Goal: Information Seeking & Learning: Learn about a topic

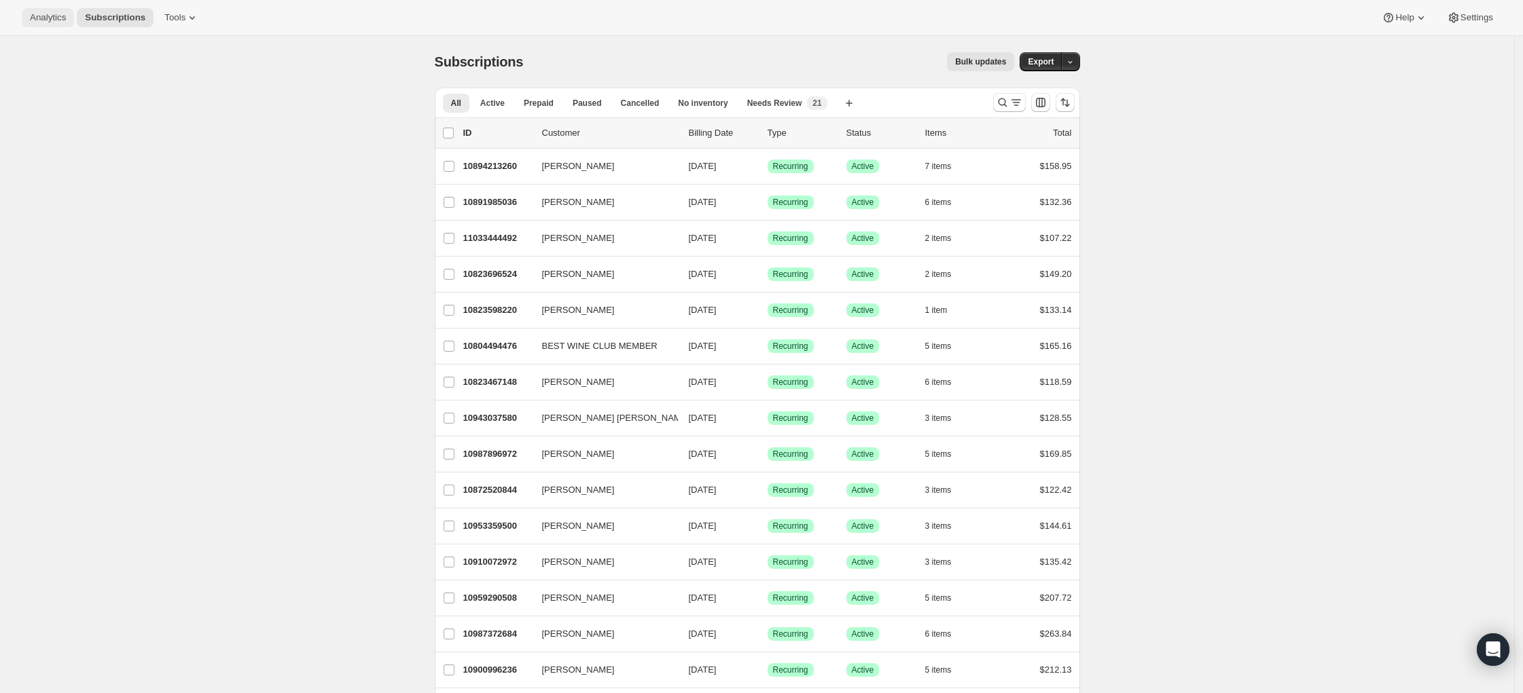
click at [66, 16] on span "Analytics" at bounding box center [48, 17] width 36 height 11
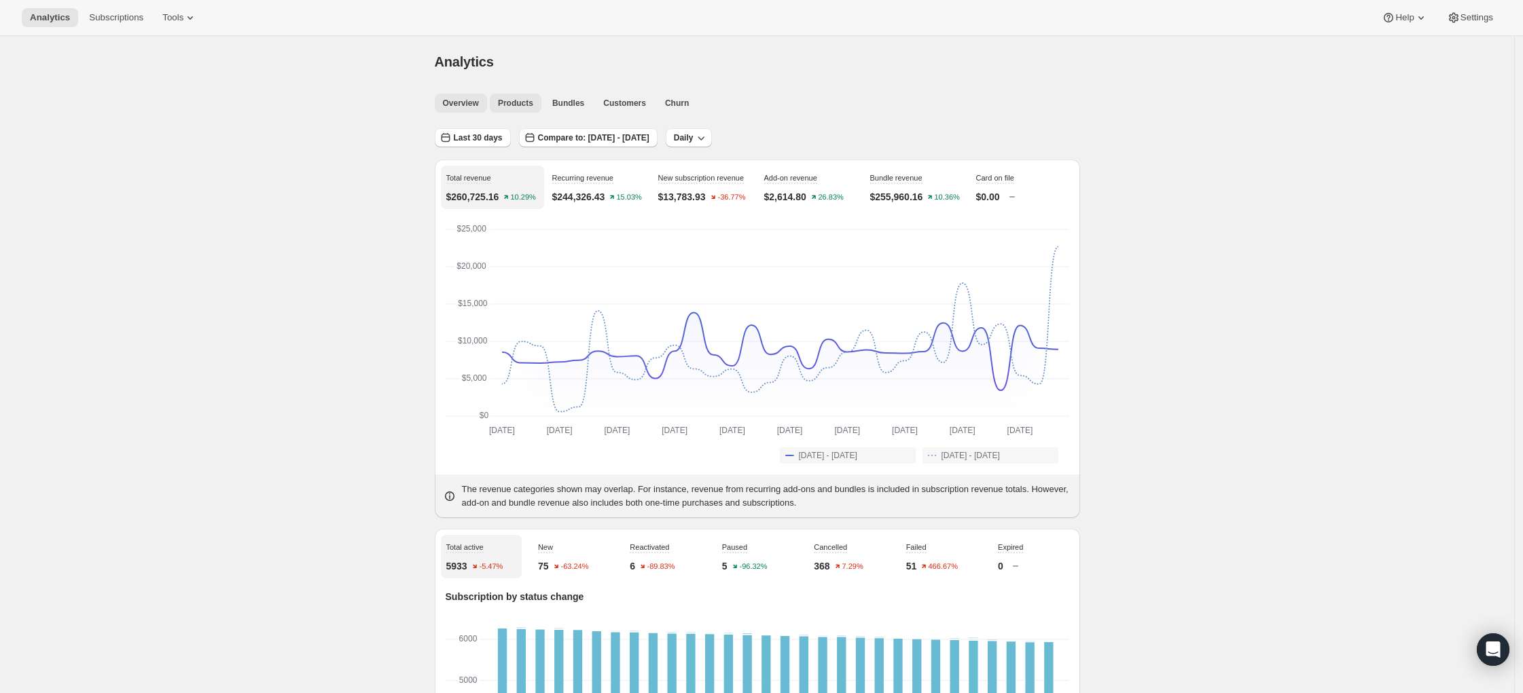
click at [516, 106] on span "Products" at bounding box center [515, 103] width 35 height 11
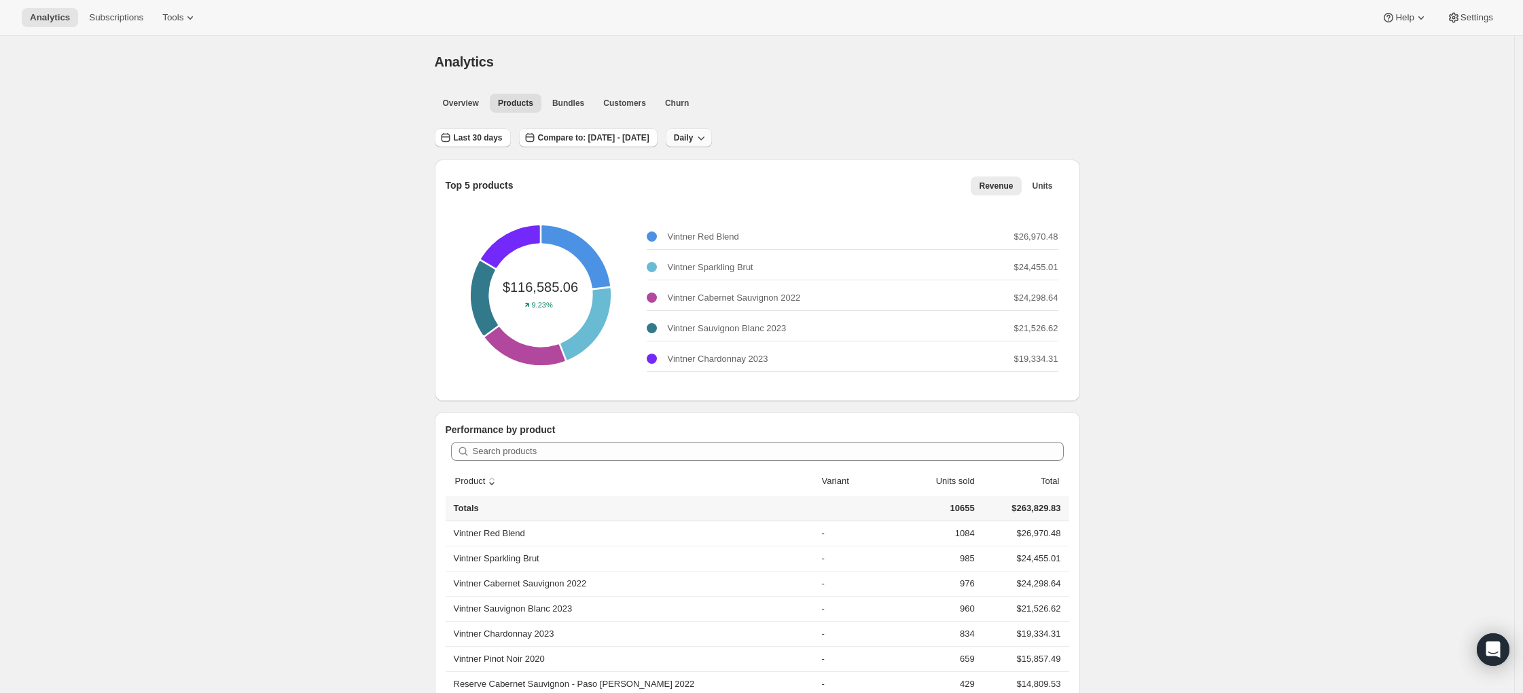
click at [712, 147] on button "Daily" at bounding box center [689, 137] width 47 height 19
click at [835, 109] on ul "Overview Products Bundles Customers Churn More views" at bounding box center [753, 102] width 643 height 19
click at [1460, 24] on button "Settings" at bounding box center [1470, 17] width 62 height 19
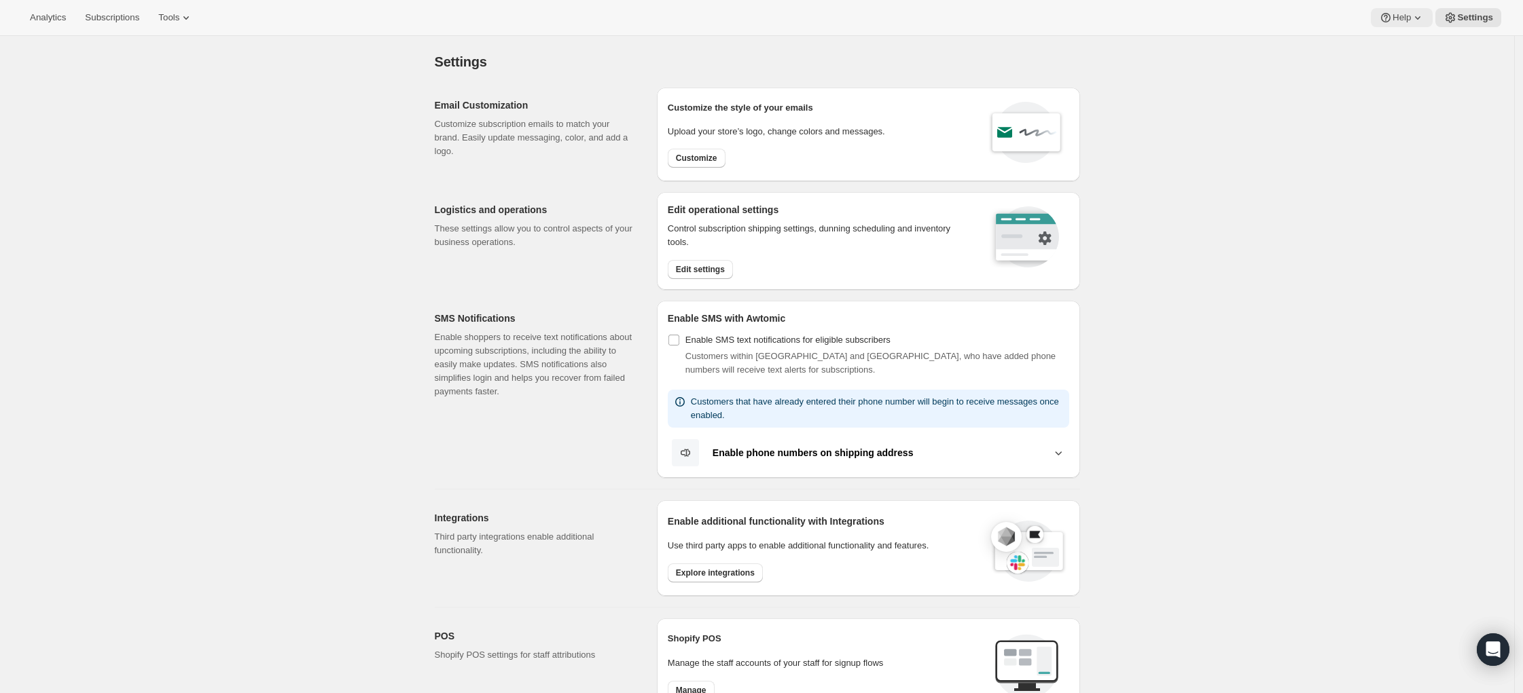
click at [1392, 15] on span "Help" at bounding box center [1401, 17] width 18 height 11
click at [1229, 106] on div "Settings. This page is ready Settings Email Customization Customize subscriptio…" at bounding box center [757, 592] width 1514 height 1113
click at [35, 20] on span "Analytics" at bounding box center [48, 17] width 36 height 11
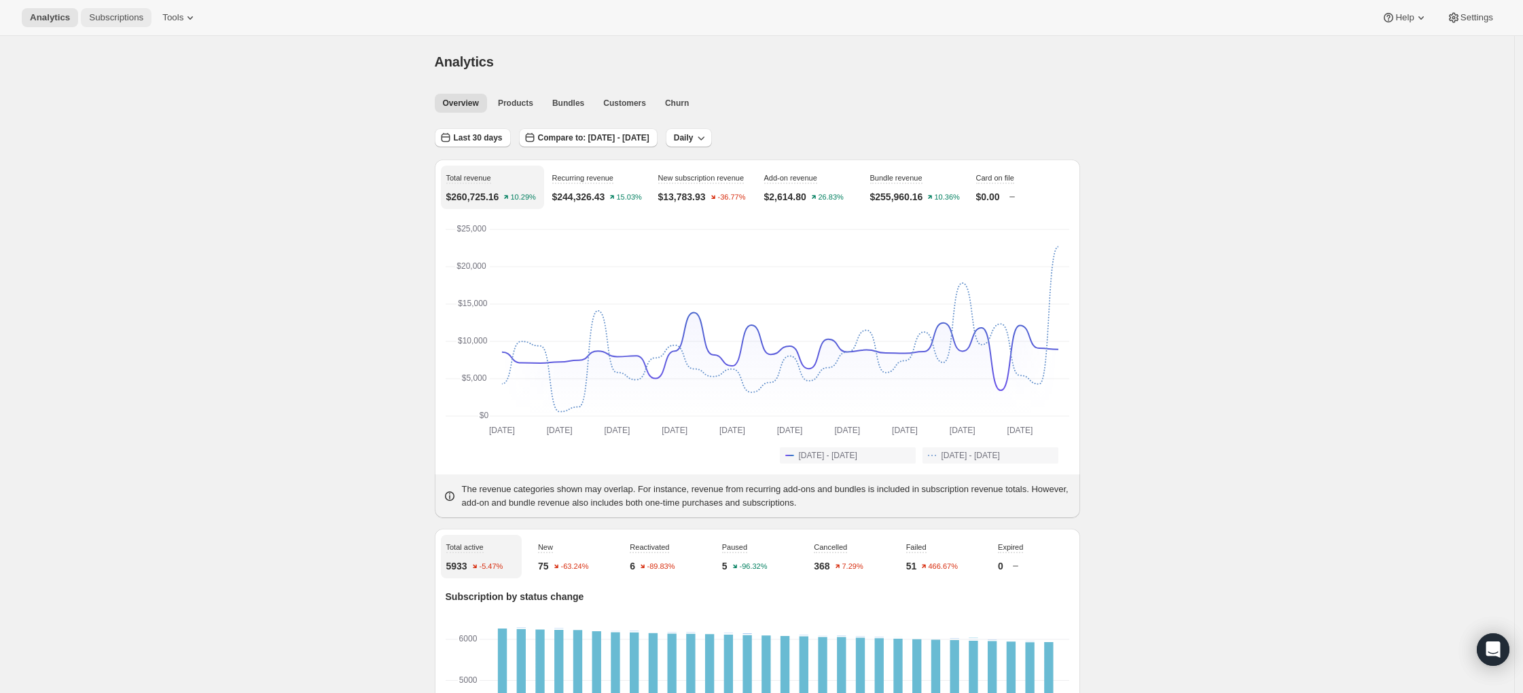
click at [83, 15] on button "Subscriptions" at bounding box center [116, 17] width 71 height 19
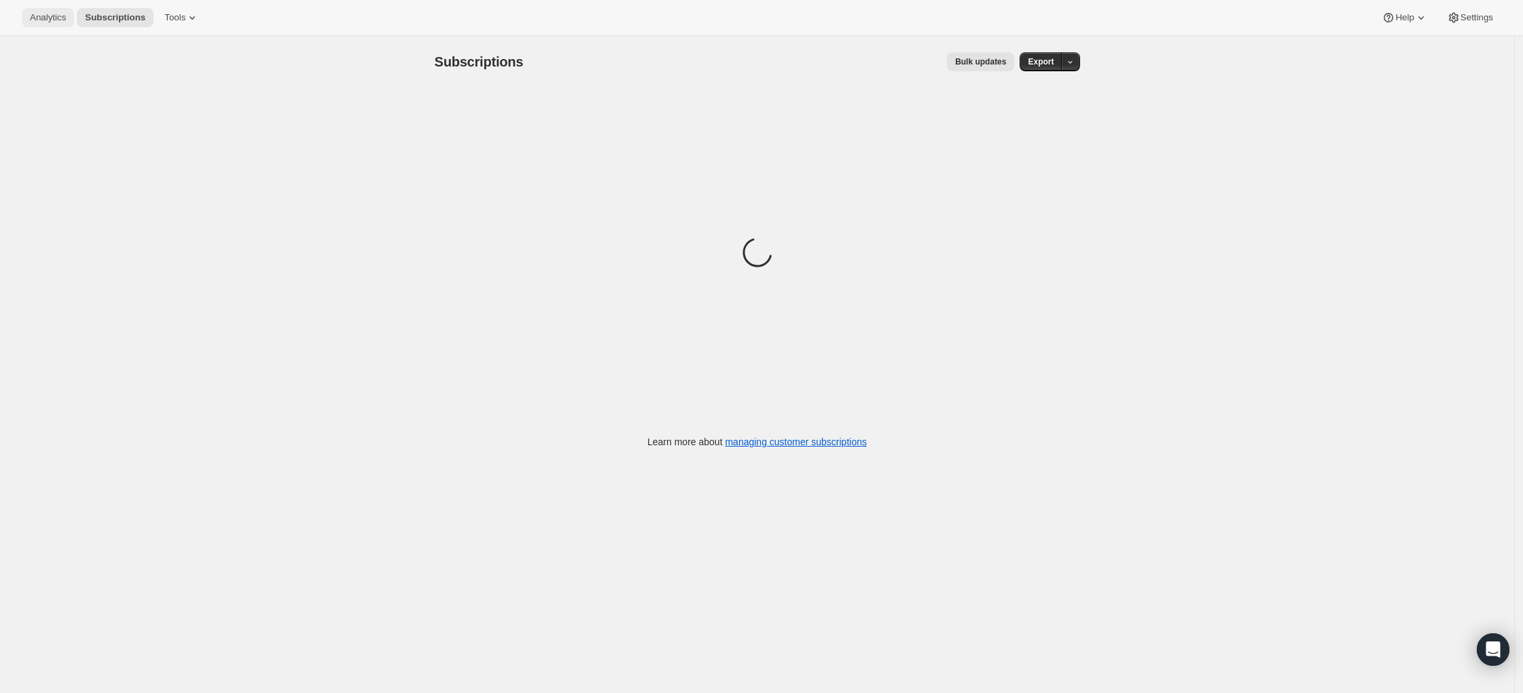
click at [60, 16] on span "Analytics" at bounding box center [48, 17] width 36 height 11
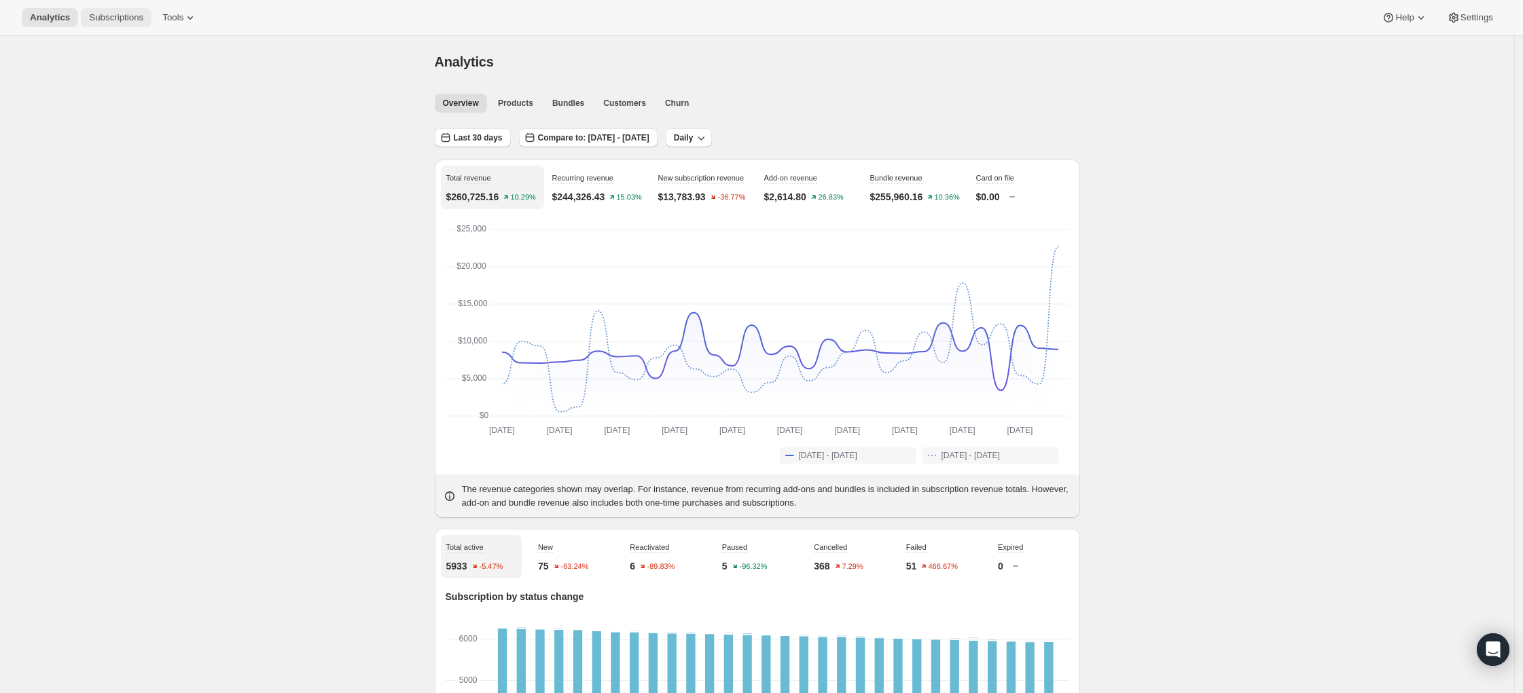
click at [124, 20] on span "Subscriptions" at bounding box center [116, 17] width 54 height 11
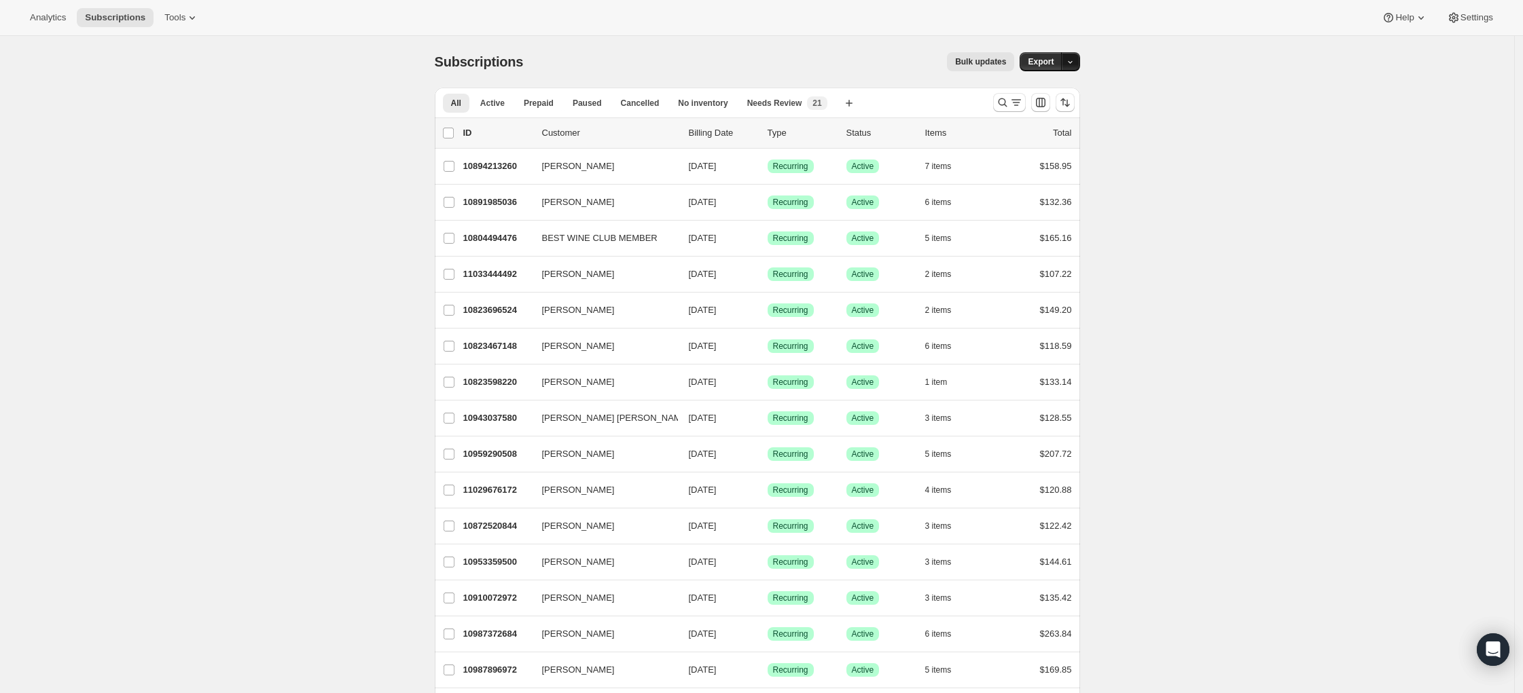
click at [1080, 68] on button "button" at bounding box center [1070, 61] width 19 height 19
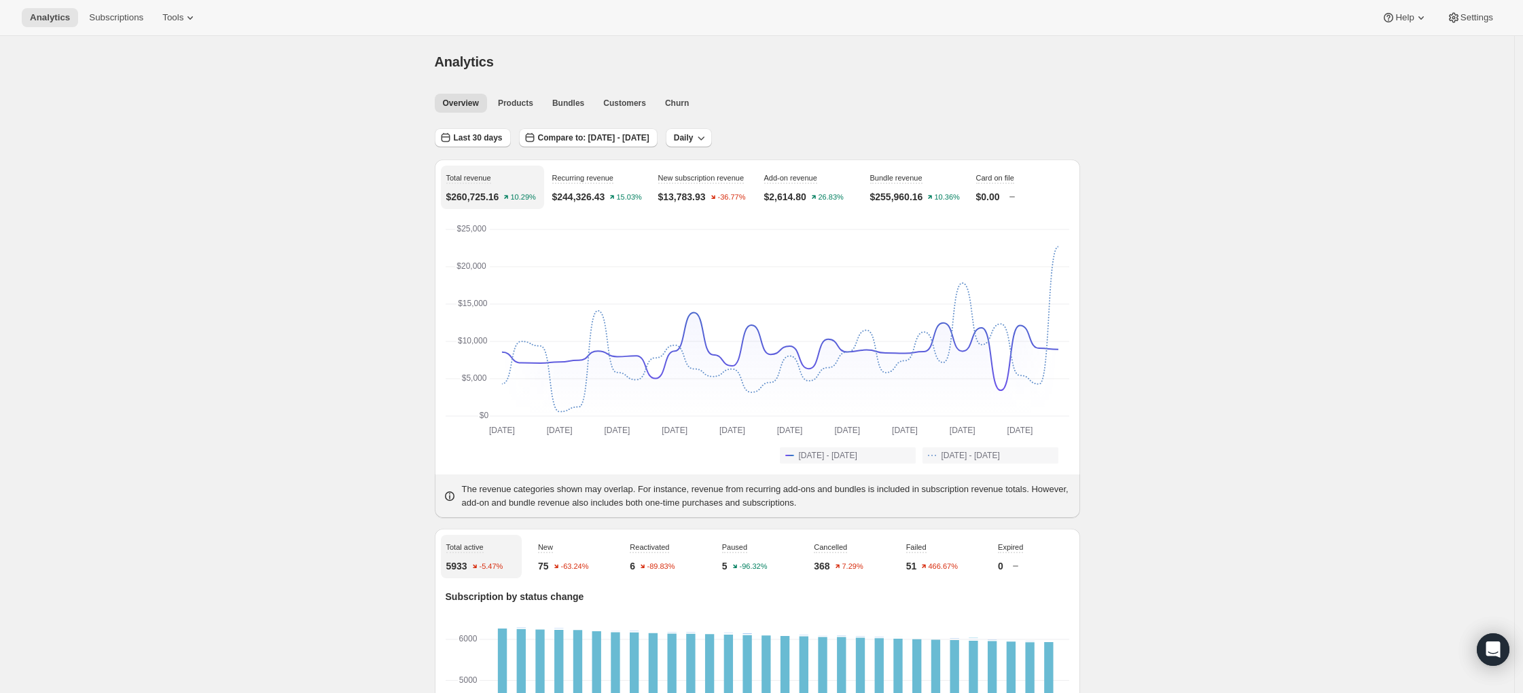
scroll to position [3, 0]
click at [622, 103] on span "Customers" at bounding box center [624, 100] width 43 height 11
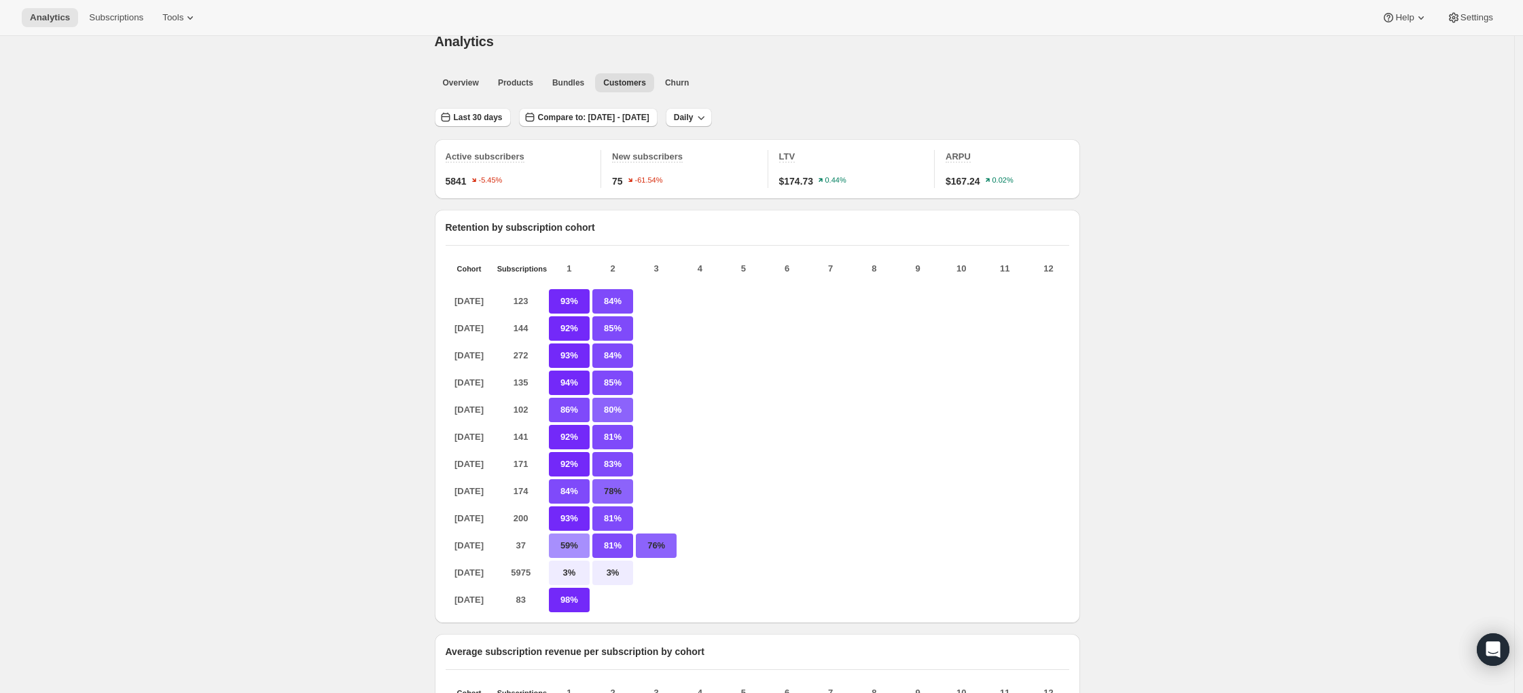
scroll to position [28, 0]
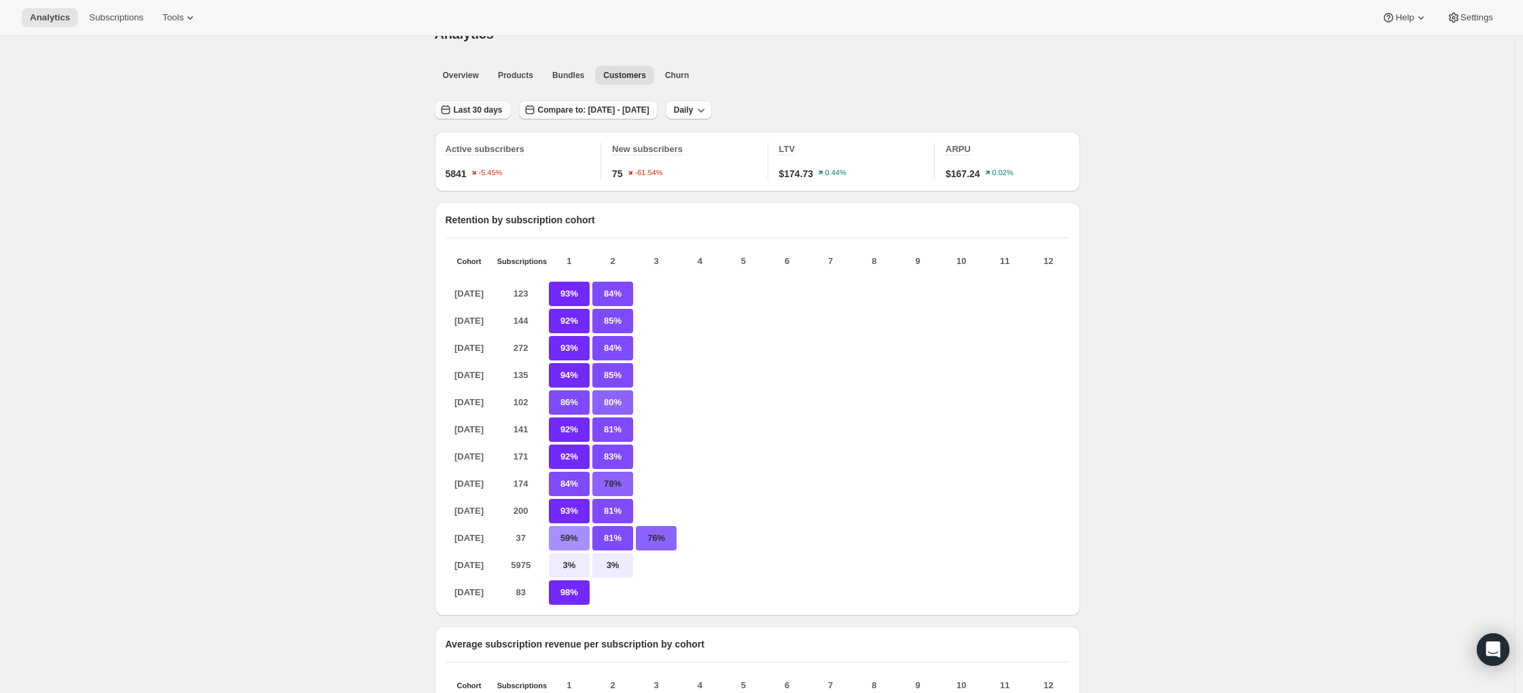
click at [501, 112] on span "Last 30 days" at bounding box center [478, 110] width 49 height 11
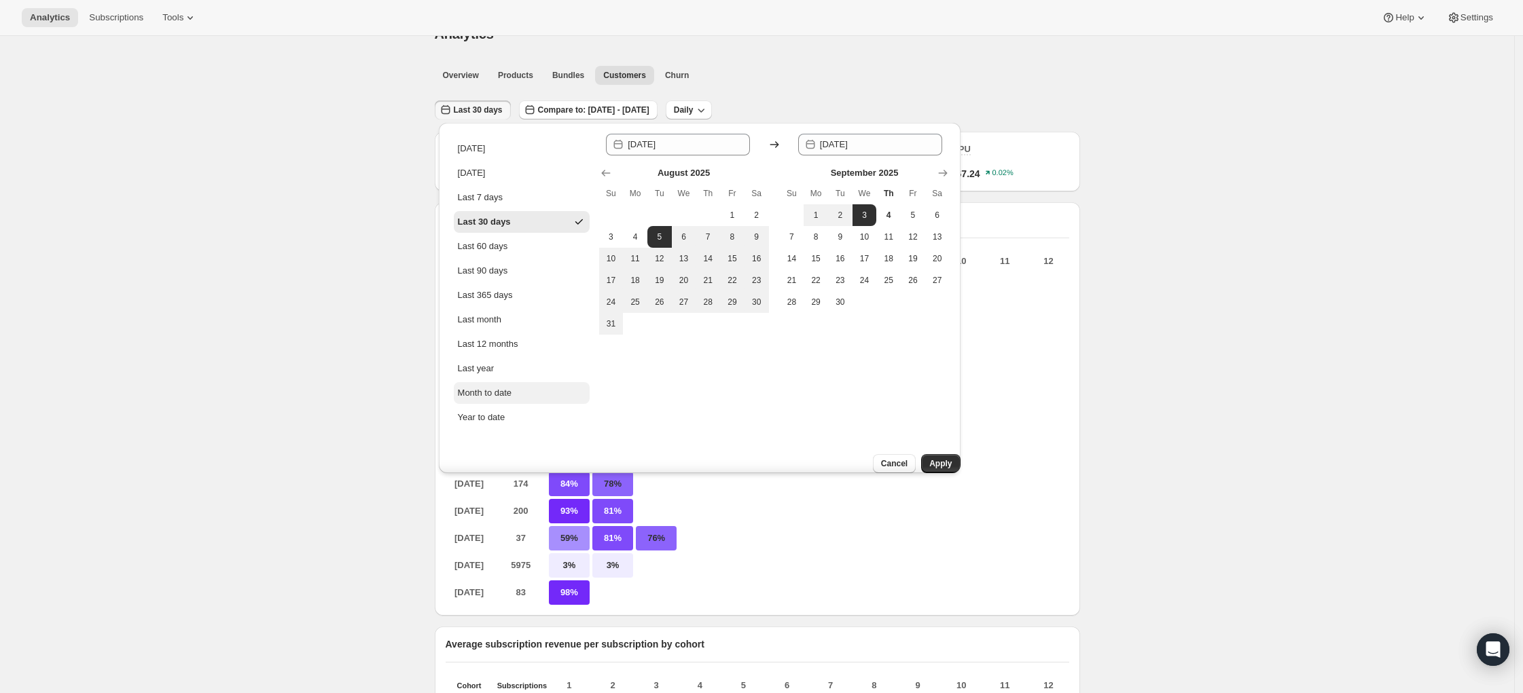
click at [504, 386] on div "Month to date" at bounding box center [485, 393] width 54 height 14
type input "[DATE]"
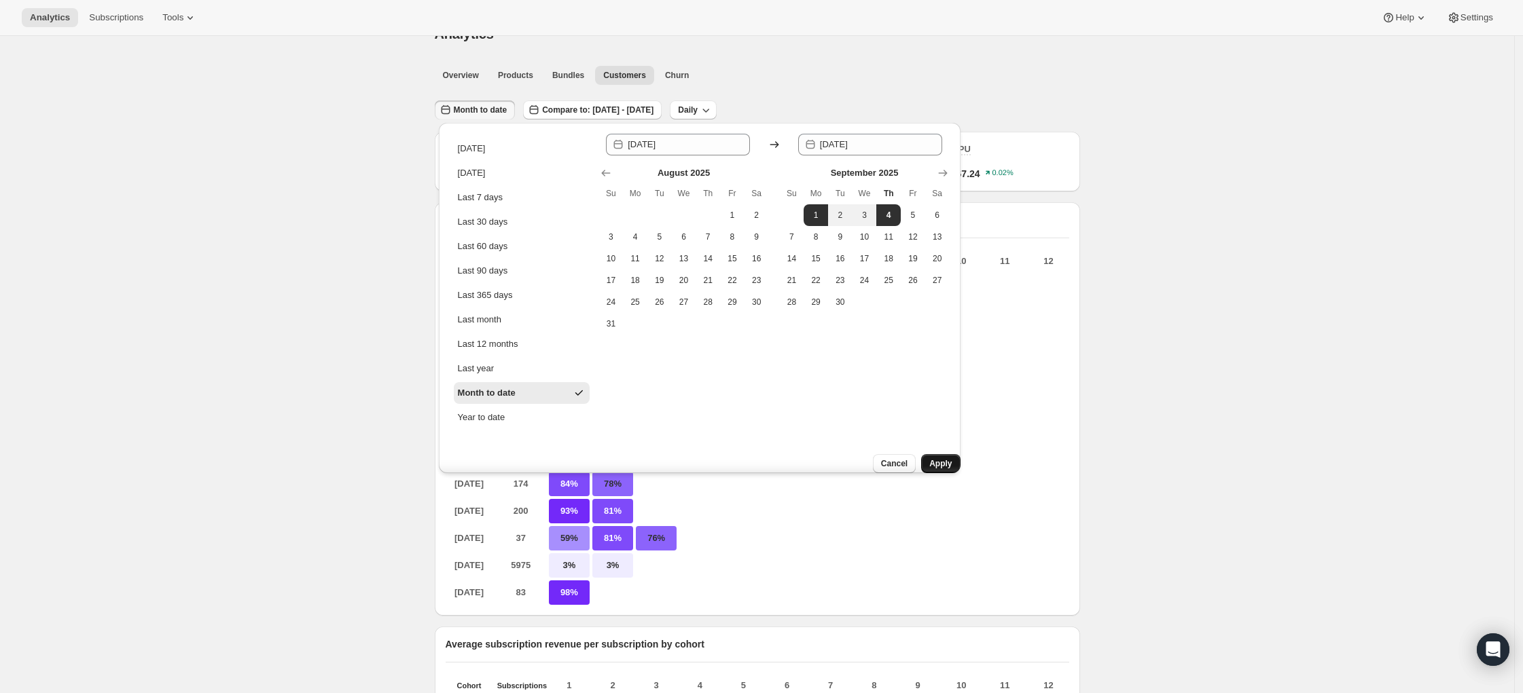
click at [929, 458] on span "Apply" at bounding box center [940, 463] width 22 height 11
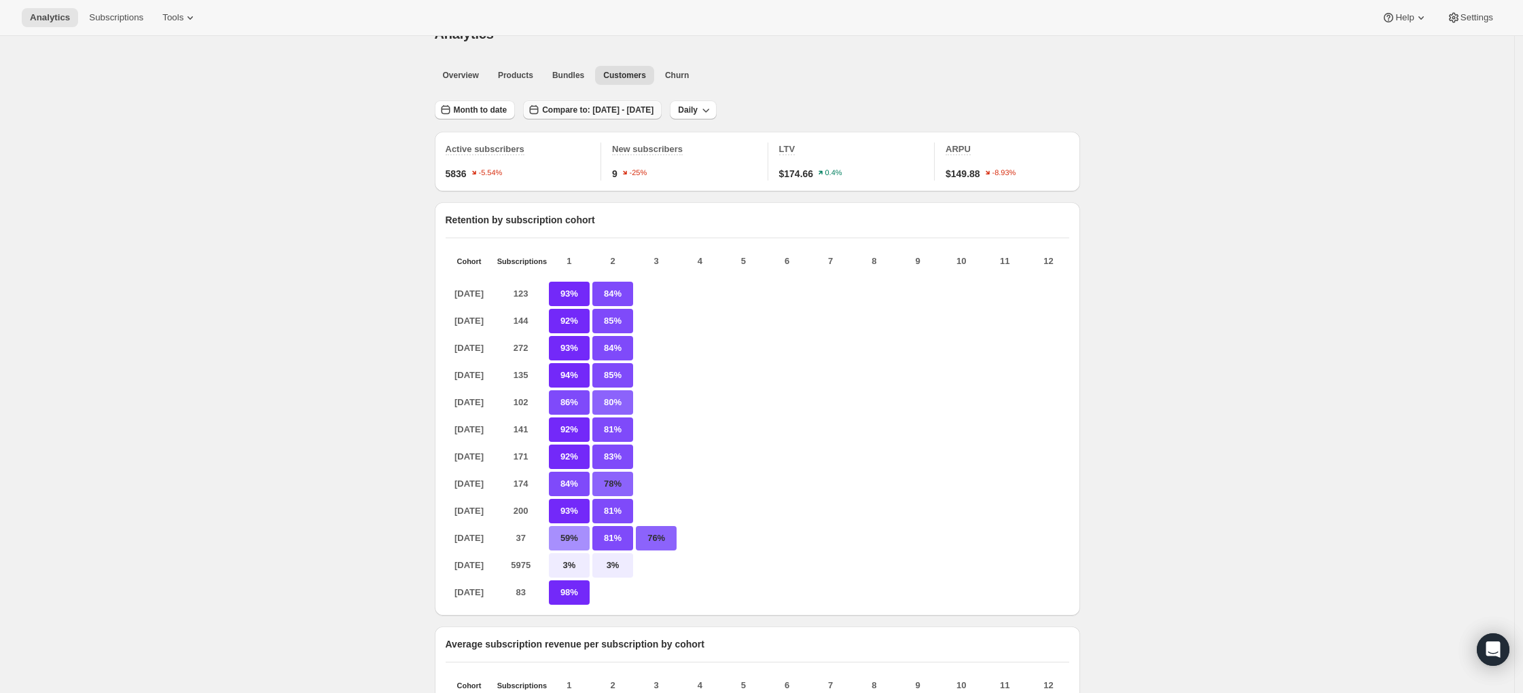
click at [563, 115] on span "Compare to: [DATE] - [DATE]" at bounding box center [597, 110] width 111 height 11
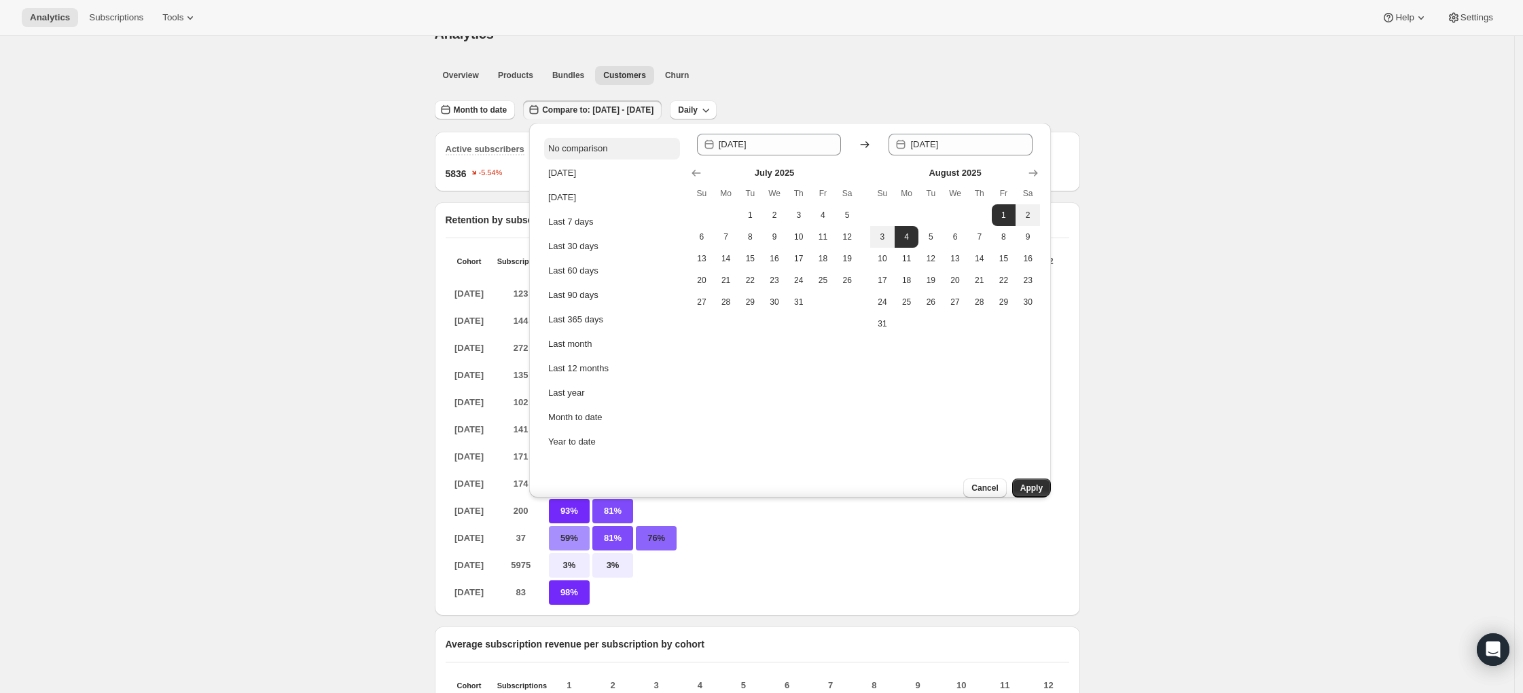
click at [579, 142] on div "No comparison" at bounding box center [577, 149] width 59 height 14
type input "[DATE]"
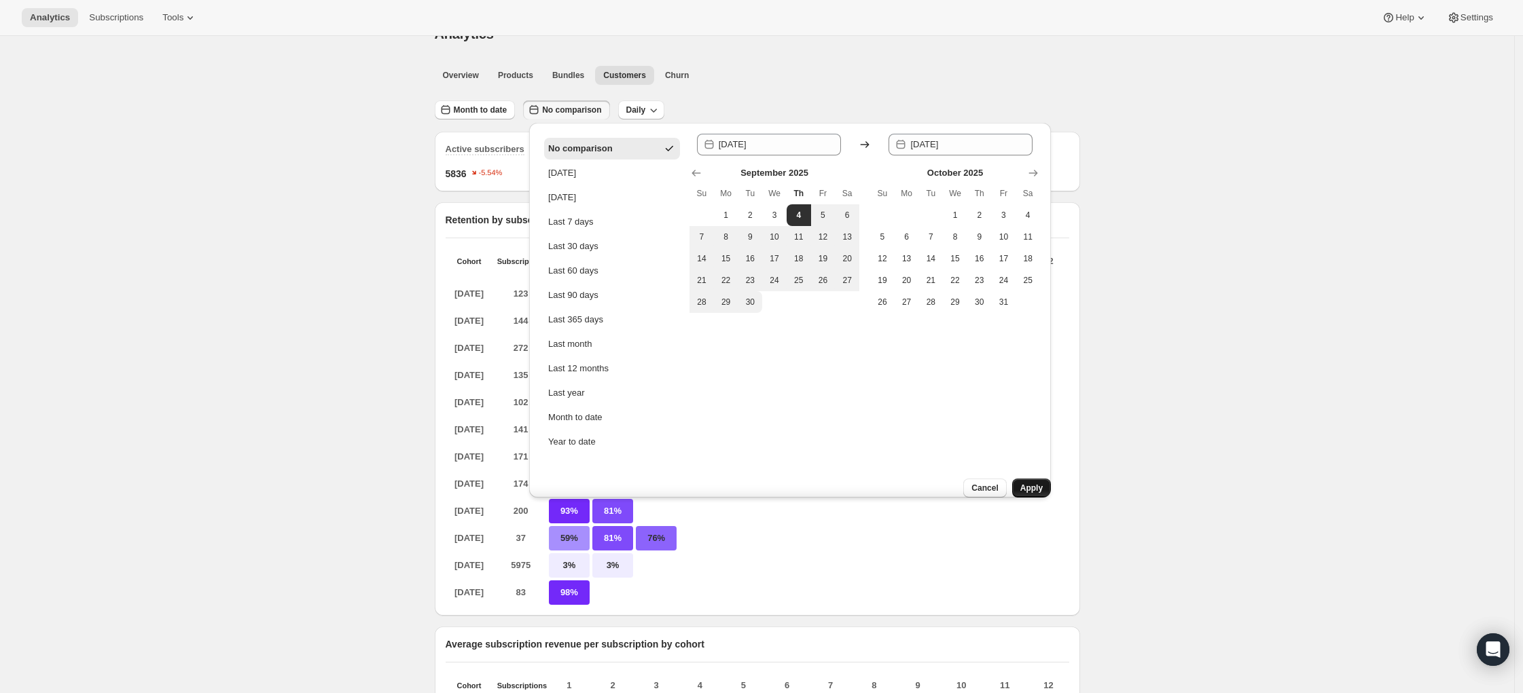
click at [1020, 483] on span "Apply" at bounding box center [1031, 488] width 22 height 11
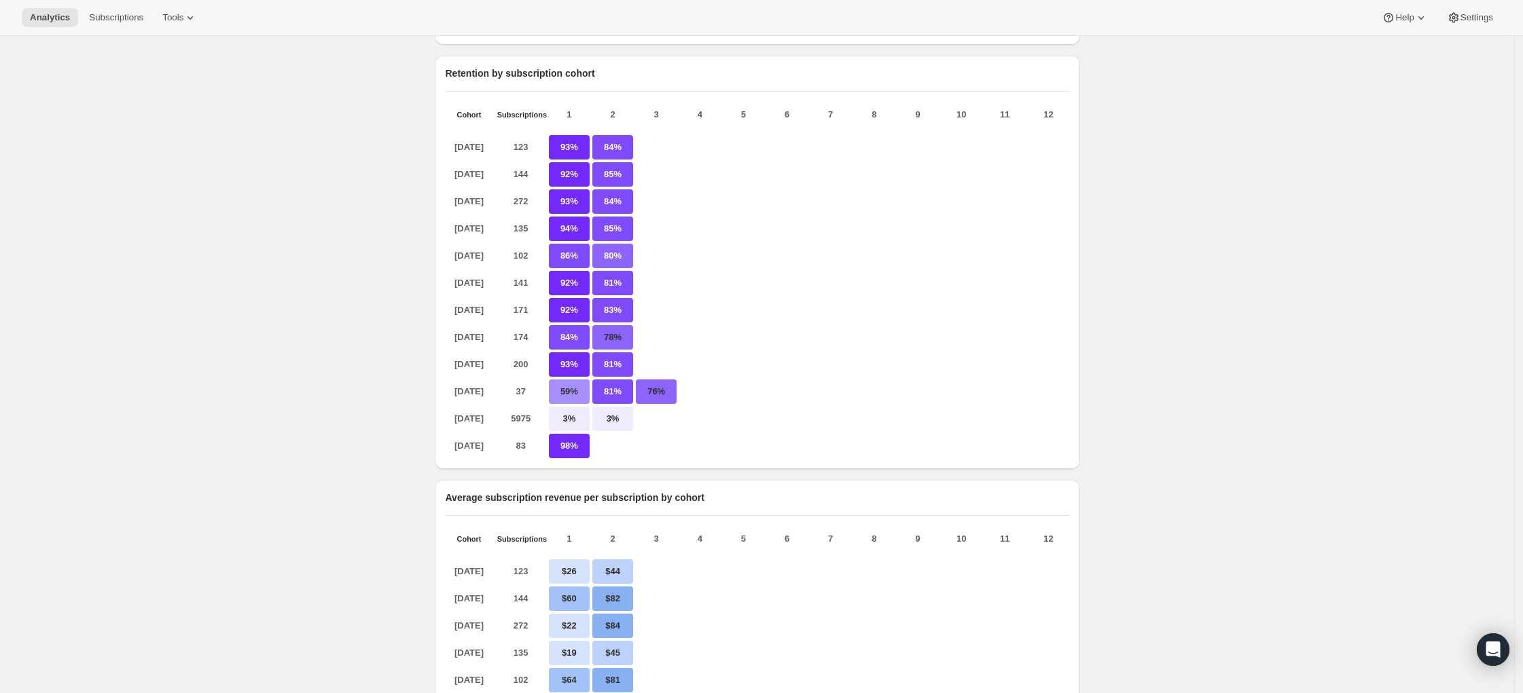
scroll to position [0, 0]
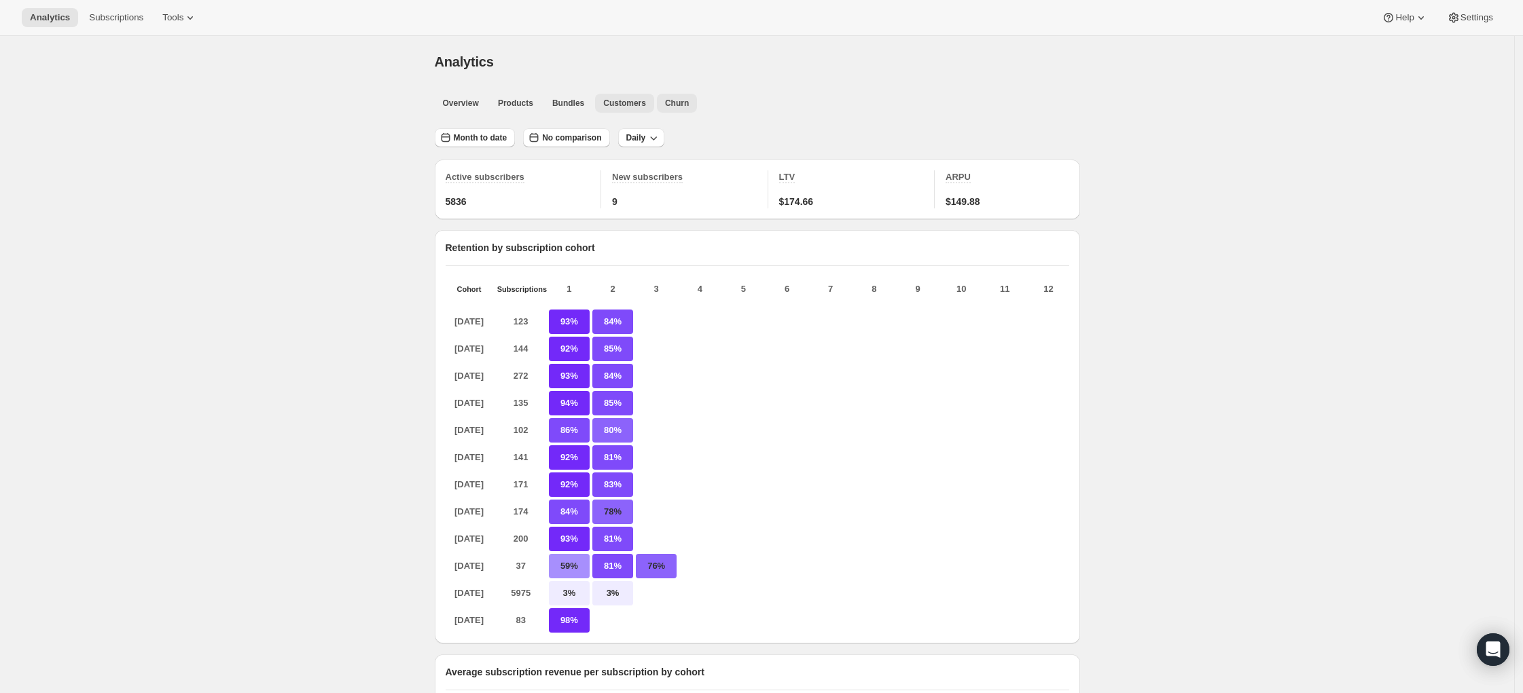
click at [669, 107] on button "Churn" at bounding box center [677, 103] width 40 height 19
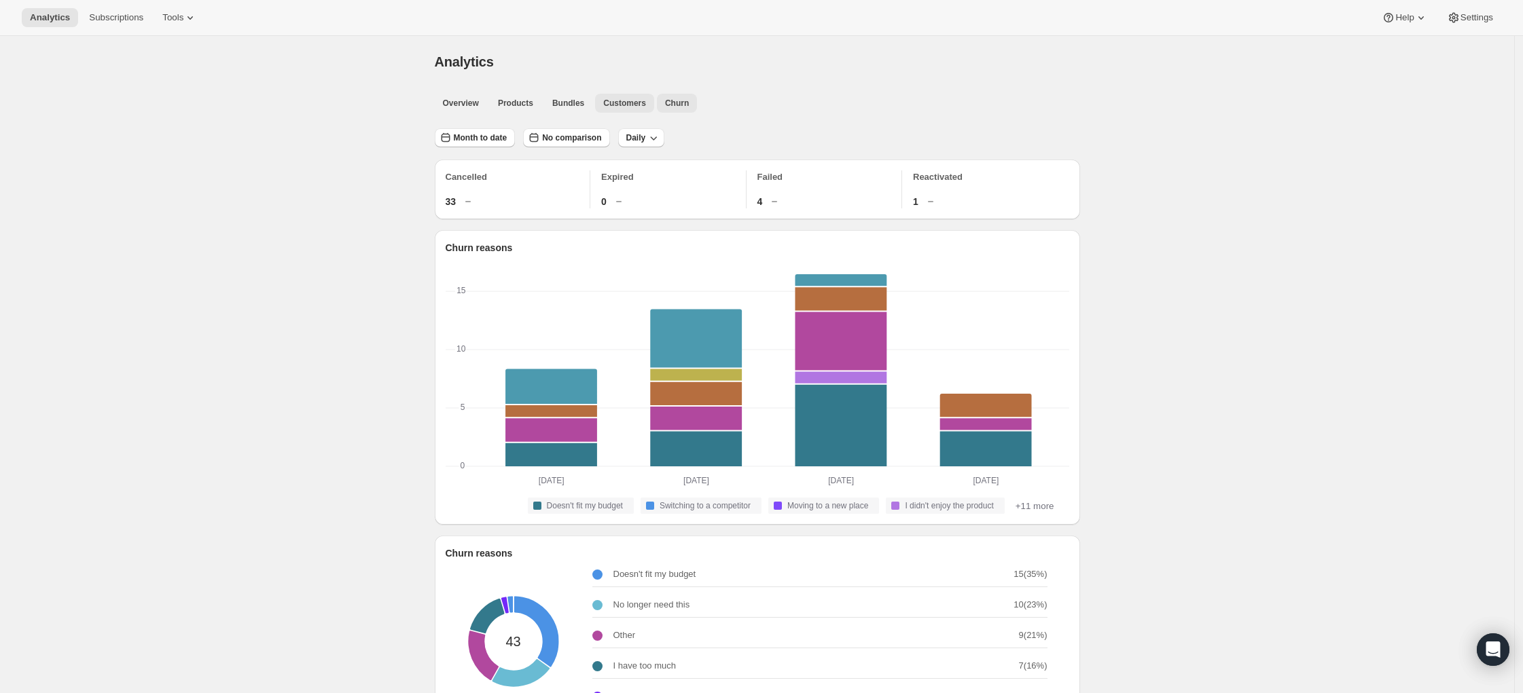
click at [626, 99] on span "Customers" at bounding box center [624, 103] width 43 height 11
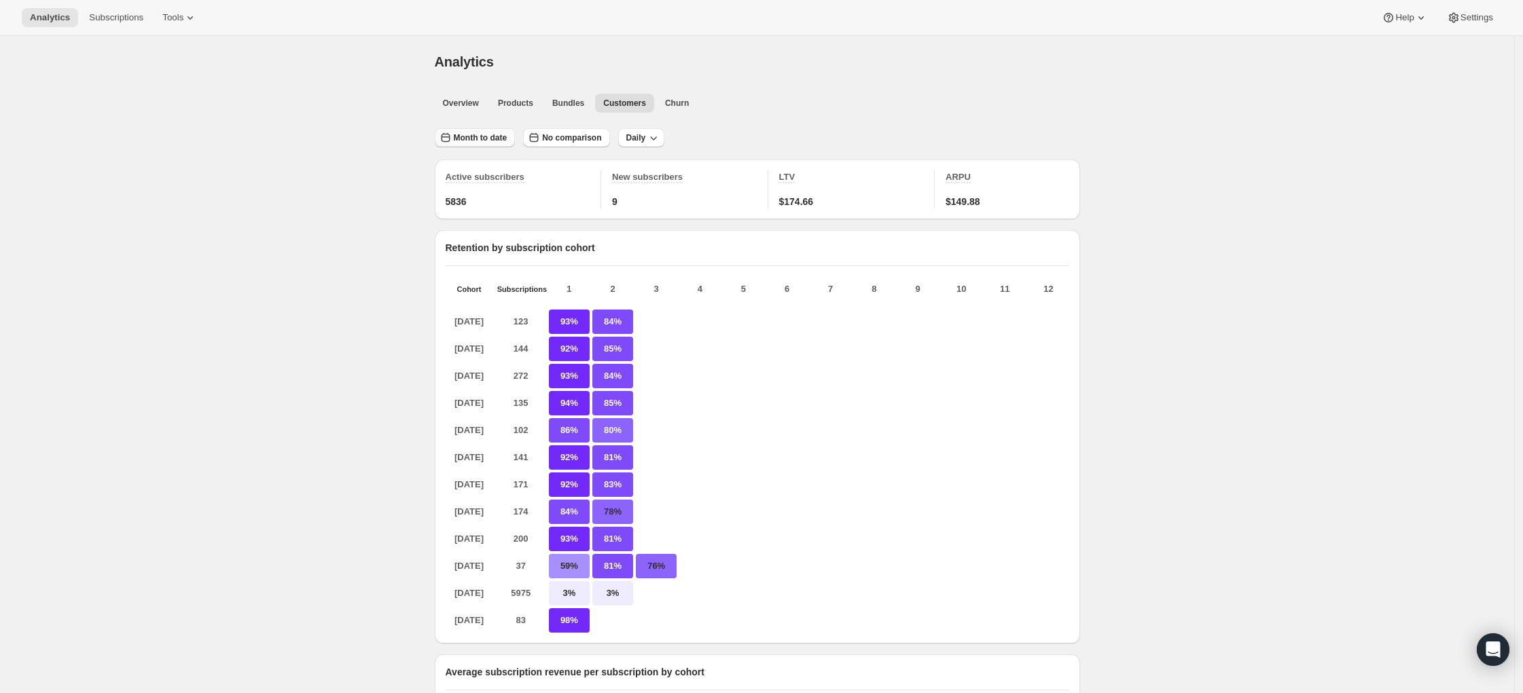
click at [506, 141] on span "Month to date" at bounding box center [481, 137] width 54 height 11
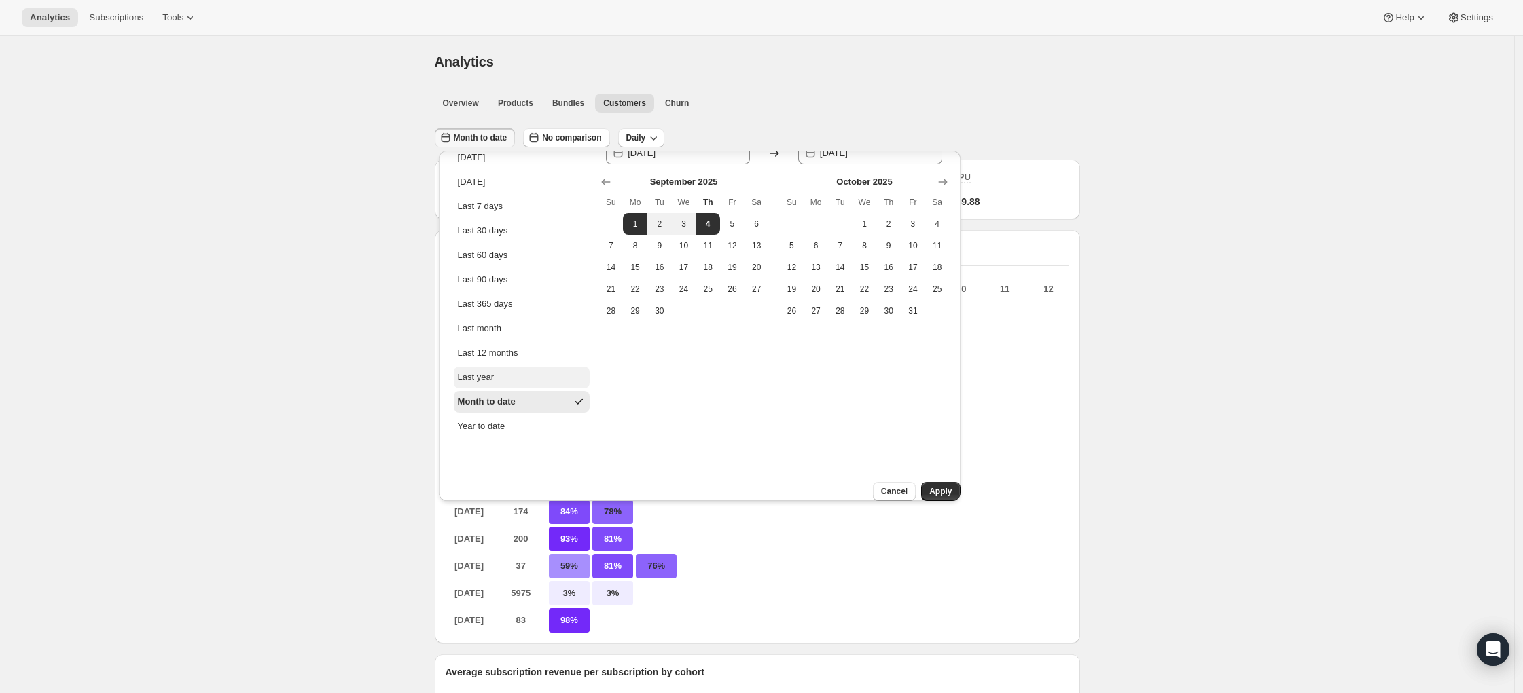
scroll to position [30, 0]
click at [501, 322] on div "Last month" at bounding box center [479, 329] width 43 height 14
type input "[DATE]"
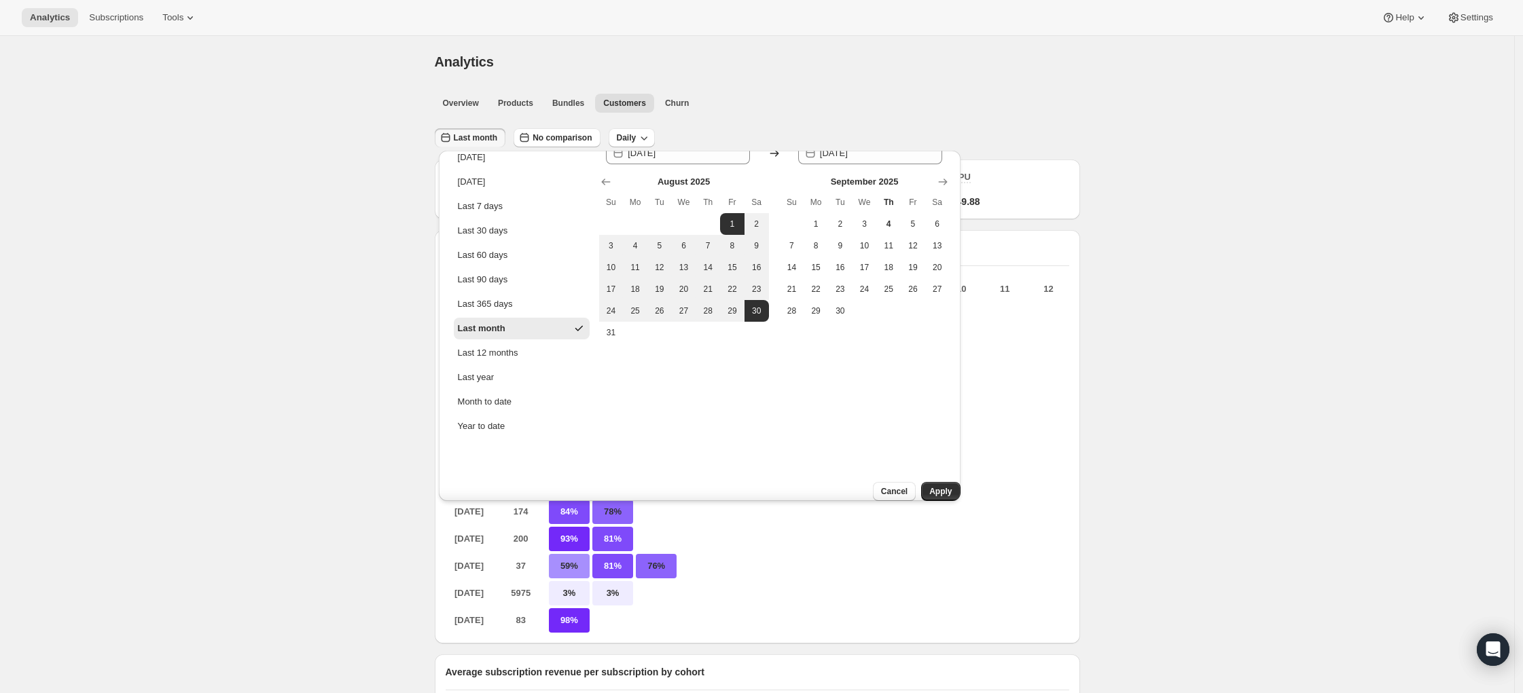
scroll to position [0, 0]
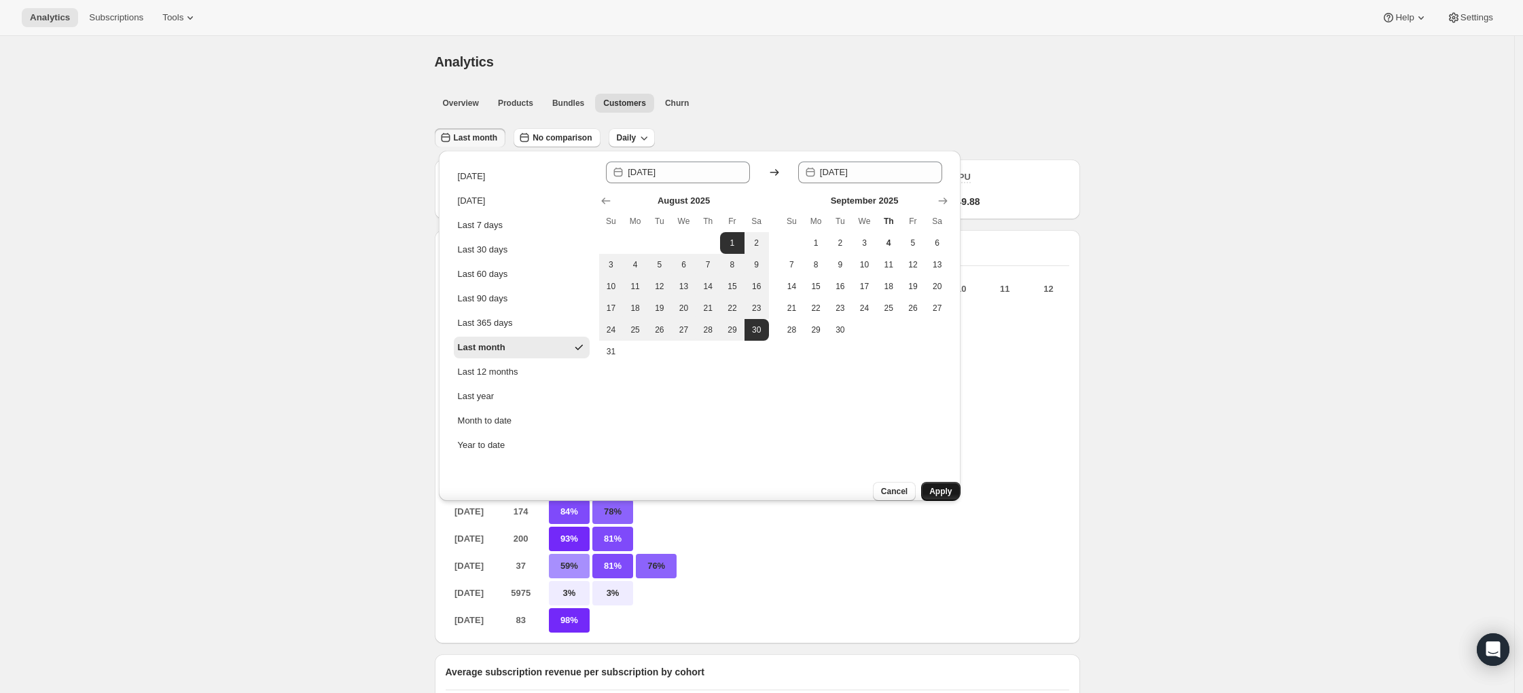
click at [929, 486] on span "Apply" at bounding box center [940, 491] width 22 height 11
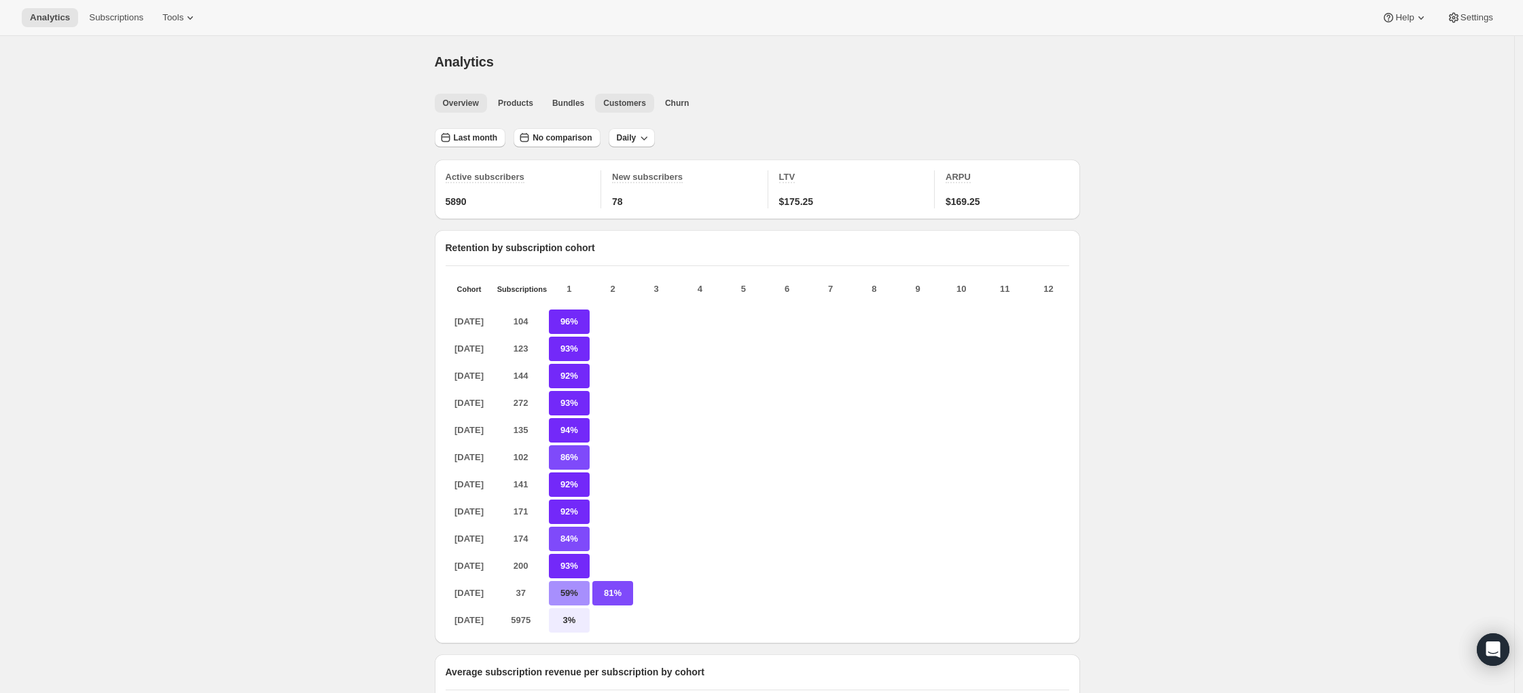
click at [476, 98] on span "Overview" at bounding box center [461, 103] width 36 height 11
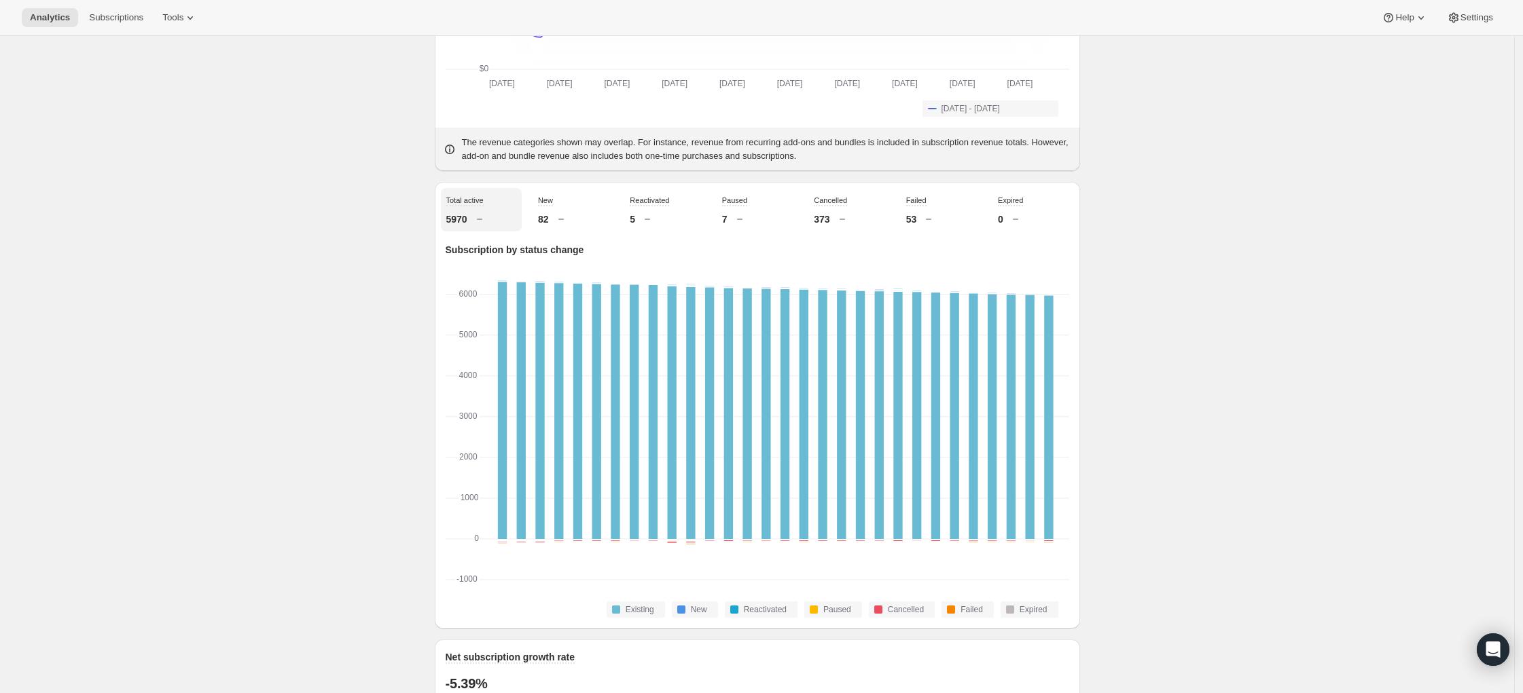
scroll to position [360, 0]
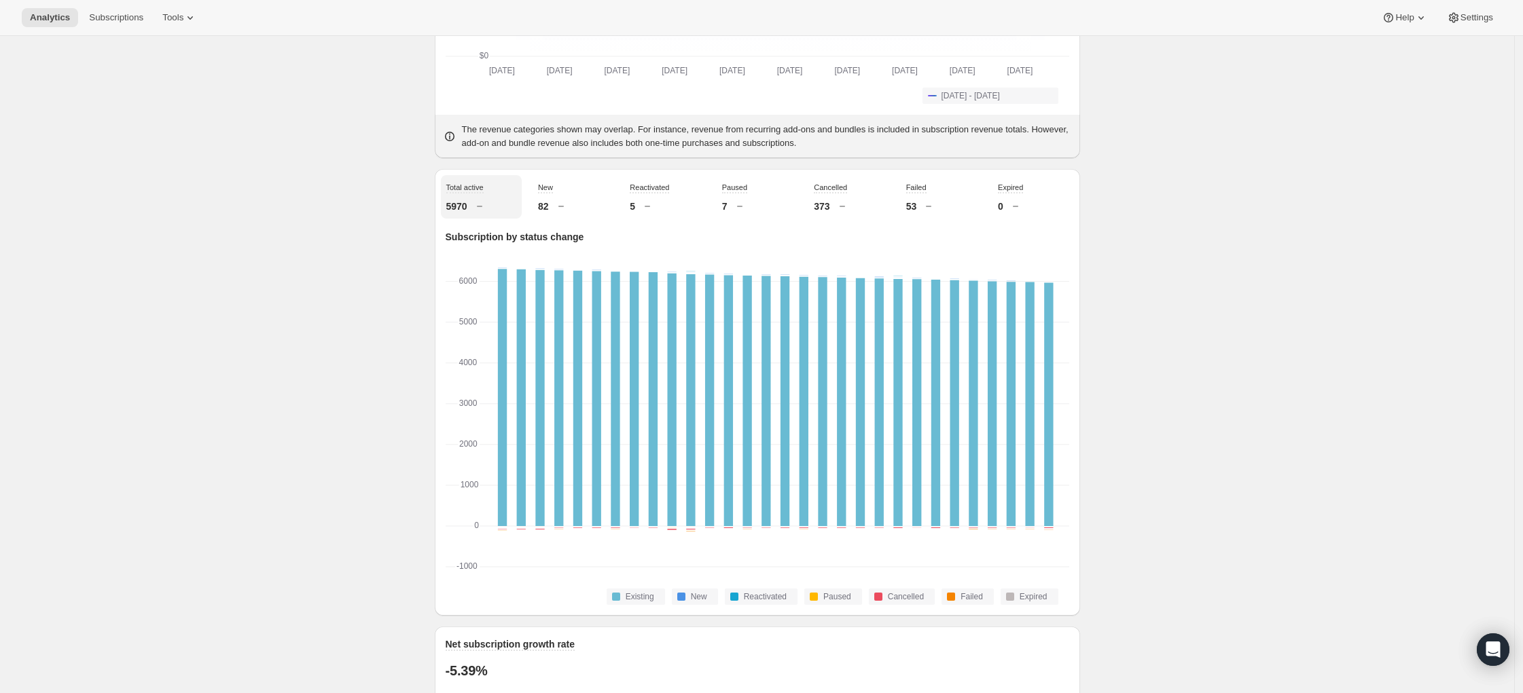
click at [590, 213] on div "82" at bounding box center [573, 207] width 70 height 14
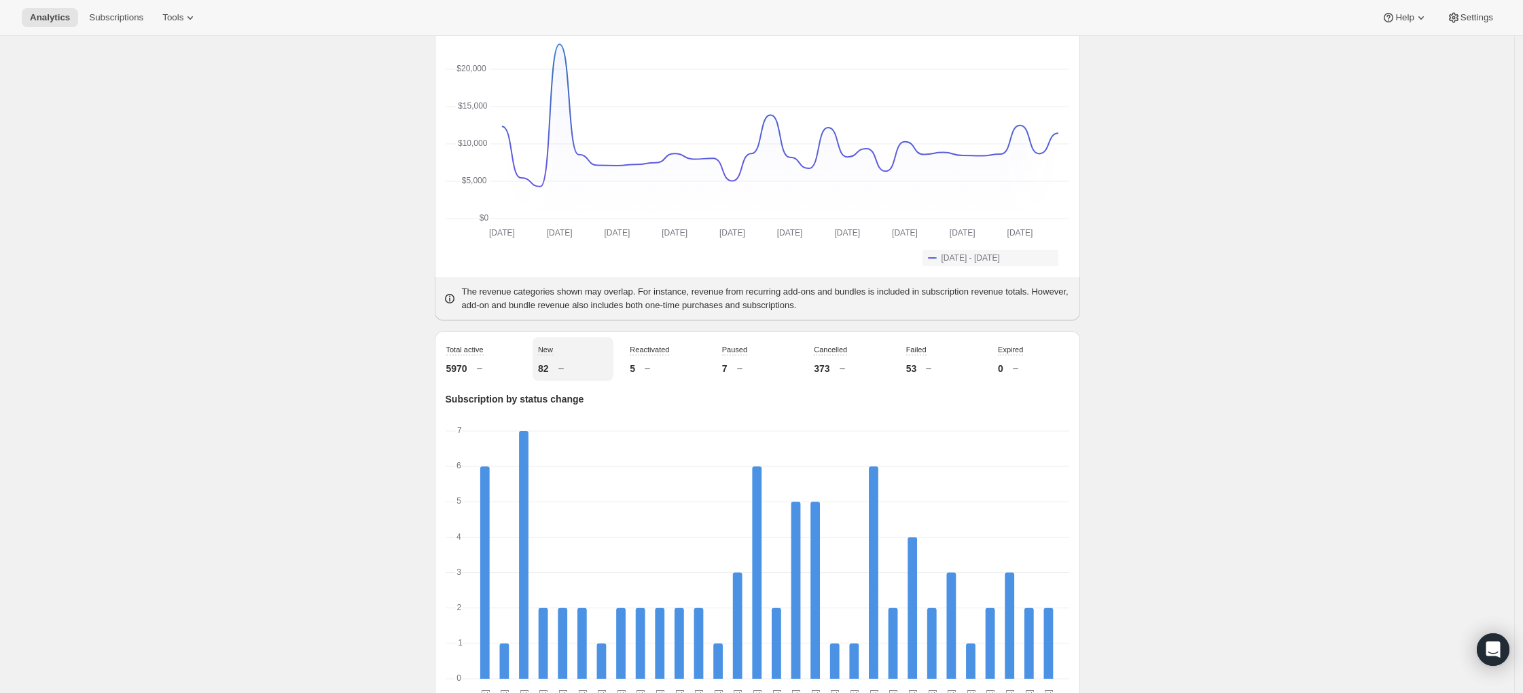
scroll to position [0, 0]
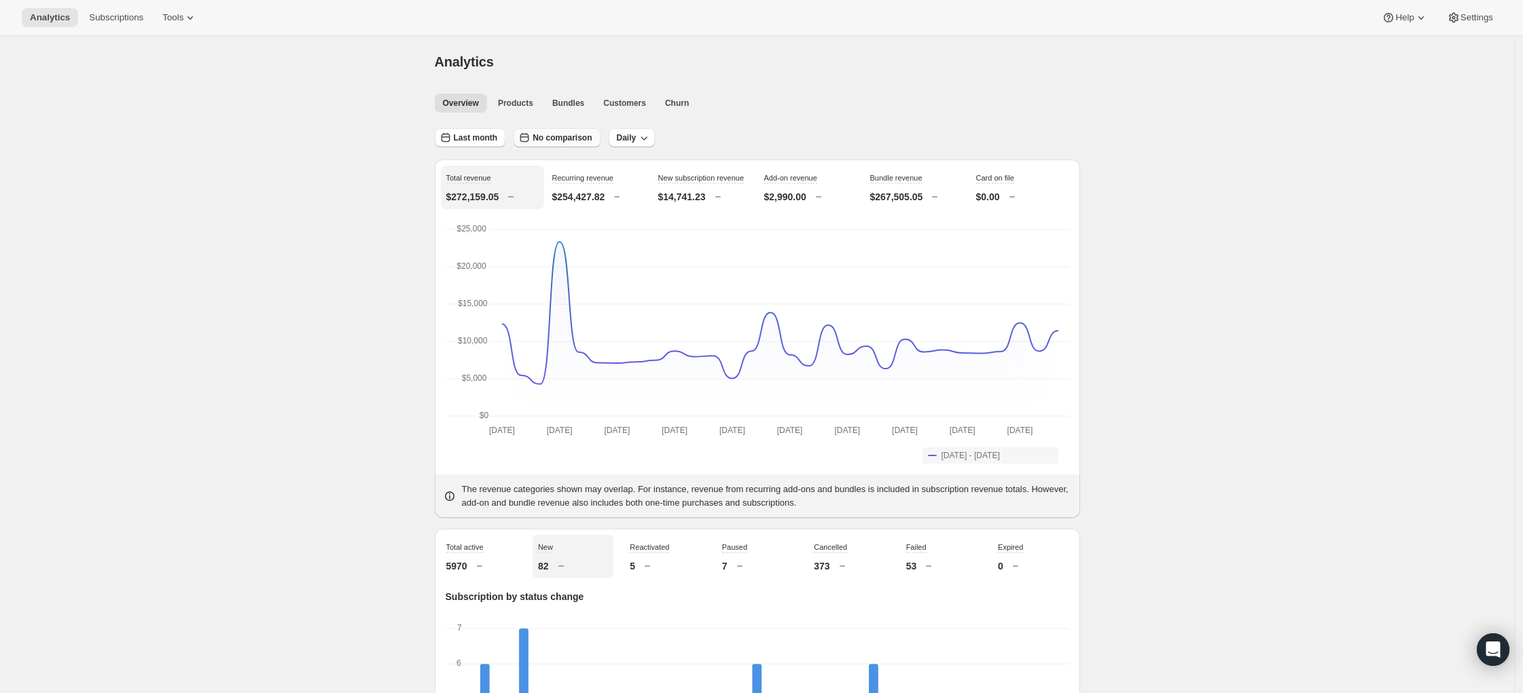
click at [541, 130] on button "No comparison" at bounding box center [556, 137] width 86 height 19
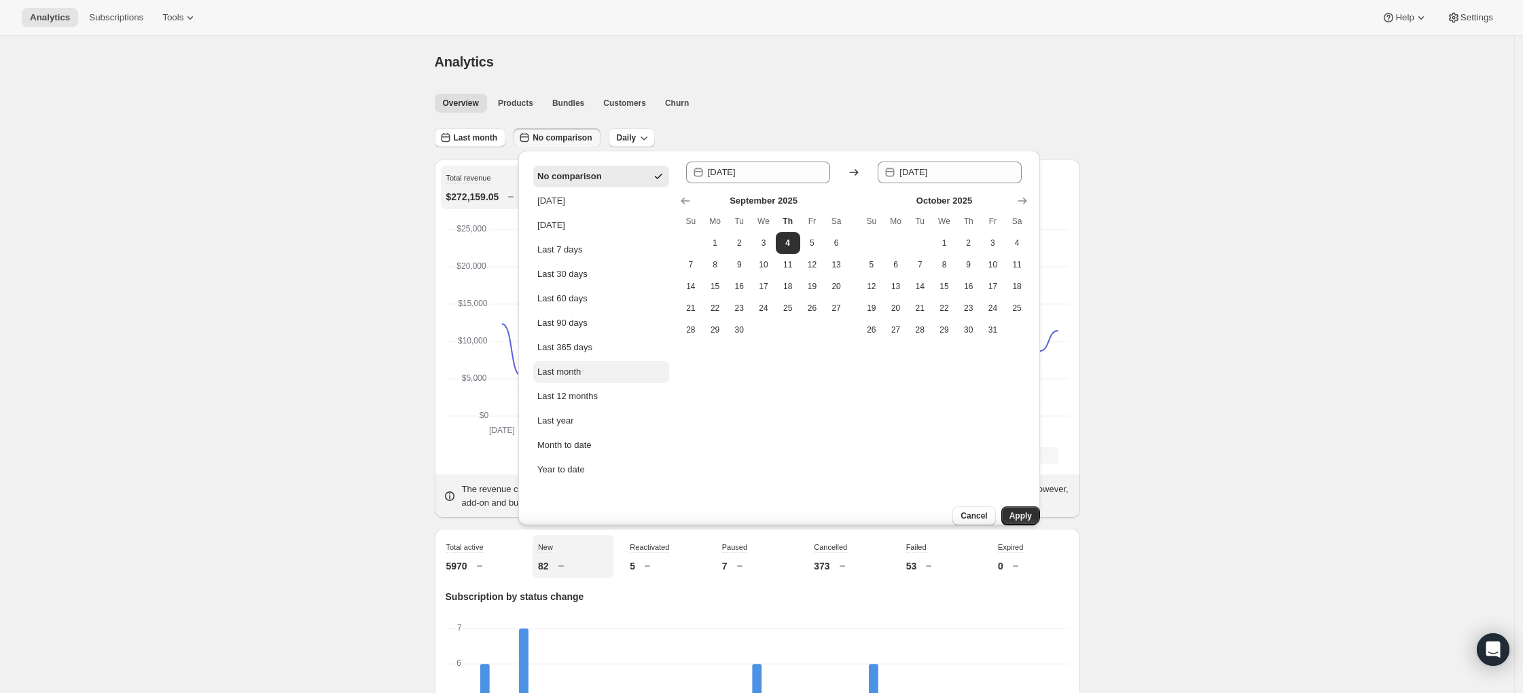
click at [592, 376] on button "Last month" at bounding box center [601, 372] width 136 height 22
type input "[DATE]"
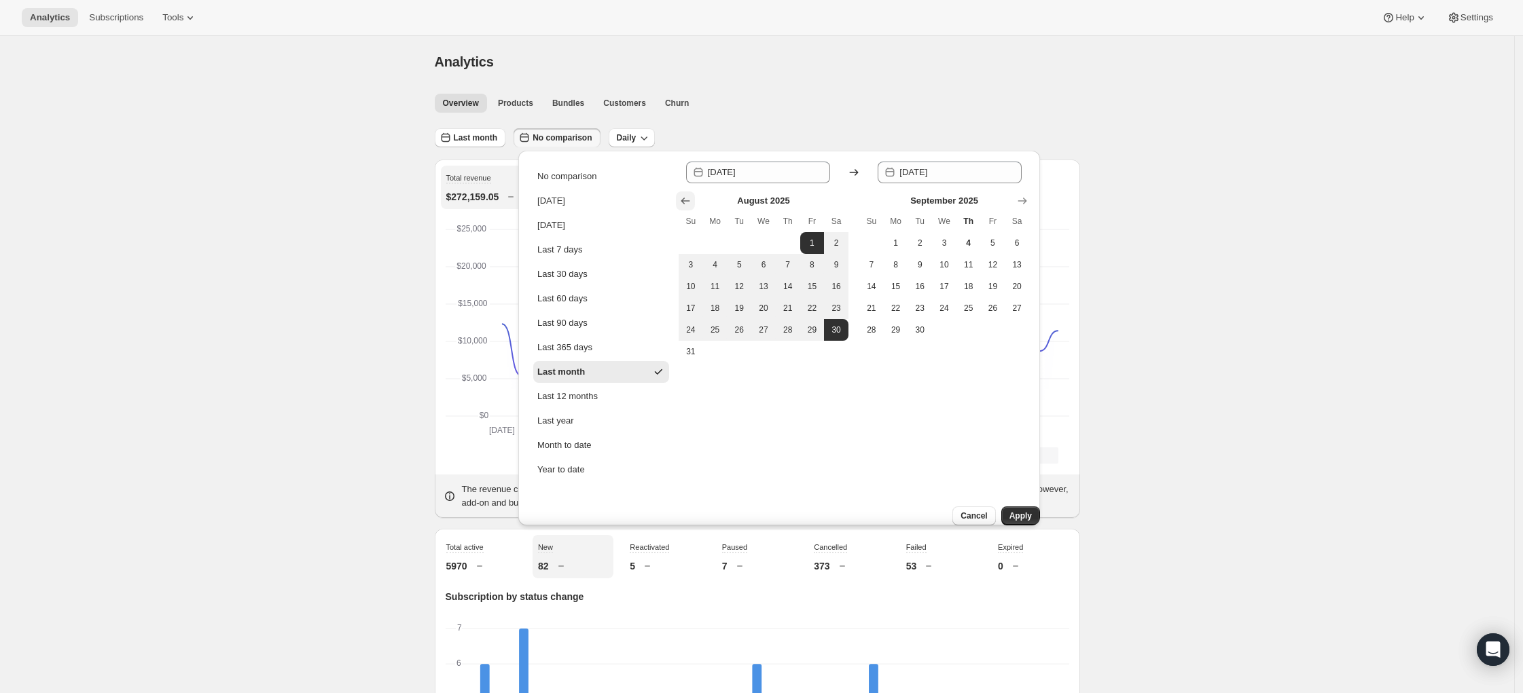
click at [681, 200] on icon "Show previous month, July 2025" at bounding box center [686, 201] width 14 height 14
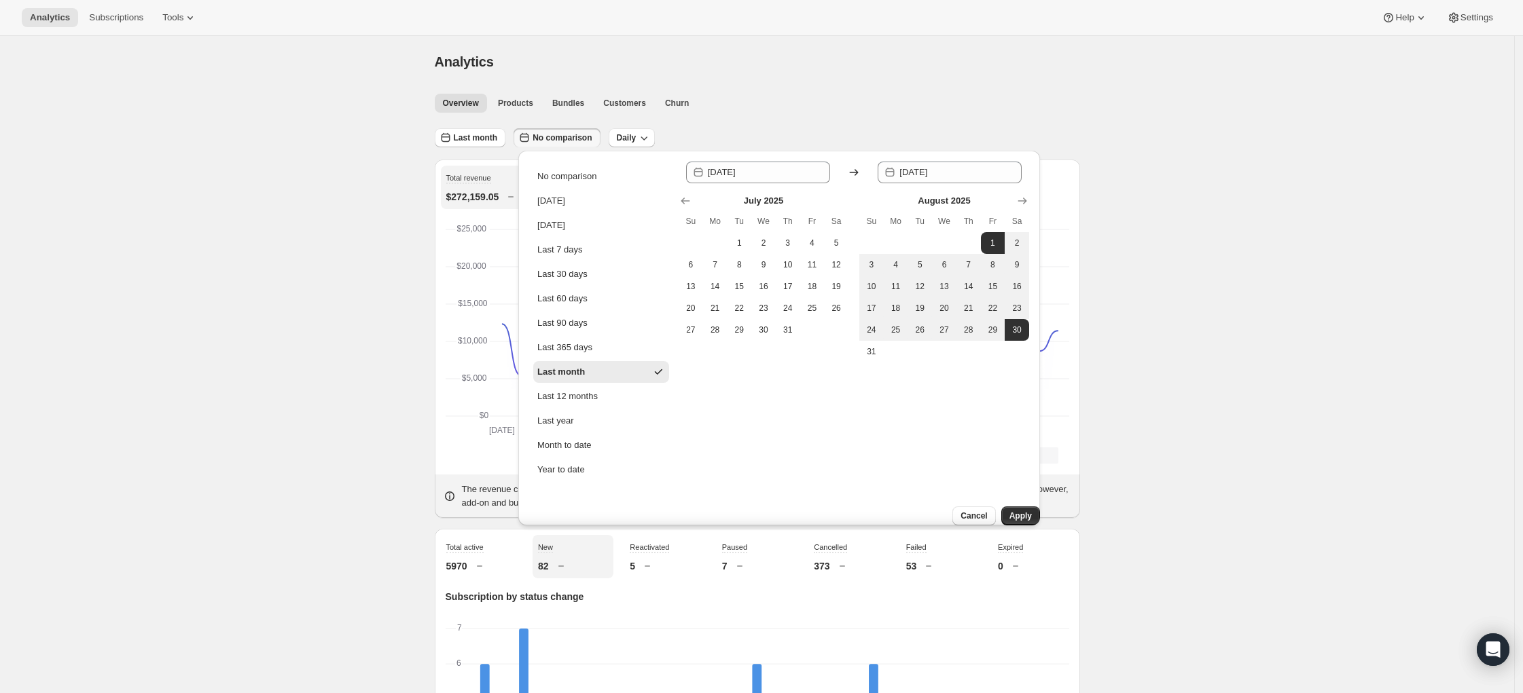
click at [717, 230] on th "Mo" at bounding box center [715, 222] width 24 height 22
click at [731, 236] on button "1" at bounding box center [739, 243] width 24 height 22
type input "[DATE]"
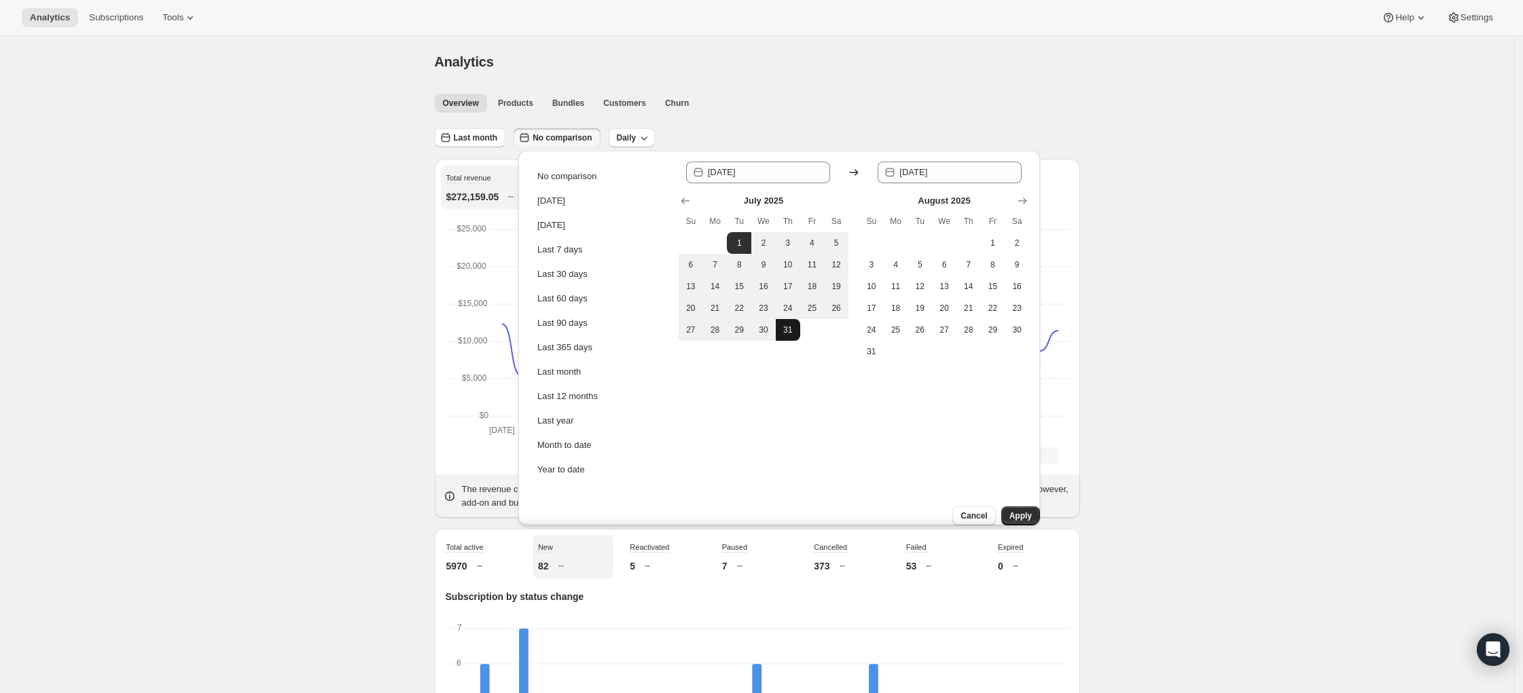
click at [793, 333] on span "31" at bounding box center [788, 330] width 14 height 11
type input "[DATE]"
click at [1016, 511] on span "Apply" at bounding box center [1020, 516] width 22 height 11
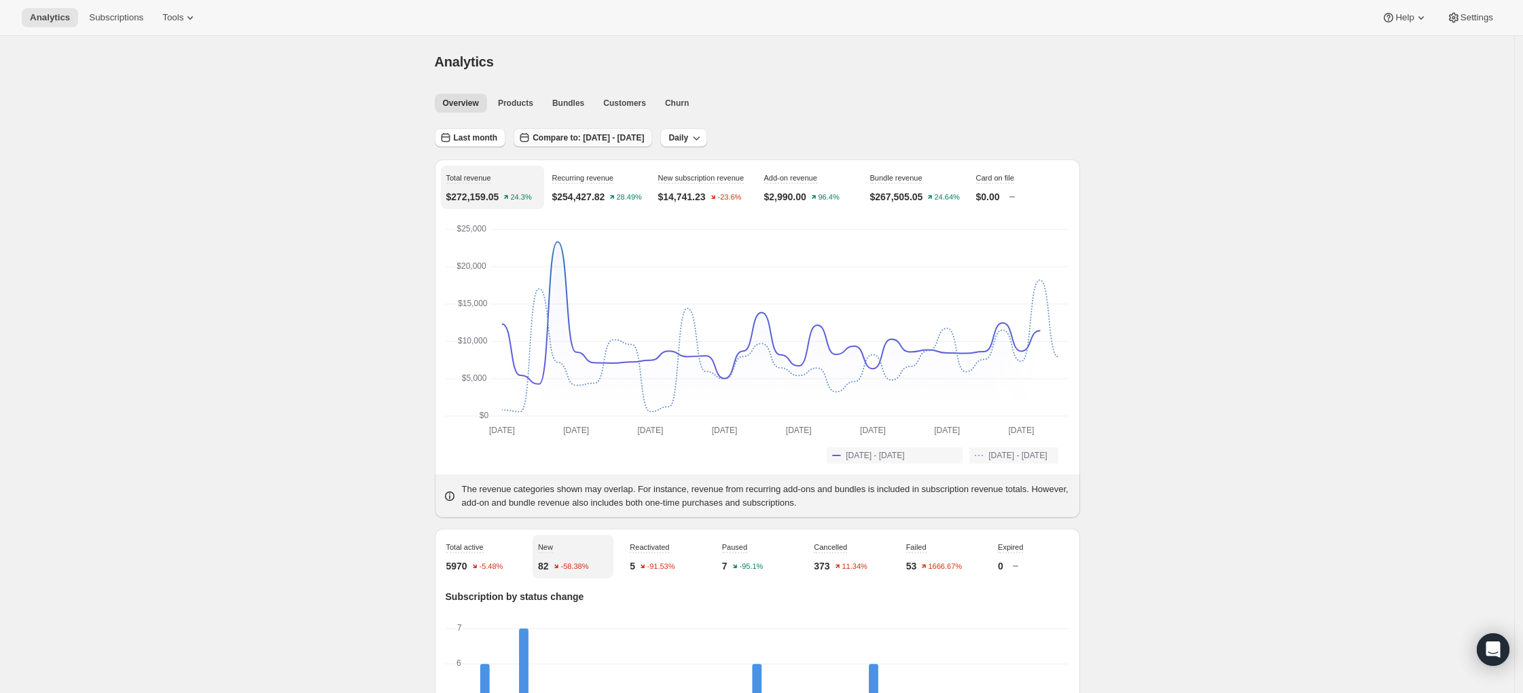
click at [640, 140] on span "Compare to: [DATE] - [DATE]" at bounding box center [587, 137] width 111 height 11
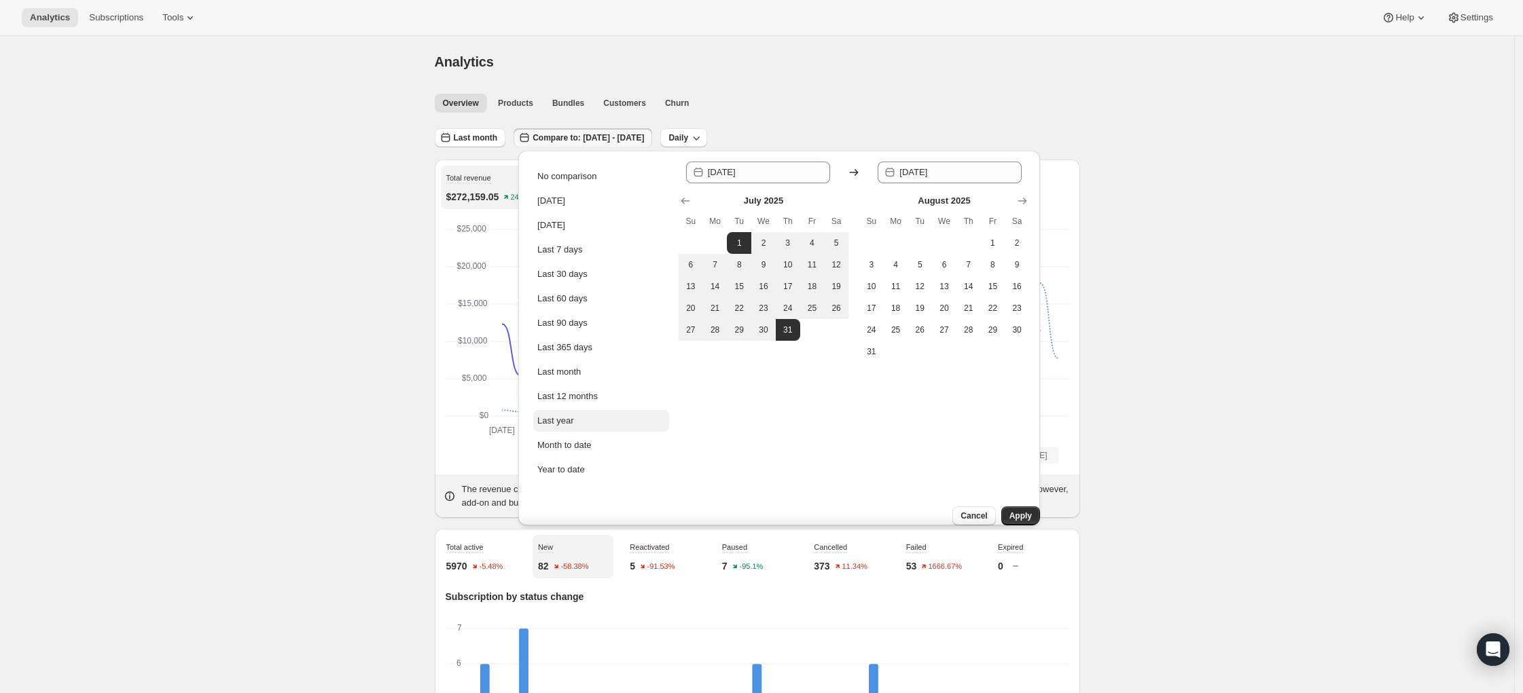
drag, startPoint x: 558, startPoint y: 333, endPoint x: 567, endPoint y: 423, distance: 90.8
click at [565, 420] on ul "No comparison [DATE] [DATE] Last 7 days Last 30 days Last 60 days Last 90 days …" at bounding box center [601, 323] width 136 height 315
click at [571, 177] on div "No comparison" at bounding box center [566, 177] width 59 height 14
type input "[DATE]"
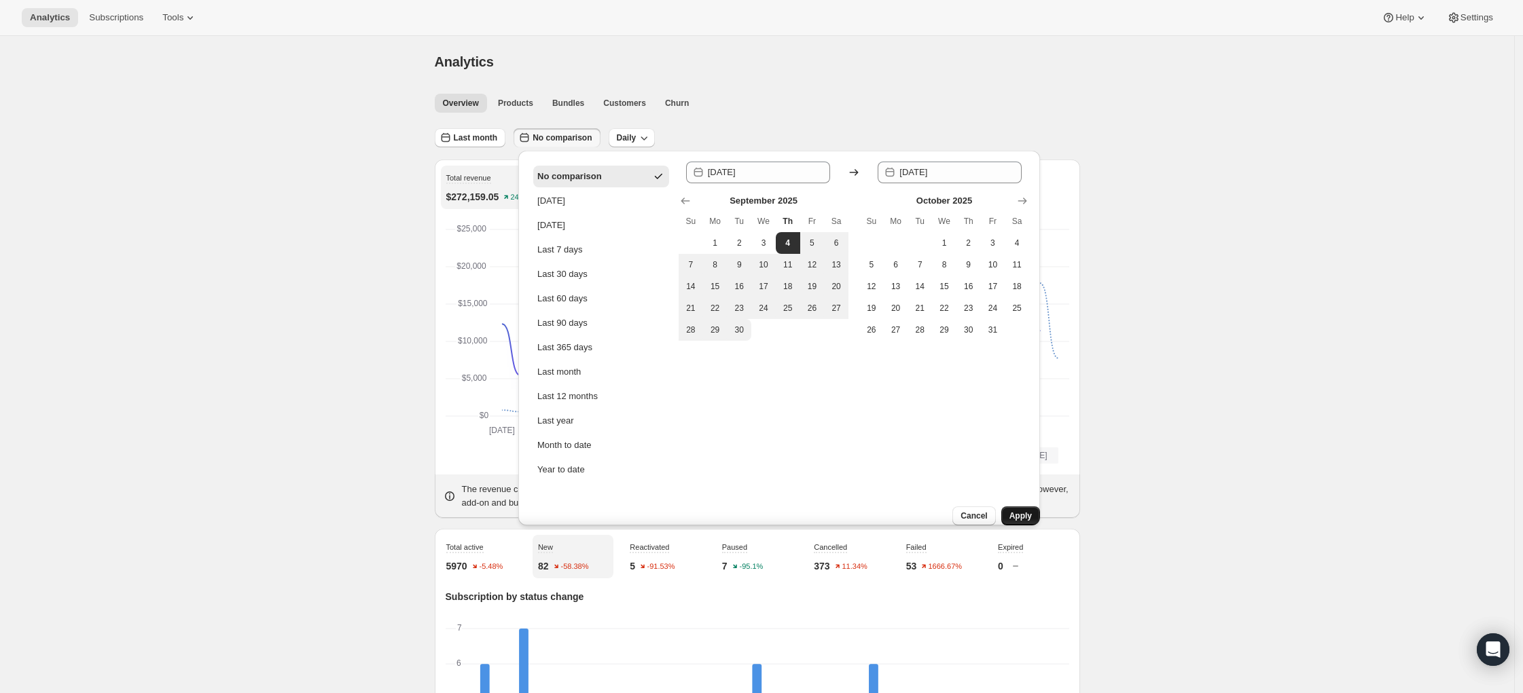
click at [1021, 507] on button "Apply" at bounding box center [1020, 516] width 39 height 19
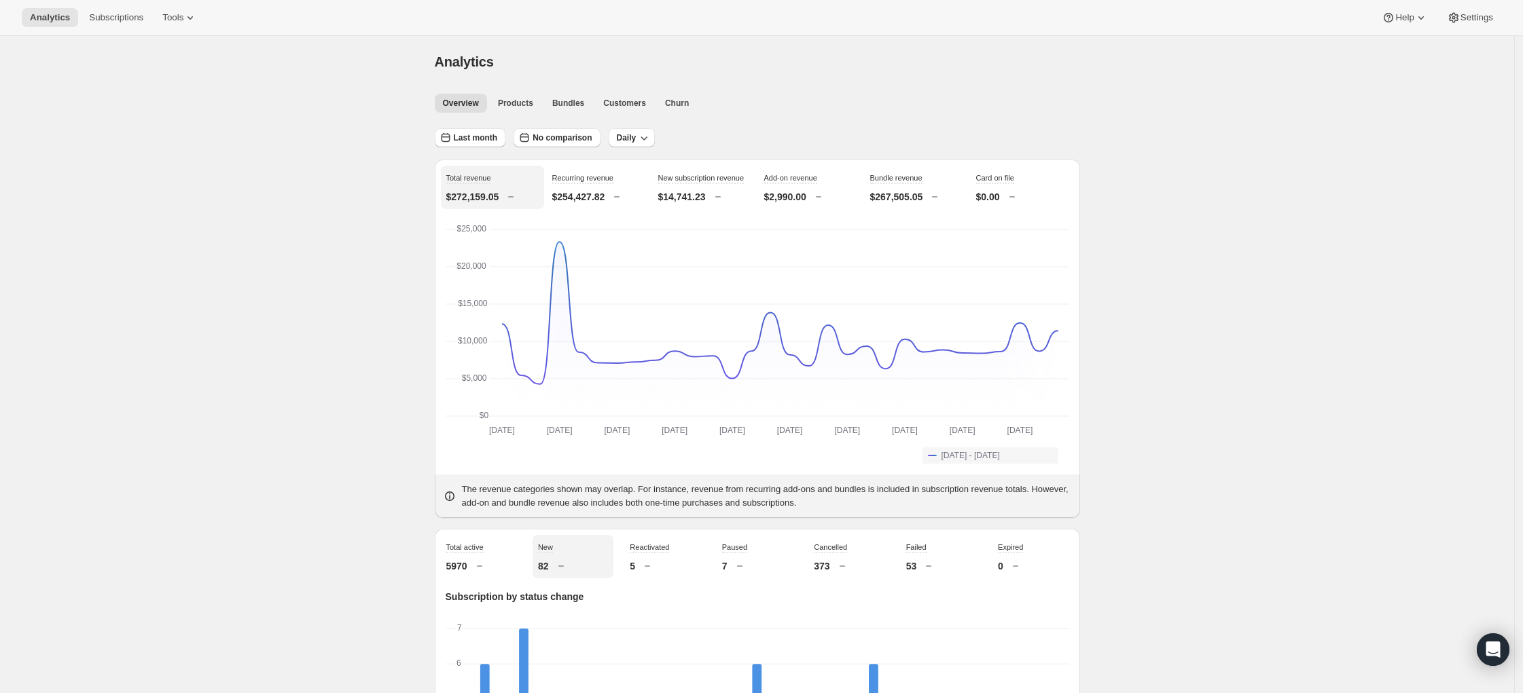
click at [510, 191] on div "$272,159.05" at bounding box center [492, 197] width 92 height 14
click at [577, 184] on div "Recurring revenue $254,427.82" at bounding box center [598, 187] width 103 height 43
click at [700, 204] on p "$14,741.23" at bounding box center [682, 197] width 48 height 14
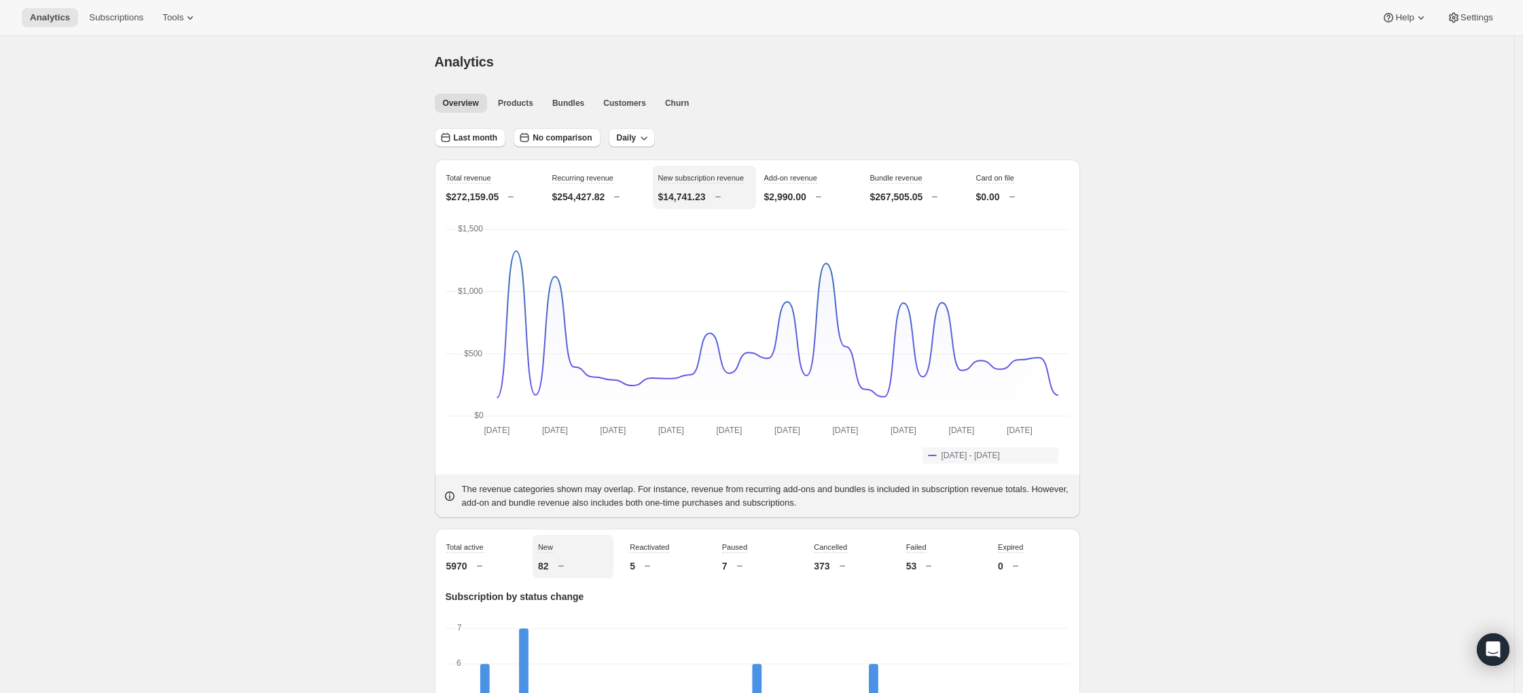
click at [811, 207] on div "Add-on revenue $2,990.00" at bounding box center [810, 187] width 103 height 43
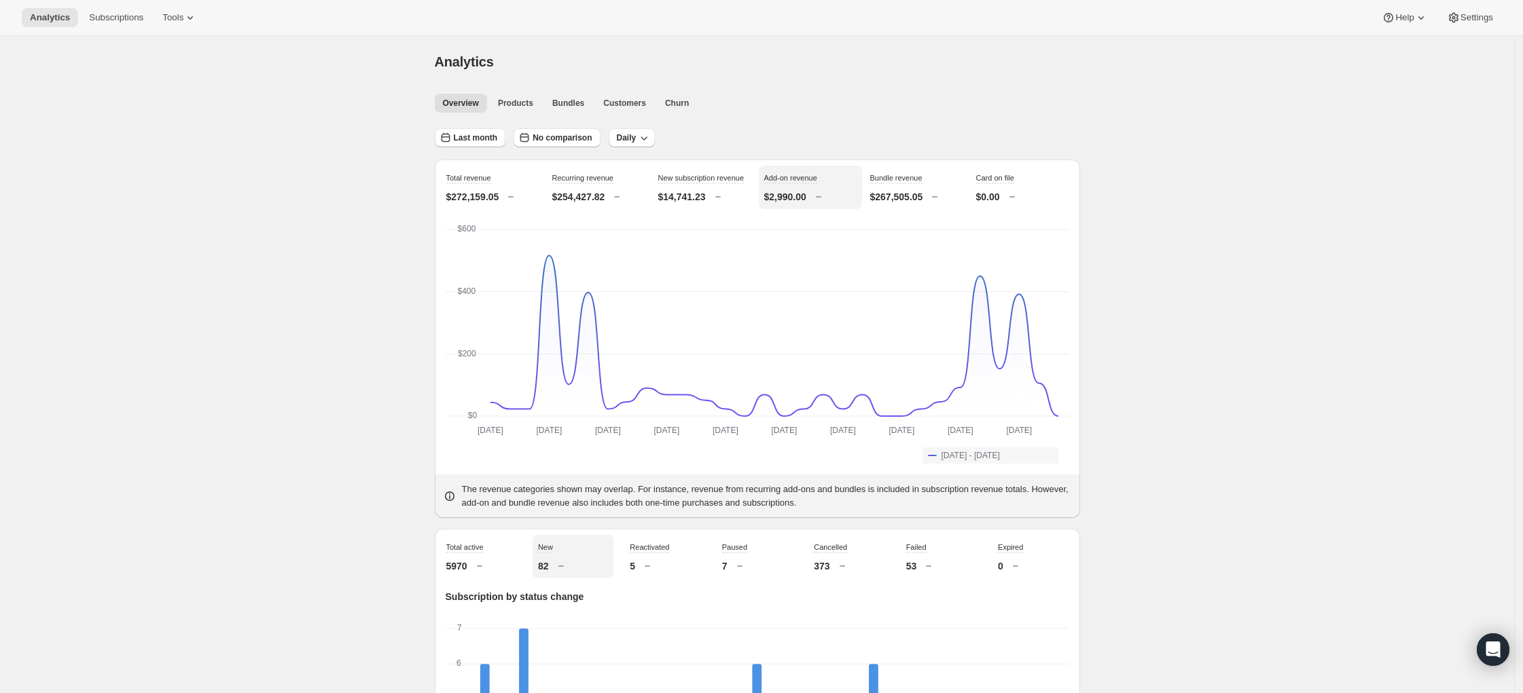
scroll to position [3, 0]
click at [529, 106] on button "Products" at bounding box center [516, 100] width 52 height 19
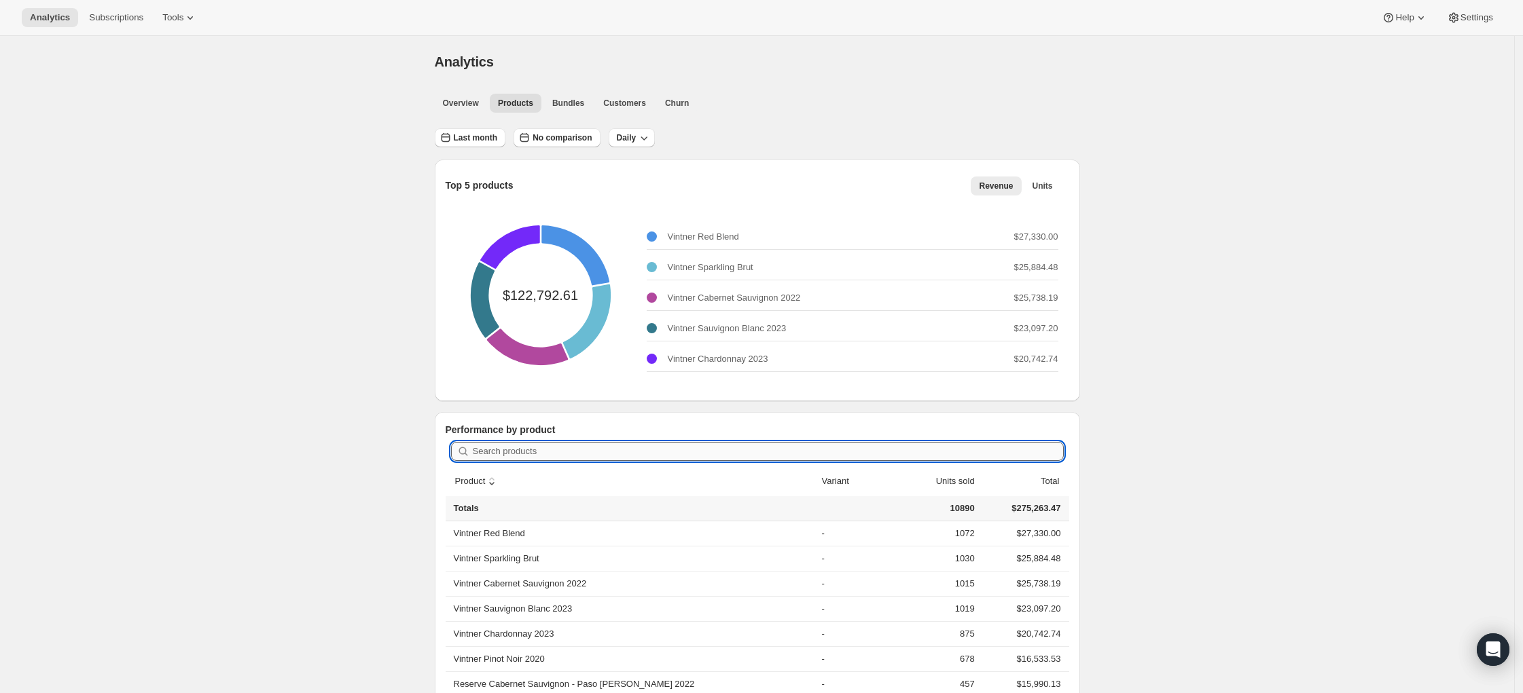
click at [543, 456] on input "Search products" at bounding box center [768, 451] width 591 height 19
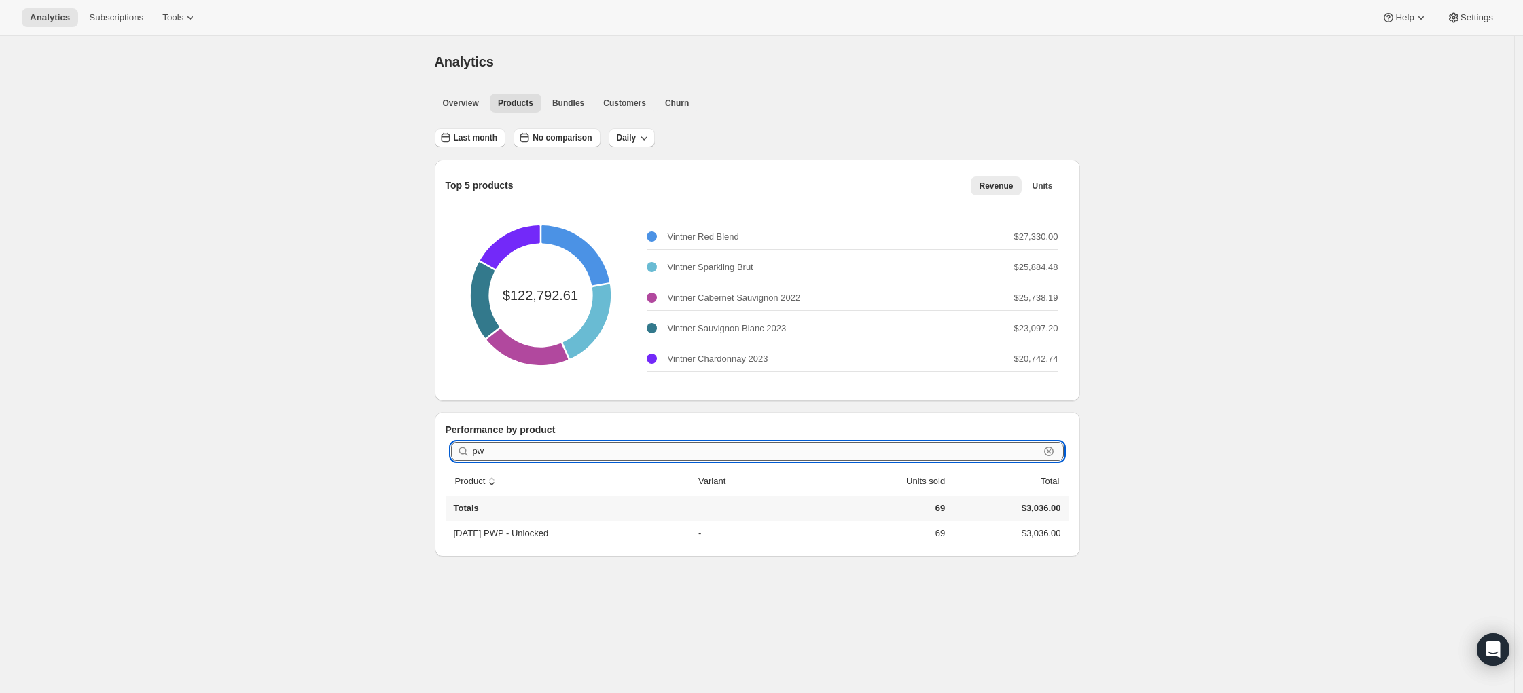
type input "p"
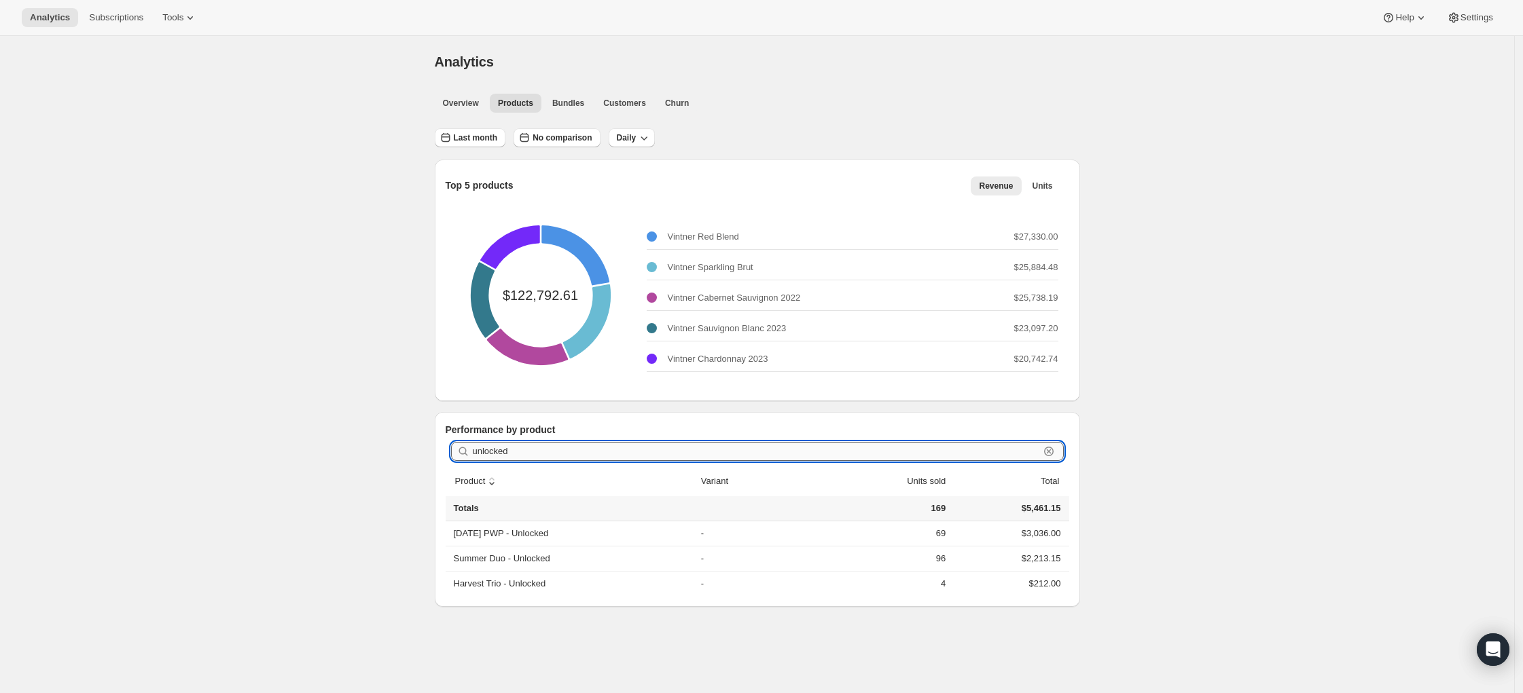
click at [525, 453] on input "unlocked" at bounding box center [756, 451] width 566 height 19
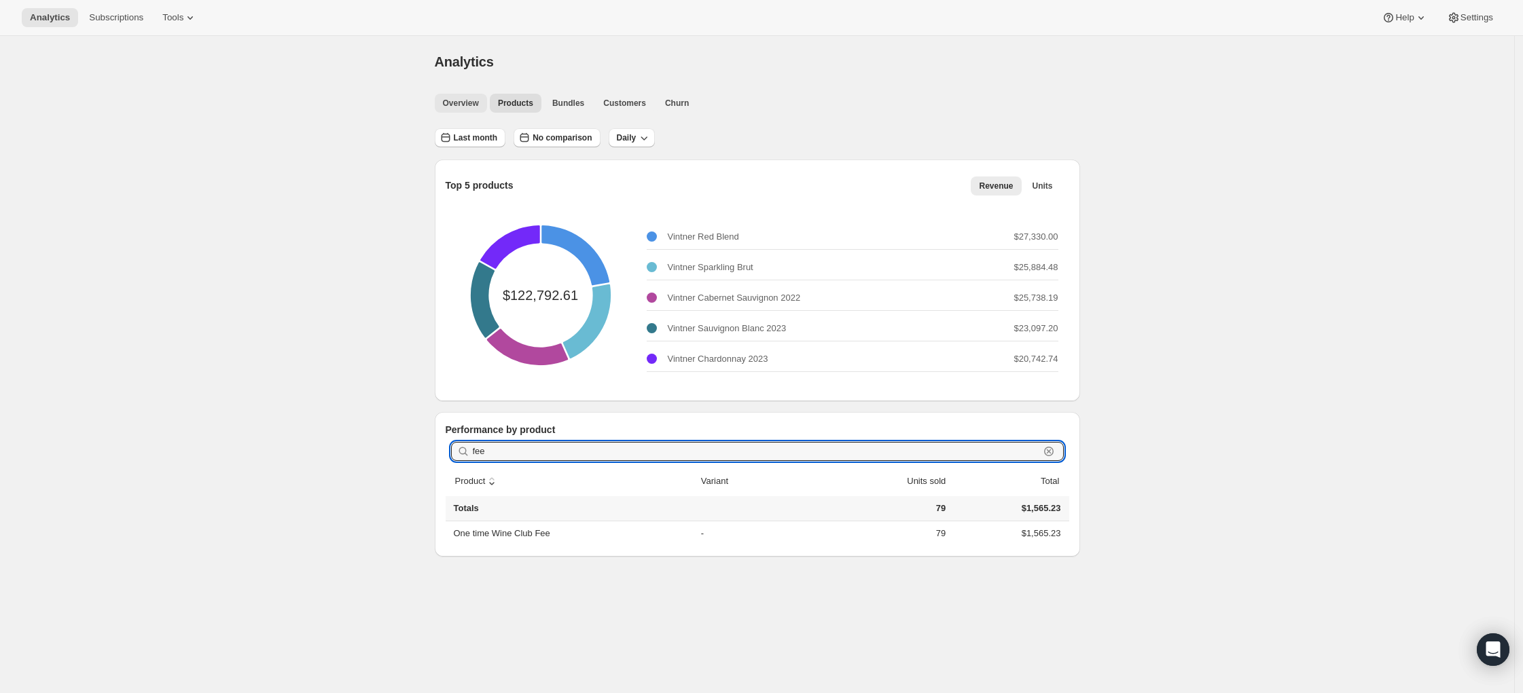
type input "fee"
click at [458, 106] on span "Overview" at bounding box center [461, 103] width 36 height 11
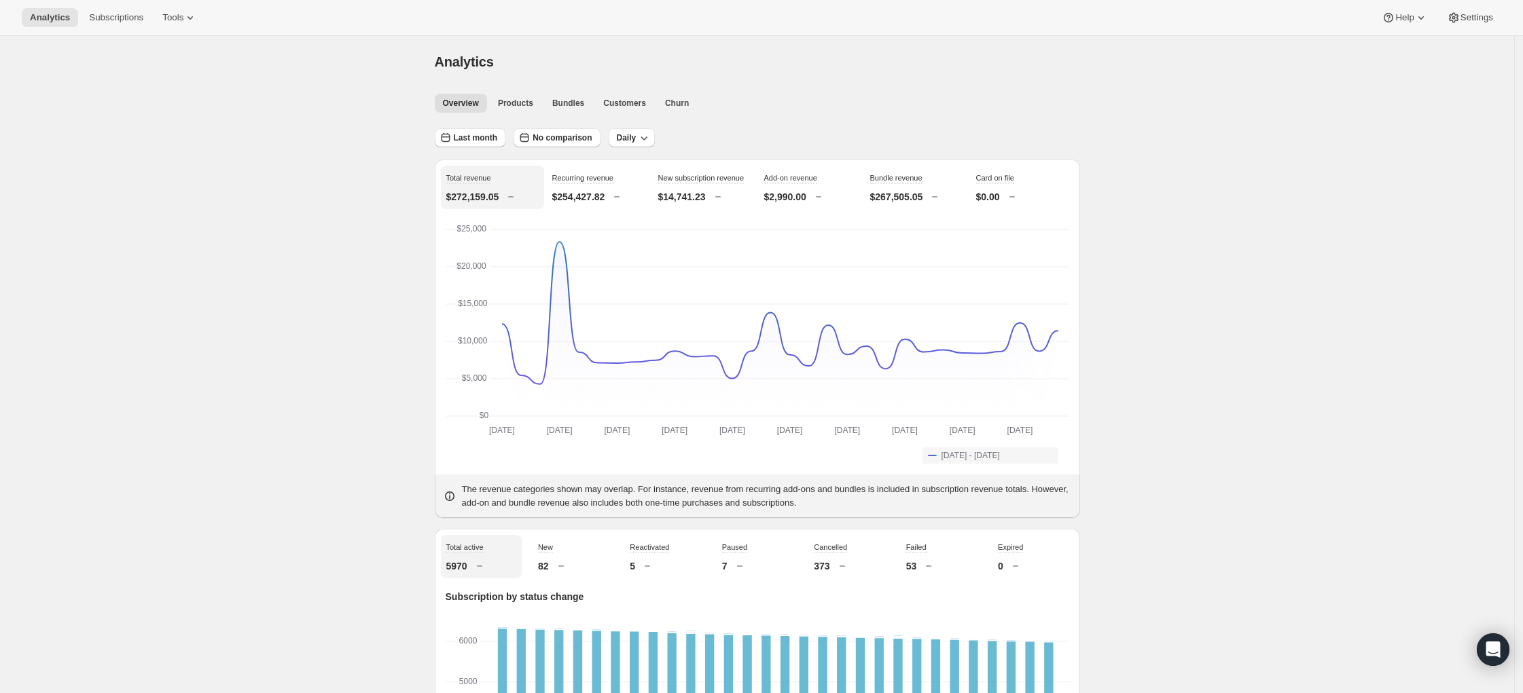
click at [685, 204] on p "$14,741.23" at bounding box center [682, 197] width 48 height 14
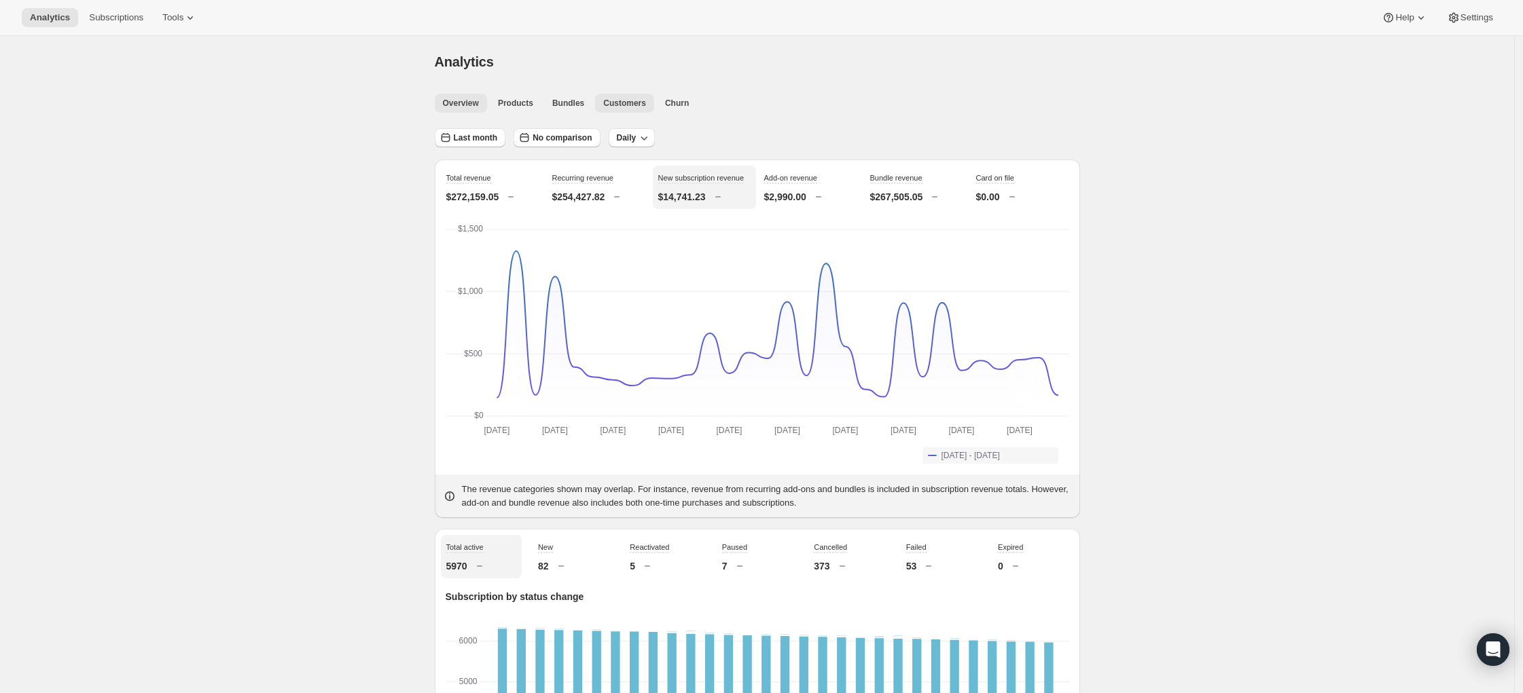
click at [625, 101] on span "Customers" at bounding box center [624, 103] width 43 height 11
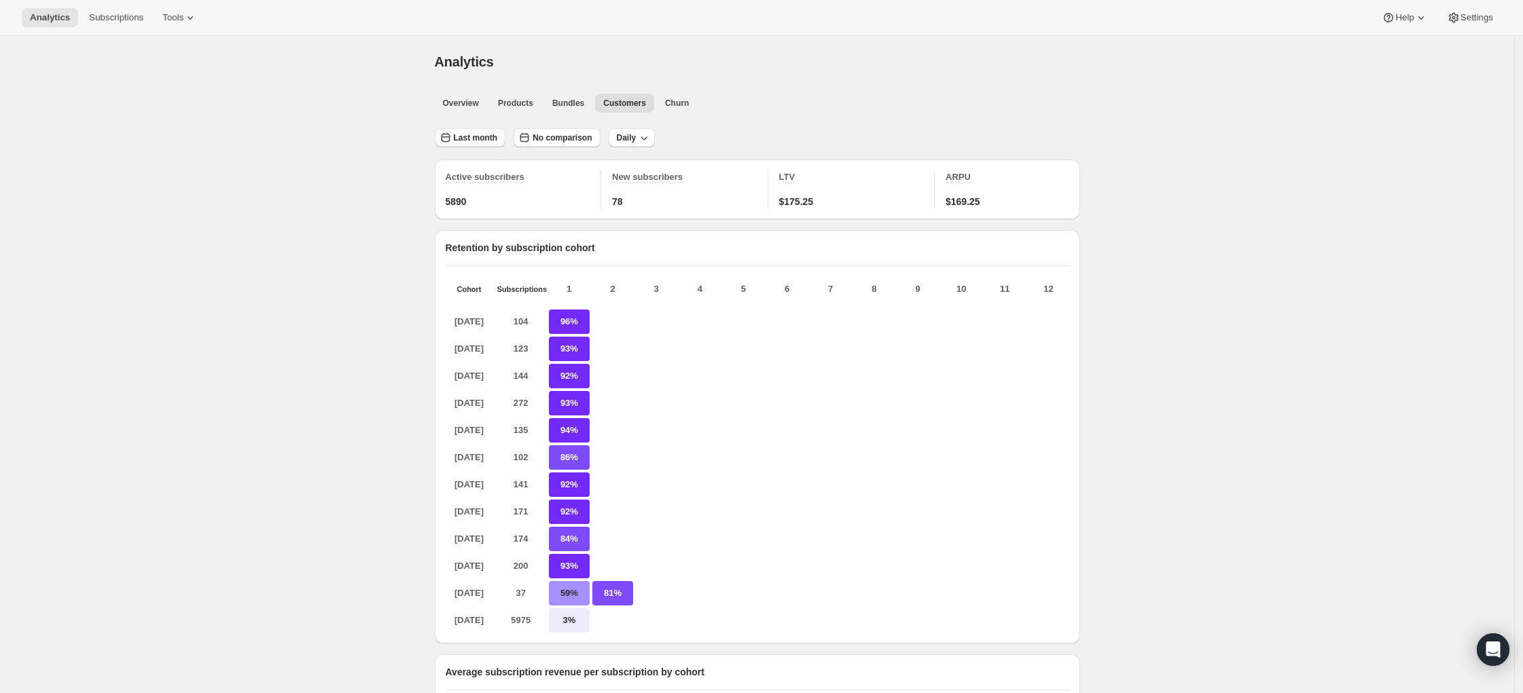
click at [479, 138] on span "Last month" at bounding box center [476, 137] width 44 height 11
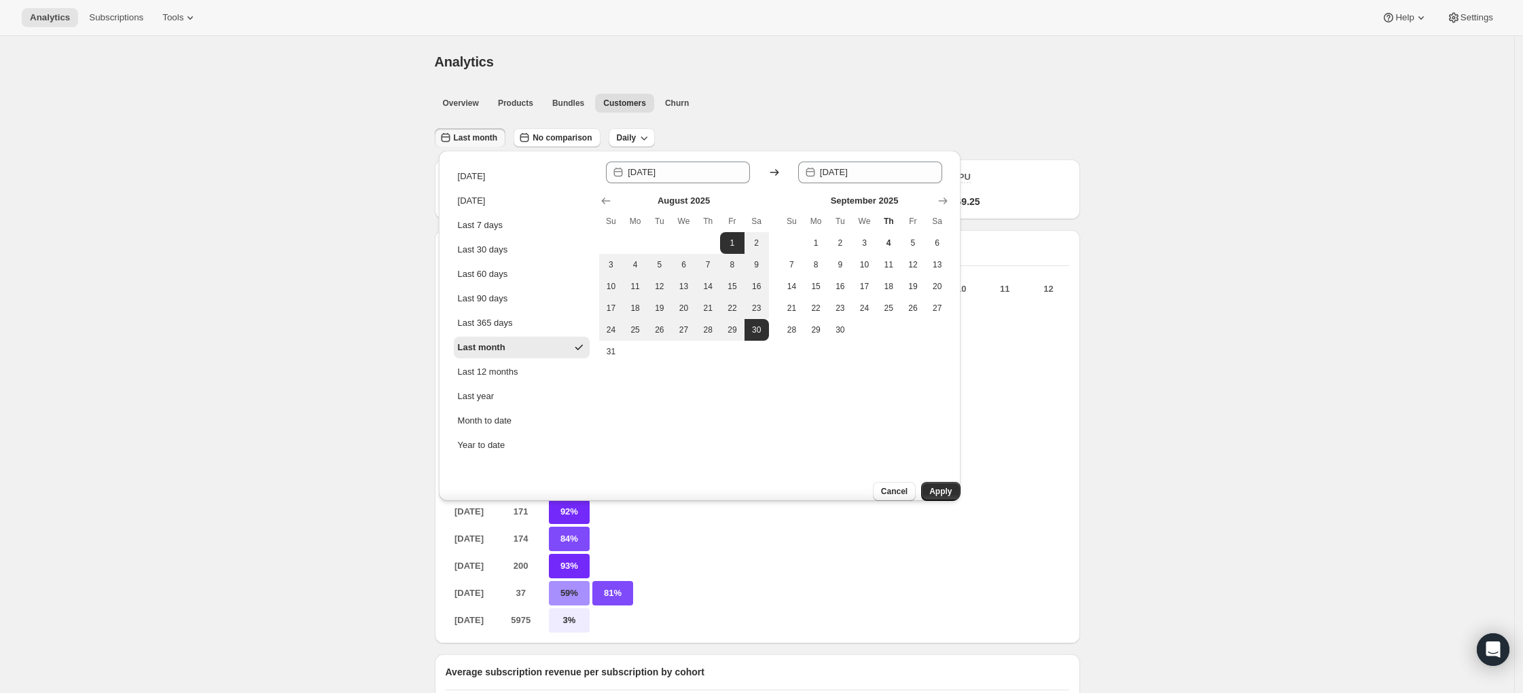
click at [479, 138] on span "Last month" at bounding box center [476, 137] width 44 height 11
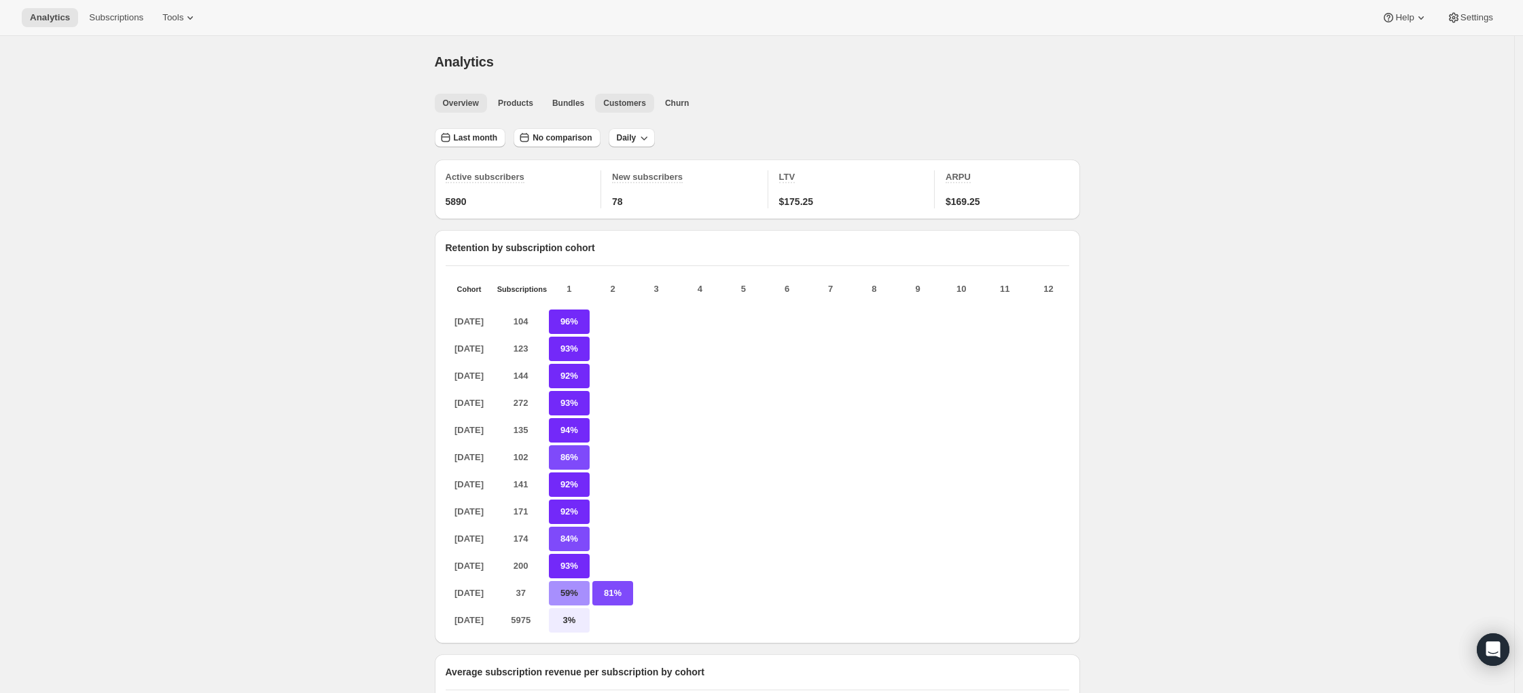
click at [474, 94] on button "Overview" at bounding box center [461, 103] width 52 height 19
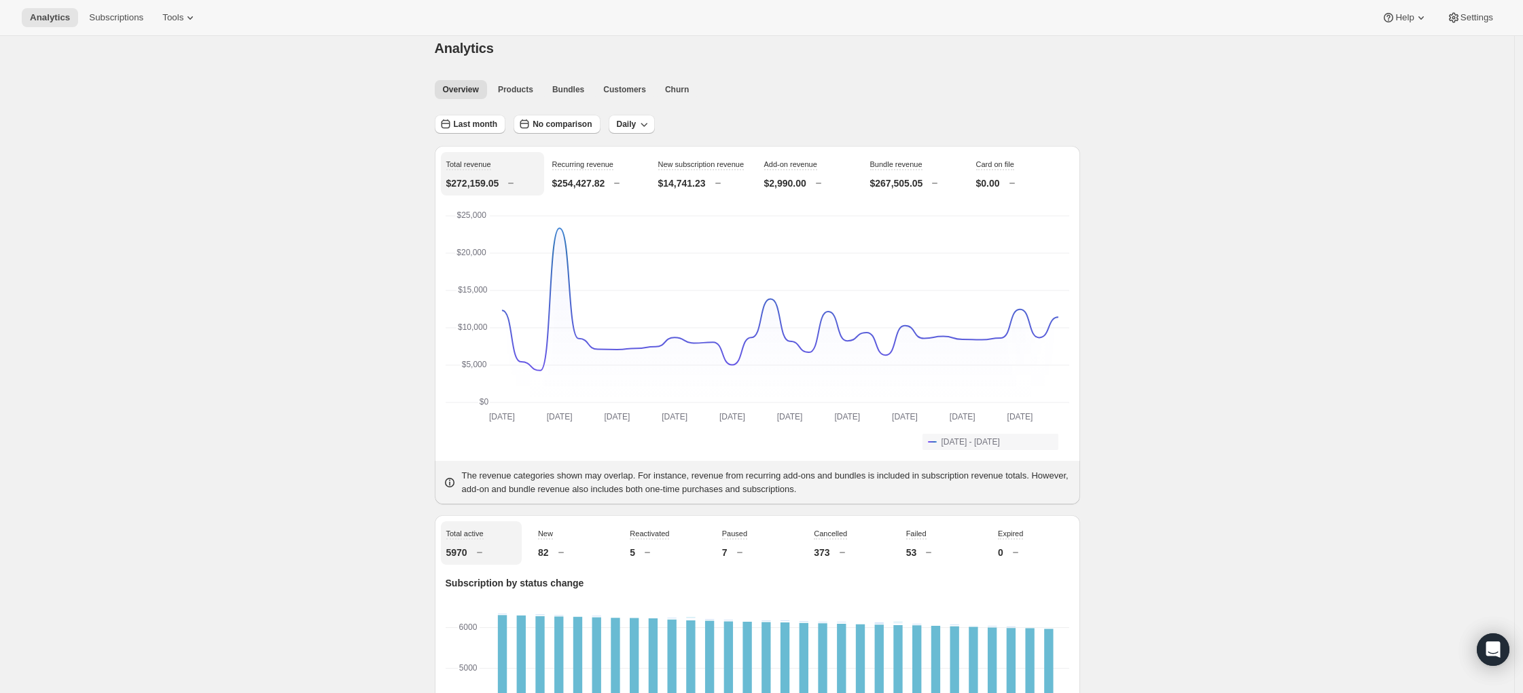
scroll to position [20, 0]
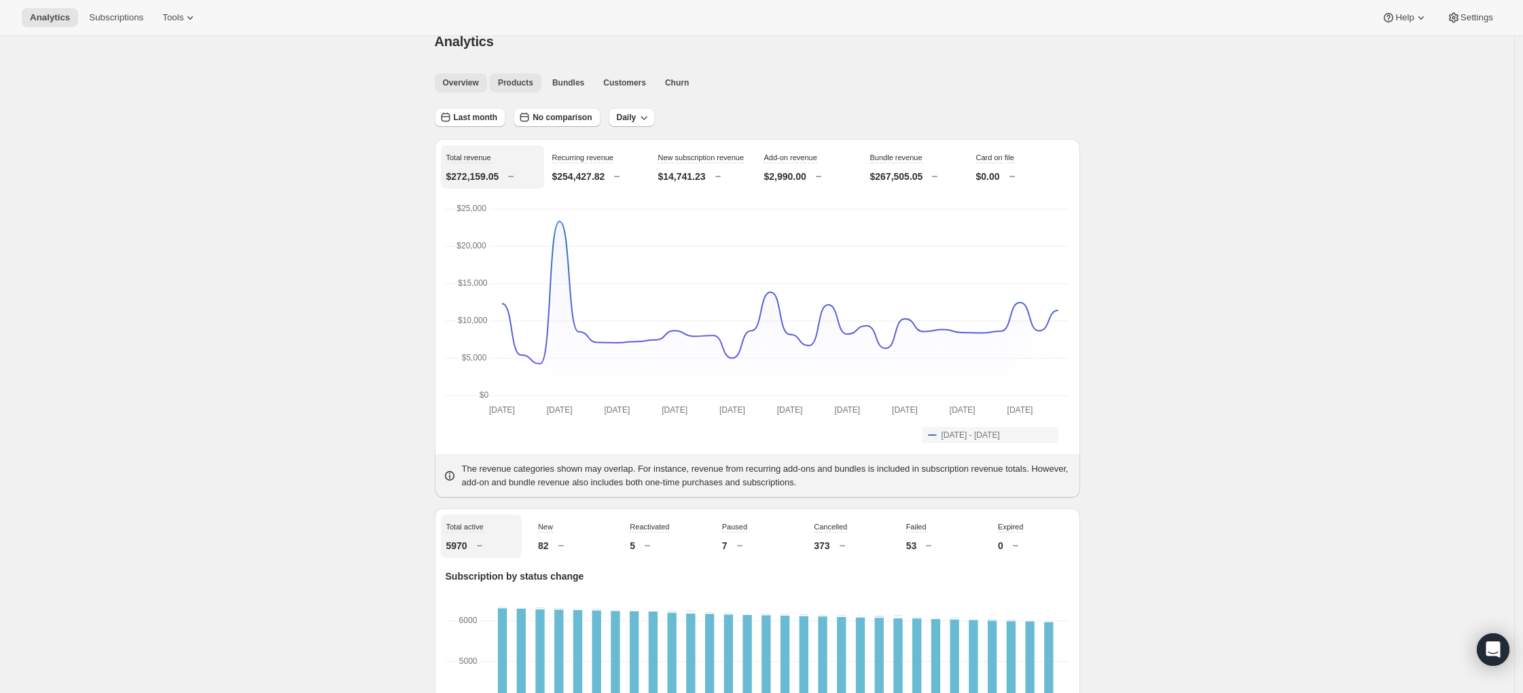
click at [521, 83] on span "Products" at bounding box center [515, 82] width 35 height 11
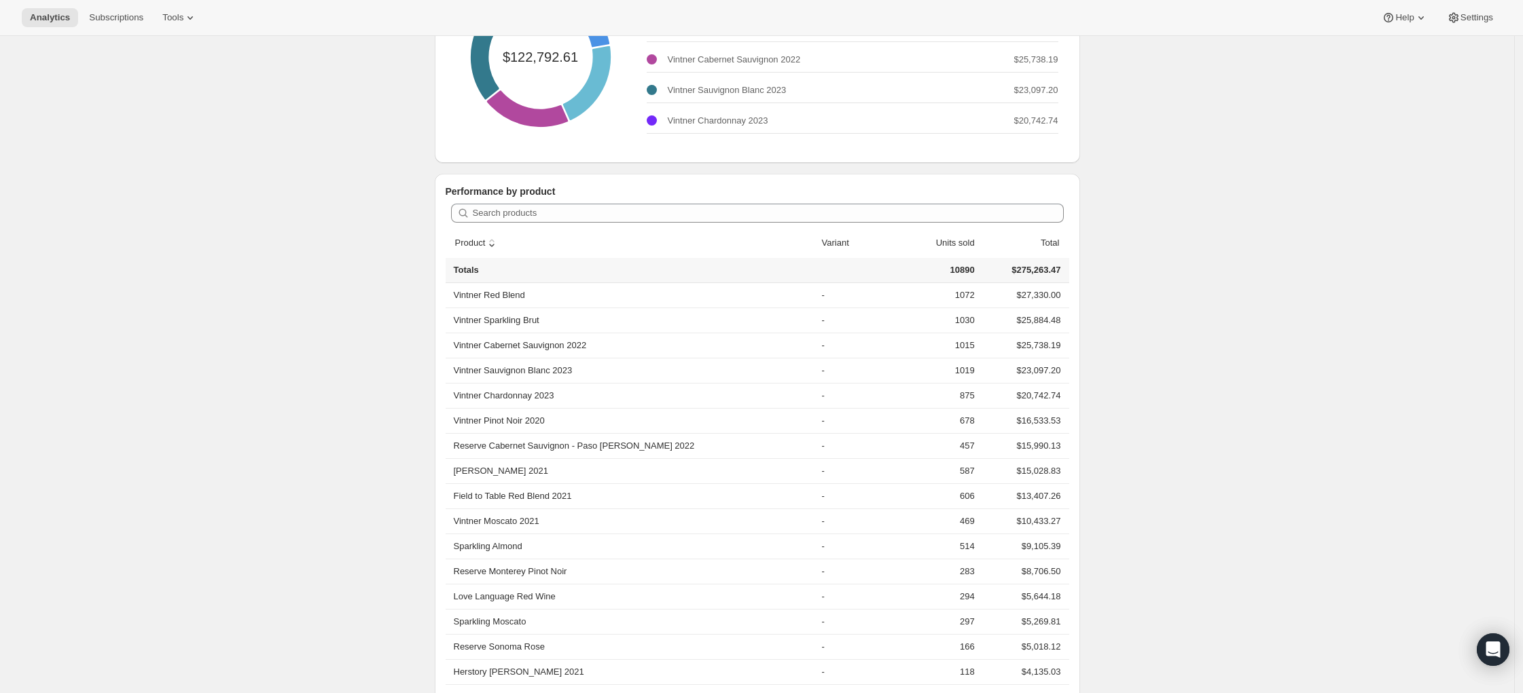
scroll to position [256, 0]
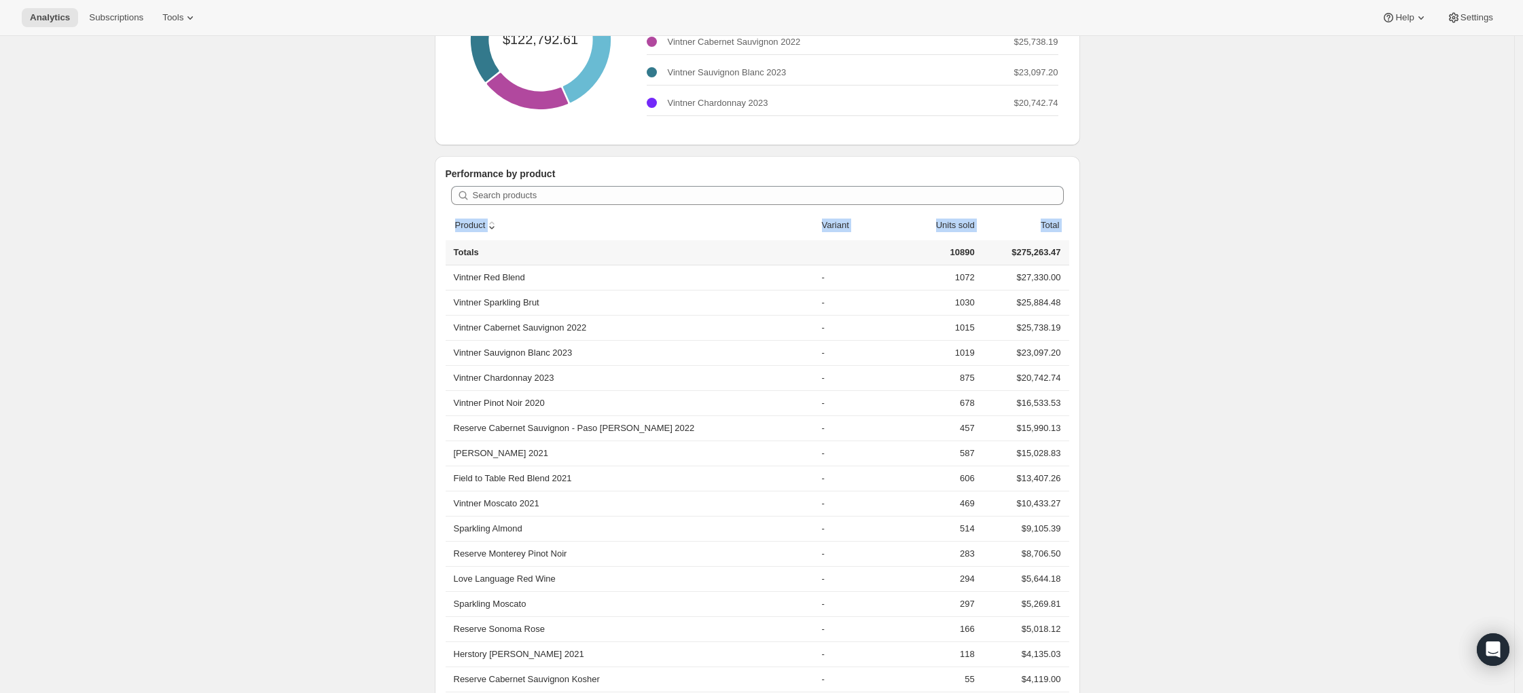
drag, startPoint x: 457, startPoint y: 245, endPoint x: 1108, endPoint y: 653, distance: 768.1
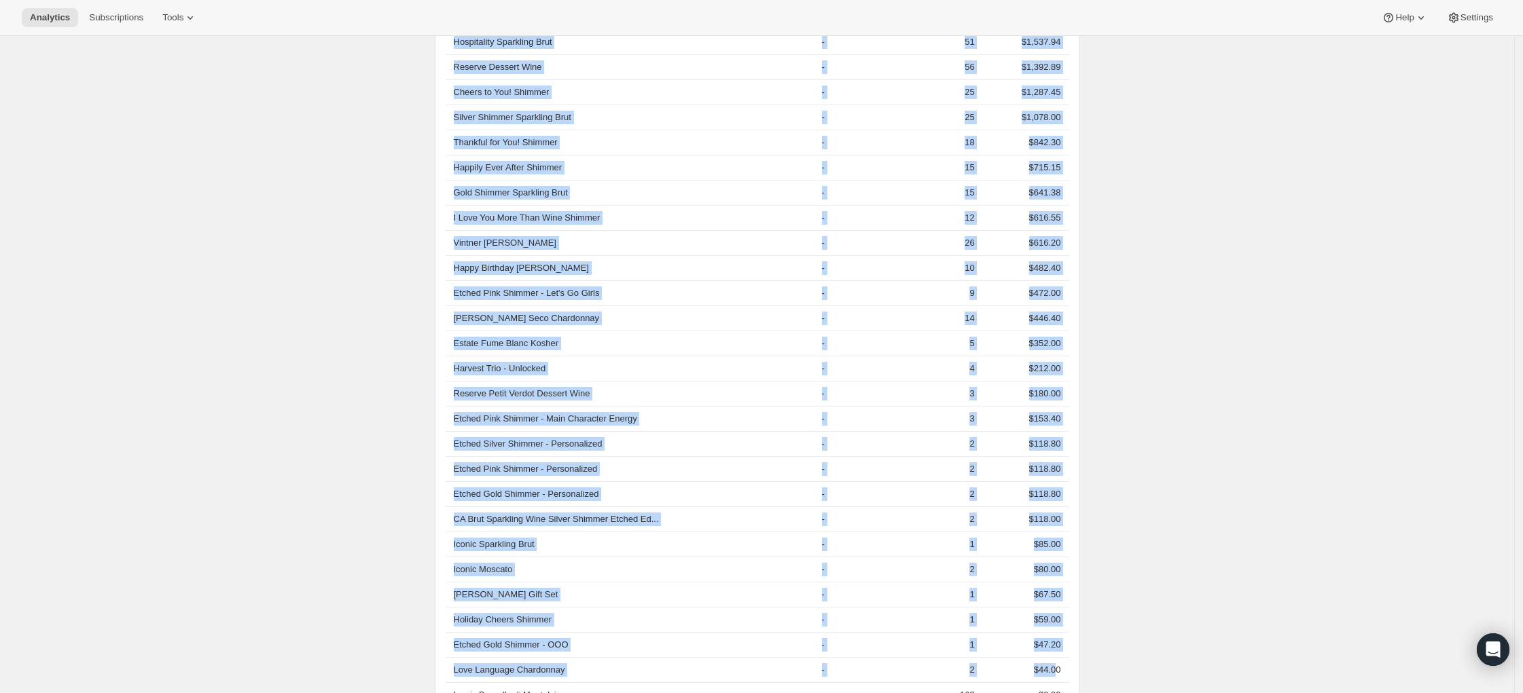
scroll to position [1270, 0]
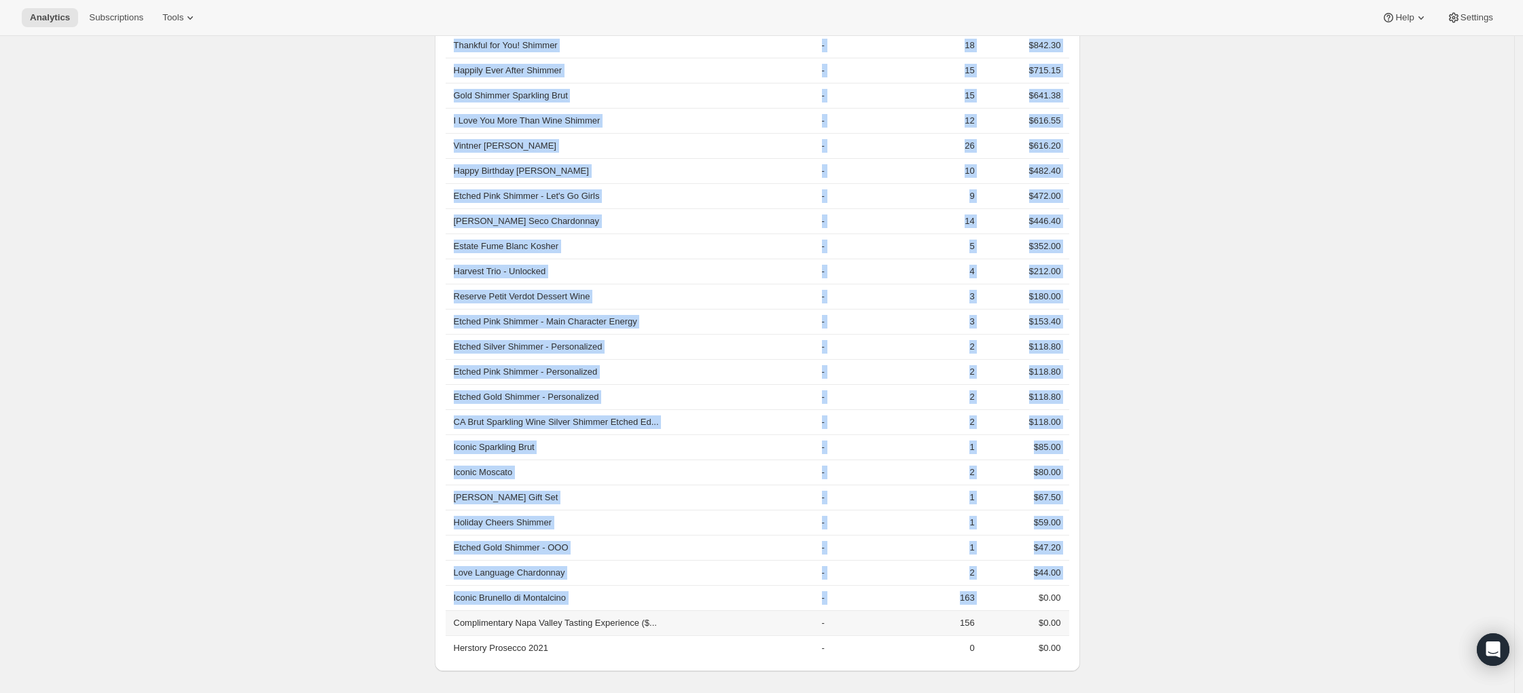
drag, startPoint x: 454, startPoint y: 84, endPoint x: 1023, endPoint y: 586, distance: 758.9
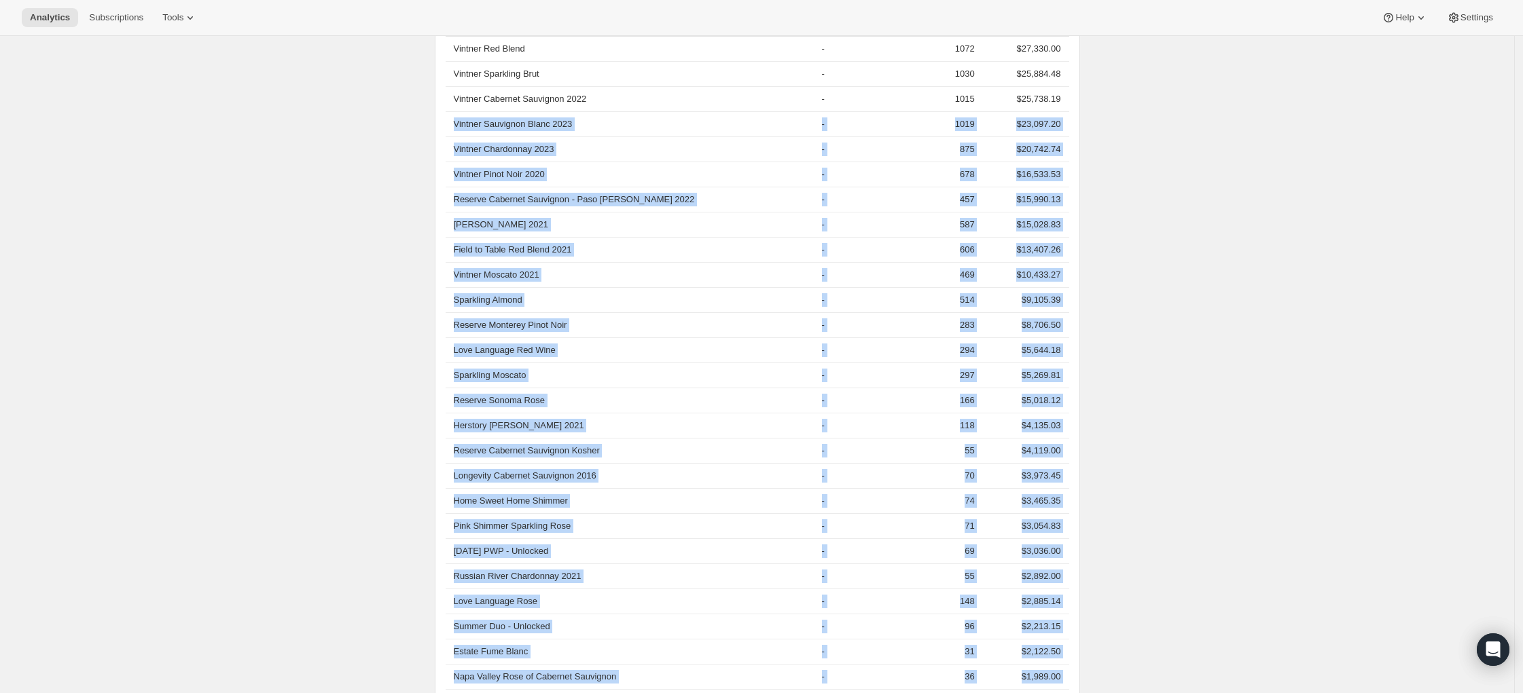
scroll to position [328, 0]
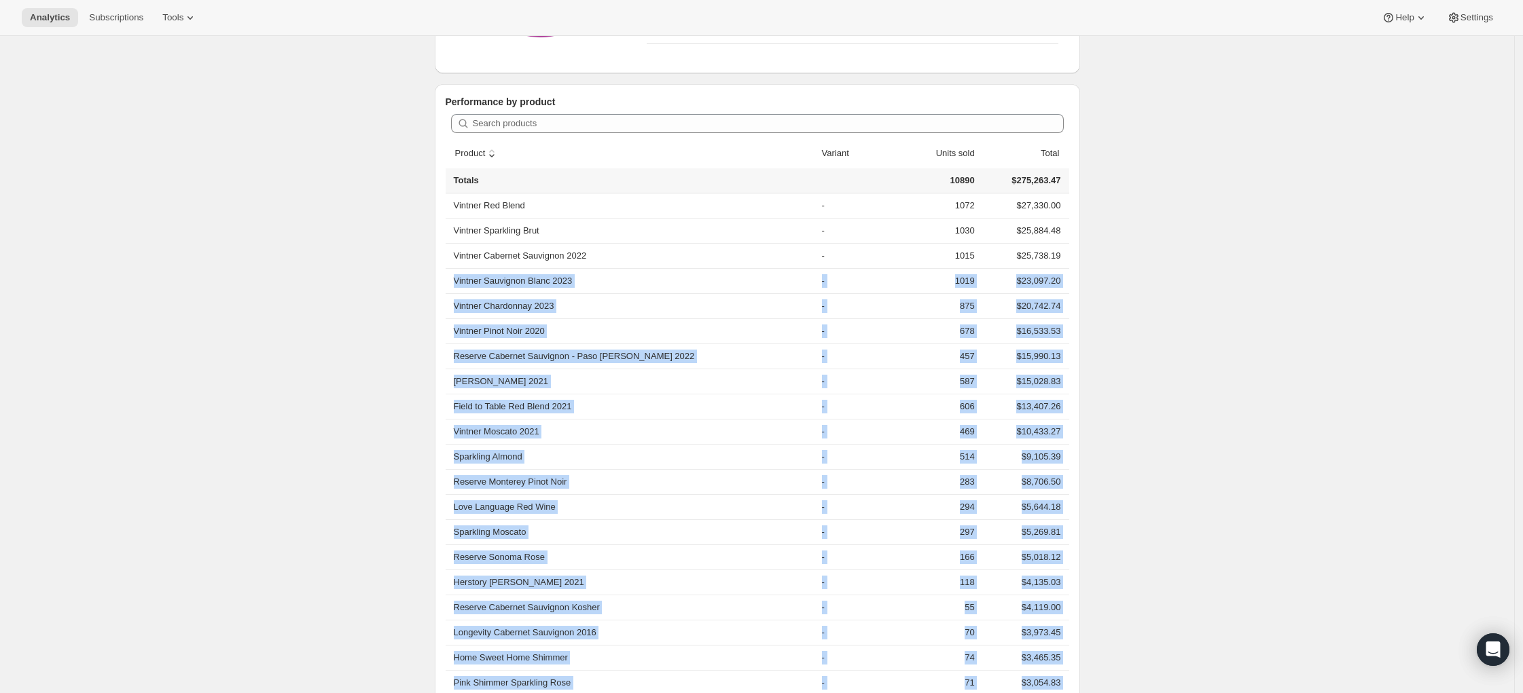
click at [281, 279] on div "Analytics. This page is ready Analytics Overview Products Bundles Customers Chu…" at bounding box center [757, 670] width 1514 height 1925
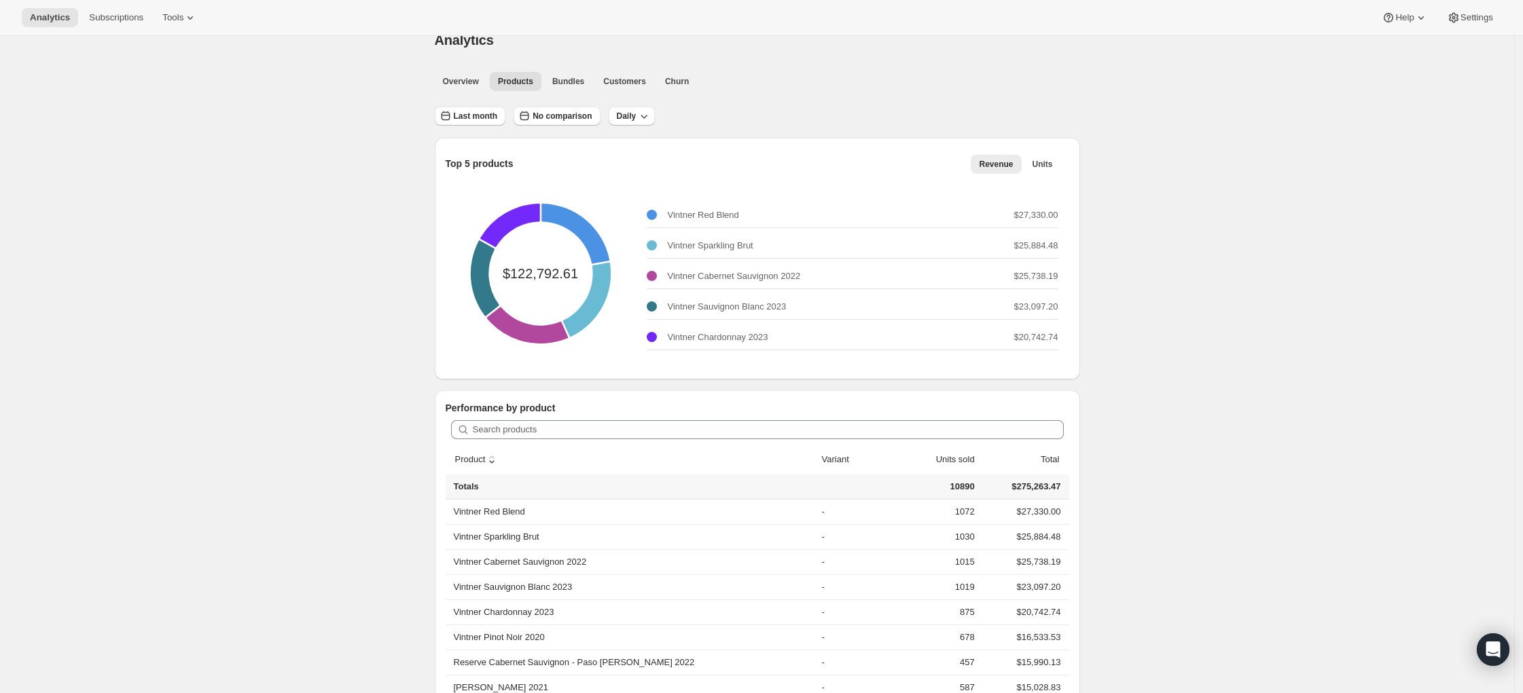
scroll to position [0, 0]
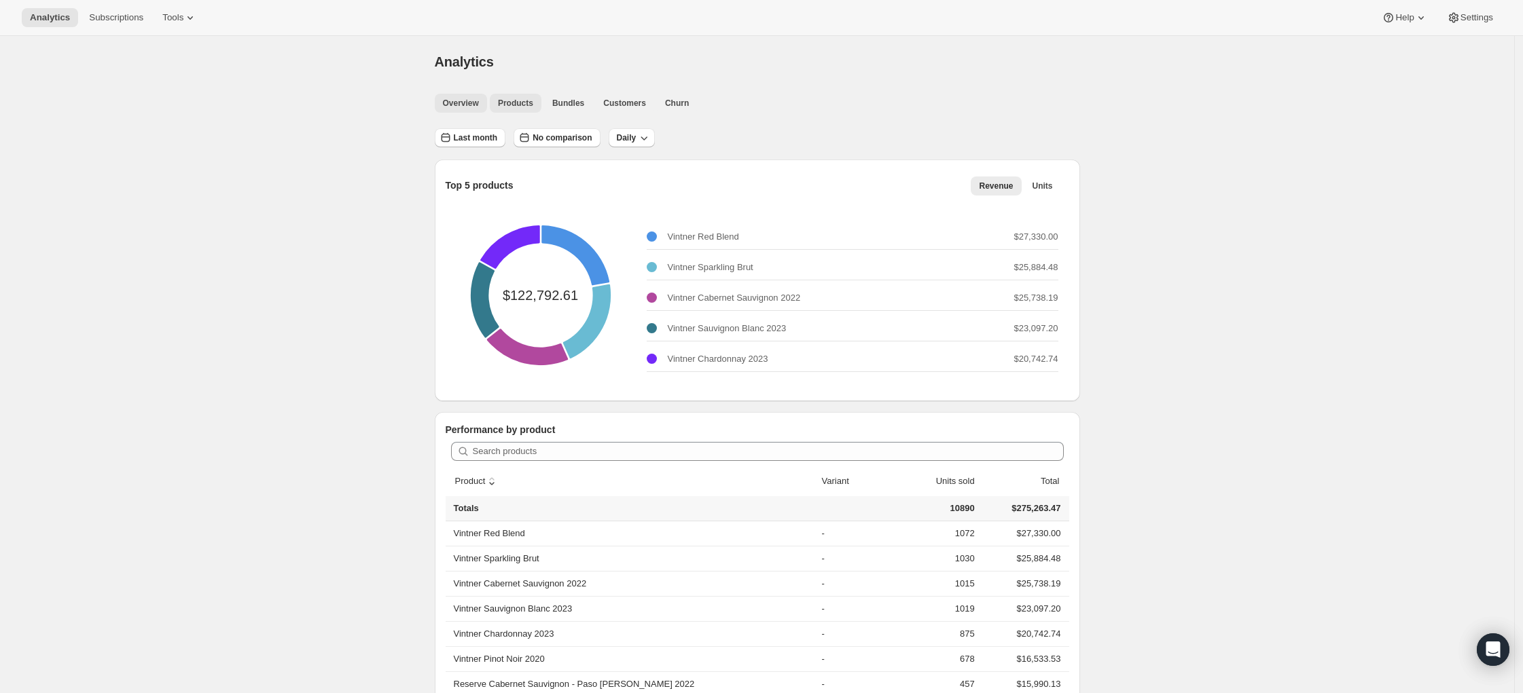
click at [473, 102] on span "Overview" at bounding box center [461, 103] width 36 height 11
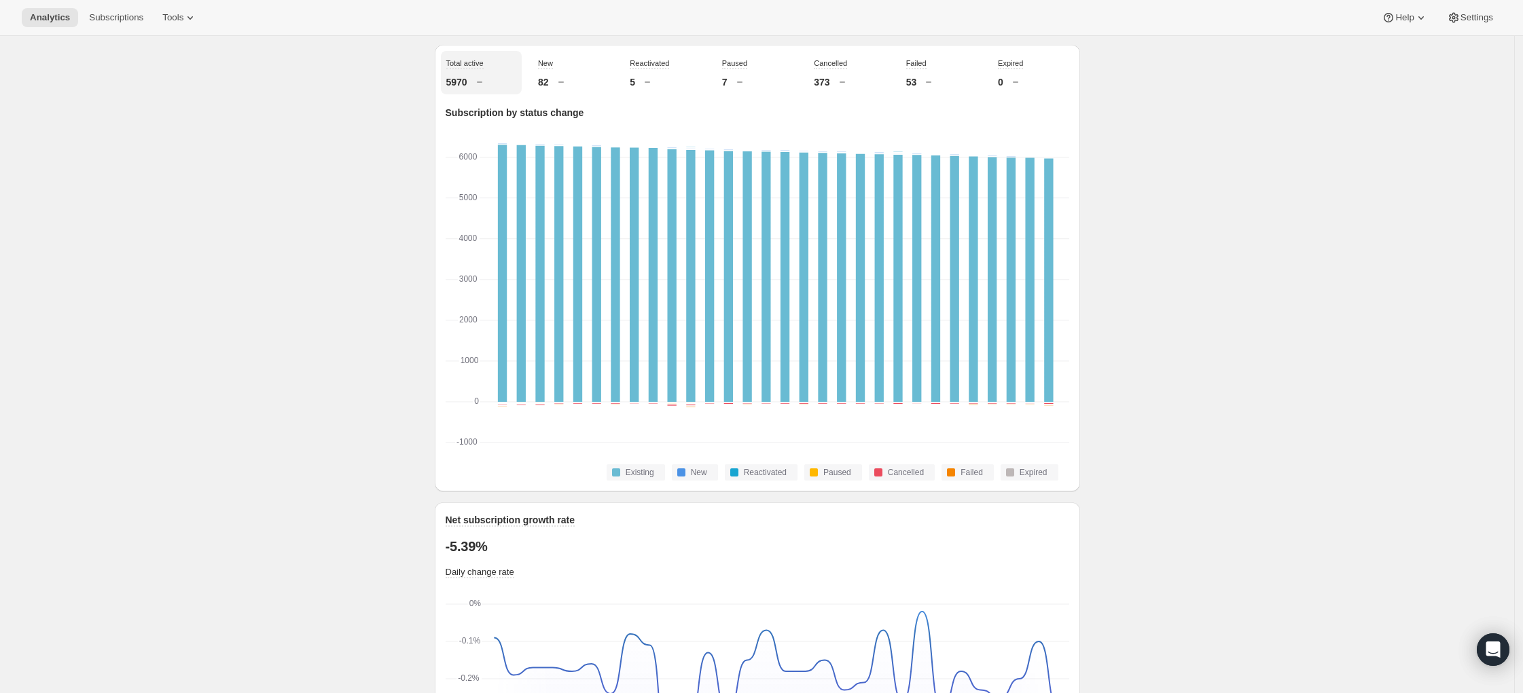
scroll to position [480, 0]
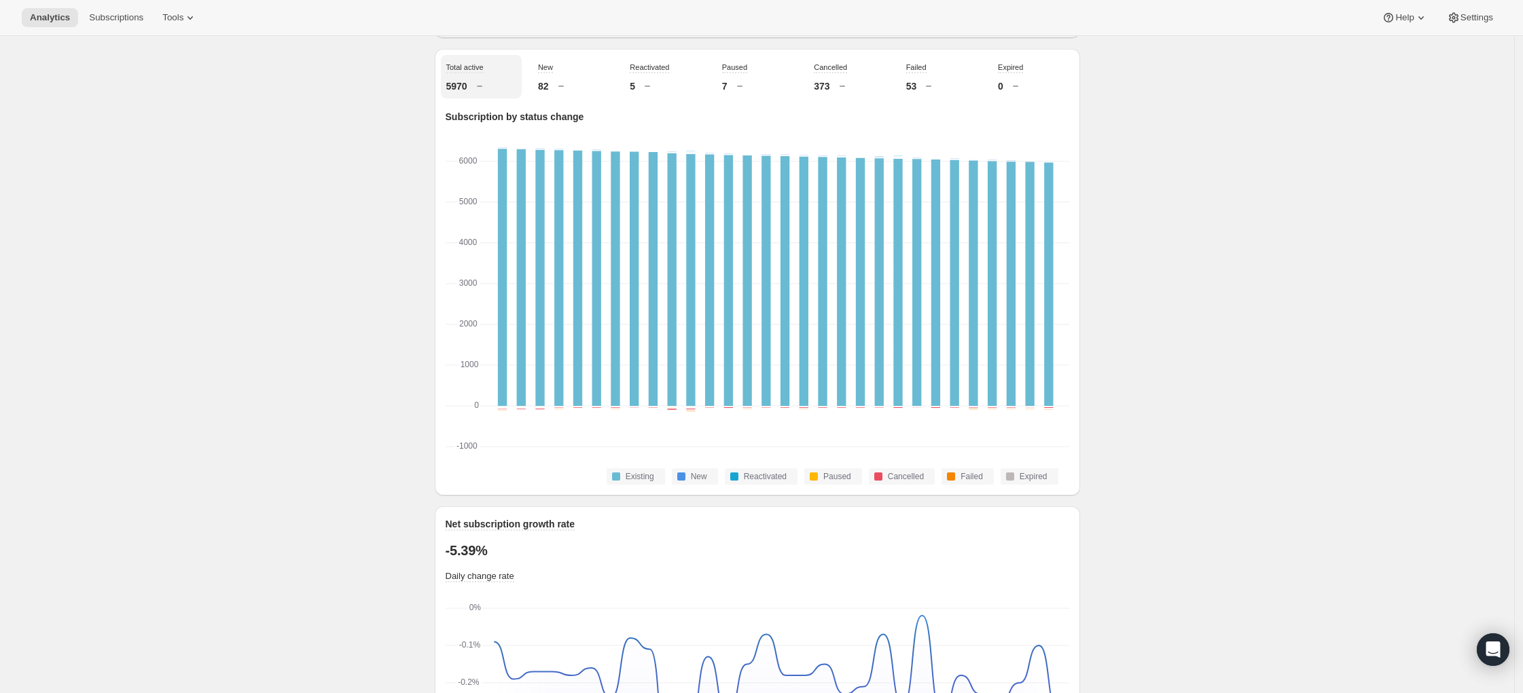
click at [577, 93] on div "82" at bounding box center [573, 86] width 70 height 14
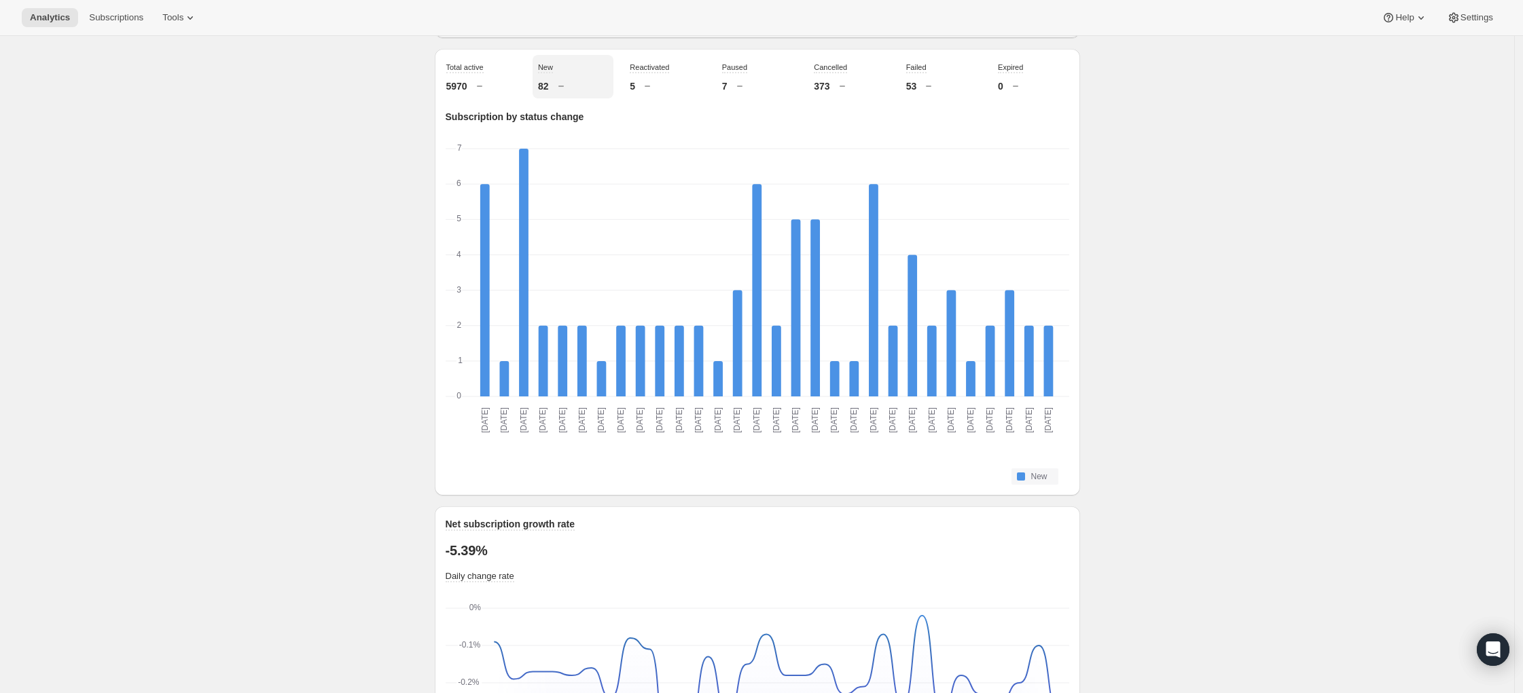
click at [484, 93] on icon at bounding box center [480, 86] width 14 height 14
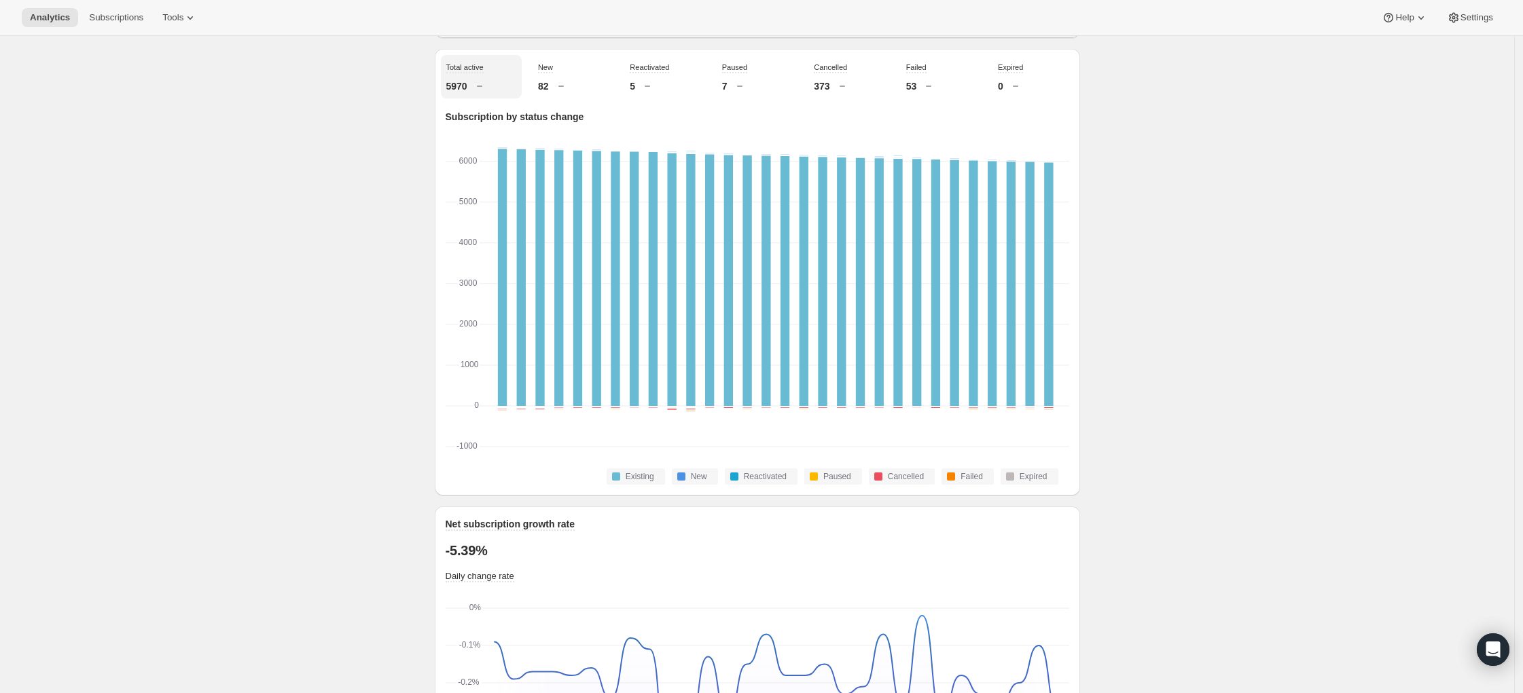
click at [554, 98] on div "New 82" at bounding box center [572, 76] width 81 height 43
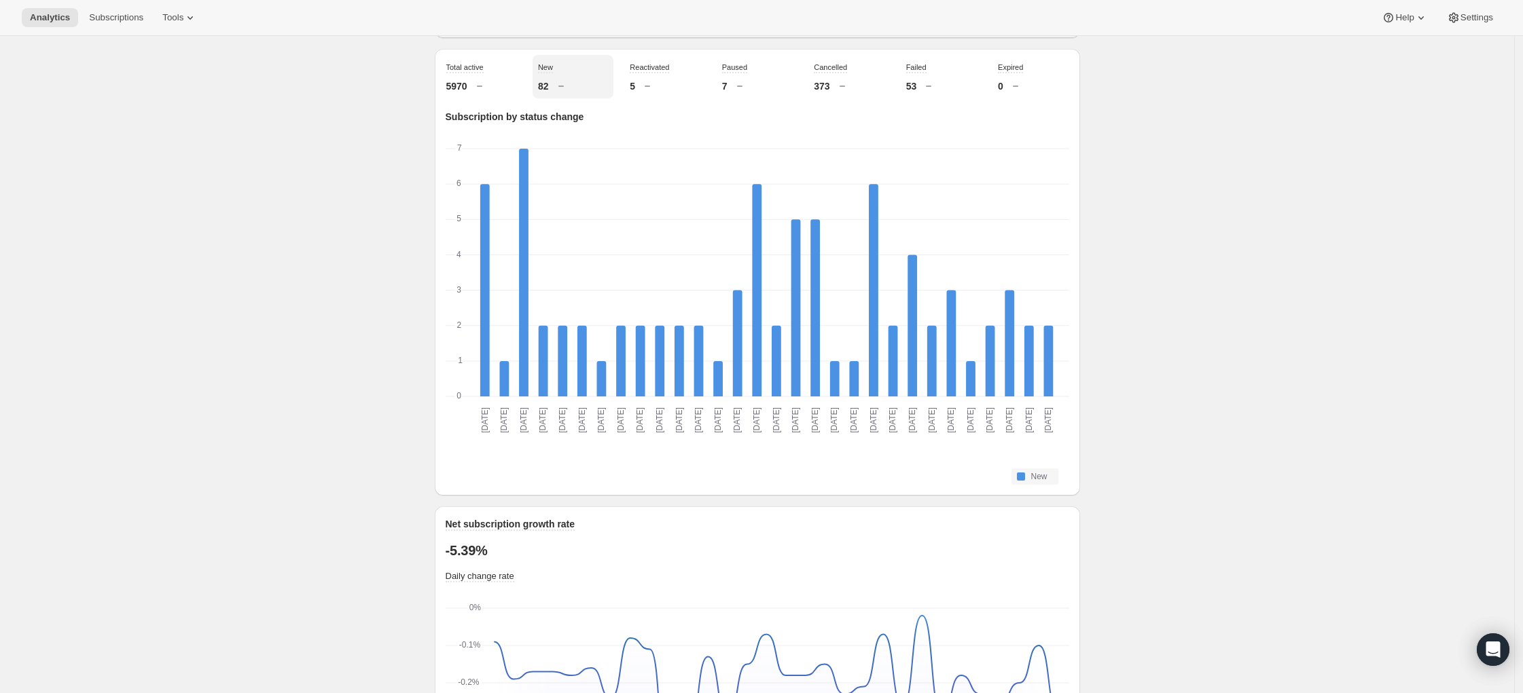
click at [842, 98] on div "Cancelled 373" at bounding box center [848, 76] width 81 height 43
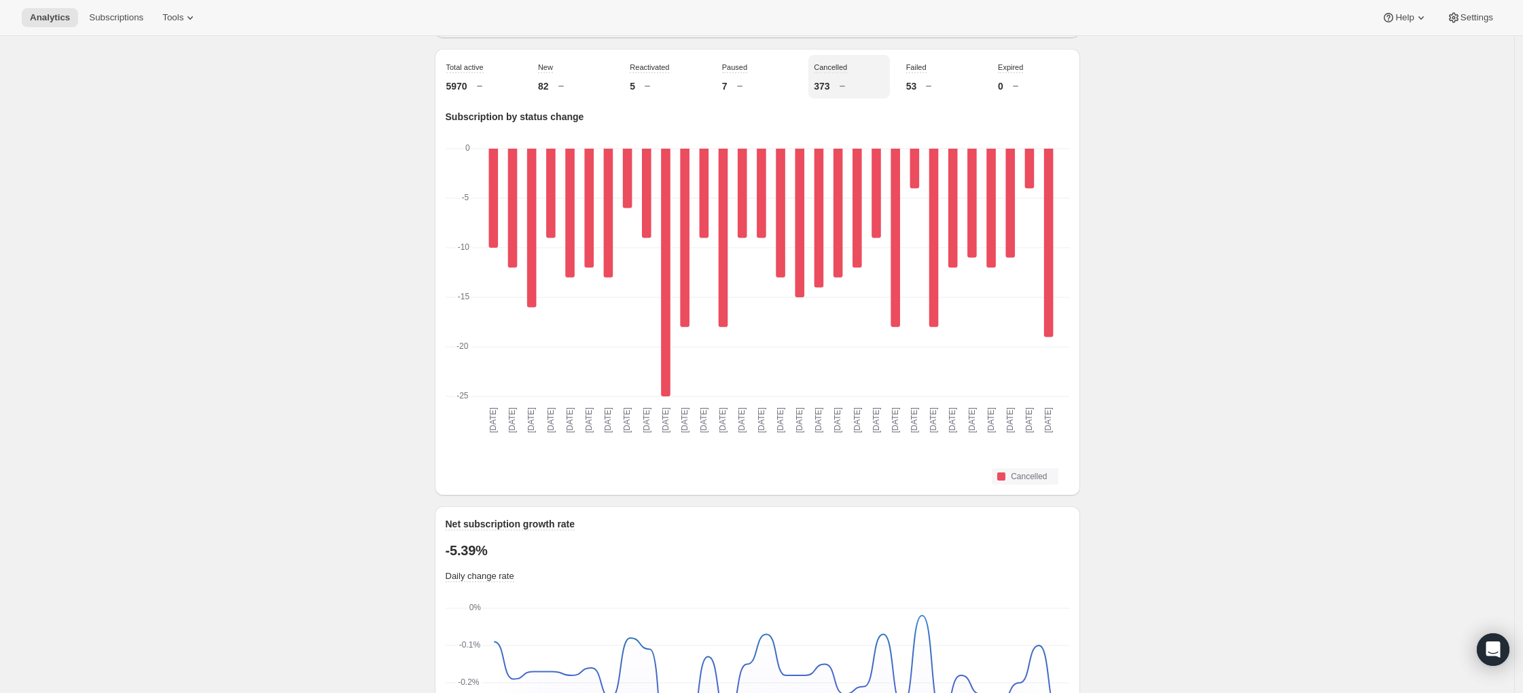
click at [653, 93] on icon at bounding box center [647, 86] width 14 height 14
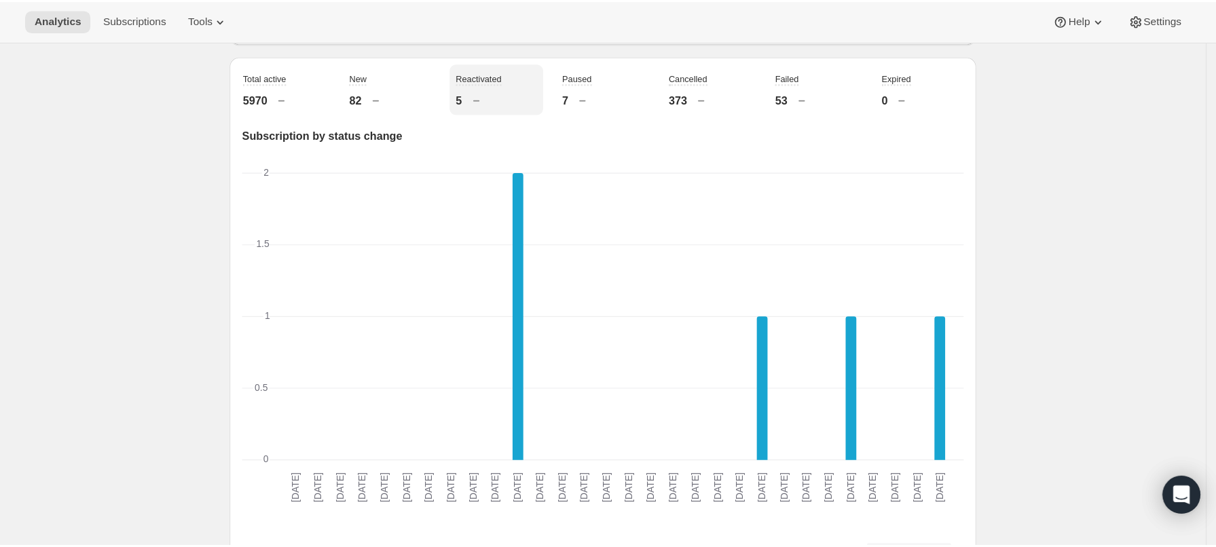
scroll to position [481, 0]
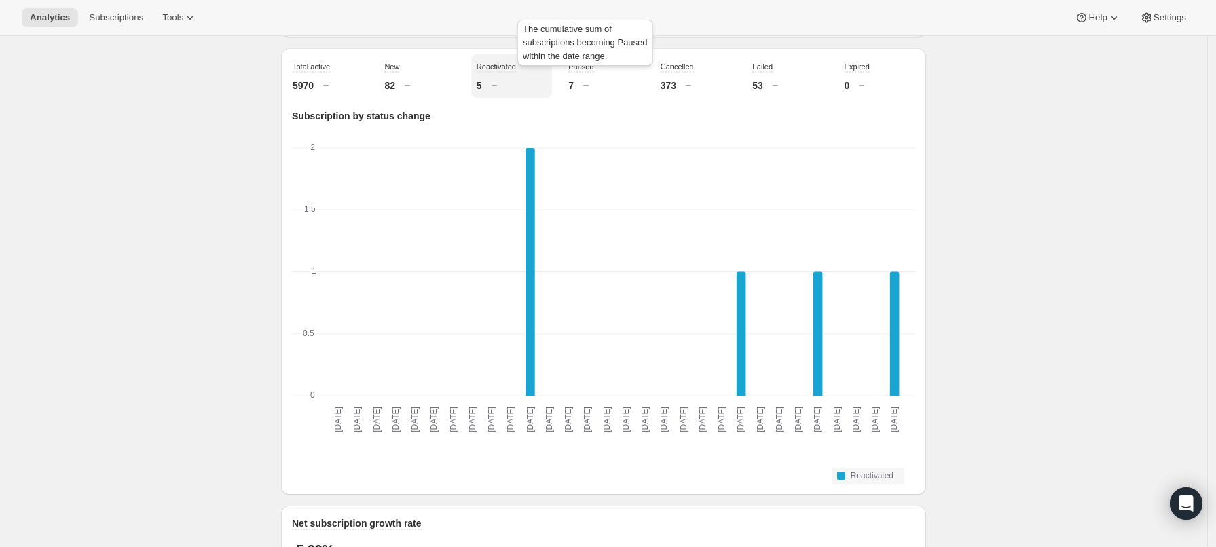
click at [577, 71] on span "Paused" at bounding box center [580, 66] width 25 height 8
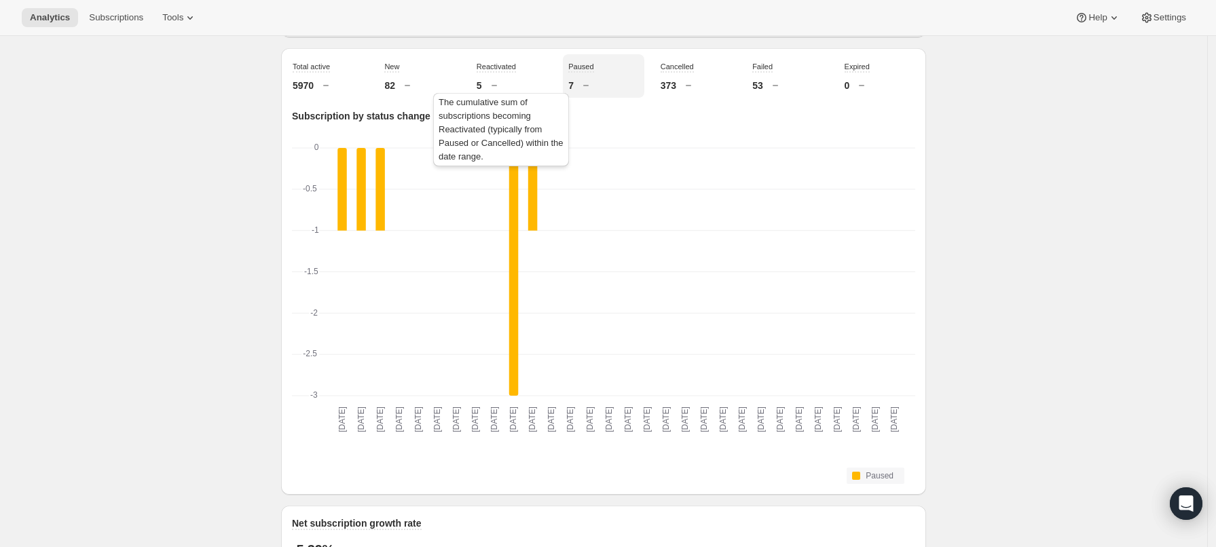
click at [495, 85] on div "The cumulative sum of subscriptions becoming Reactivated (typically from Paused…" at bounding box center [501, 127] width 141 height 84
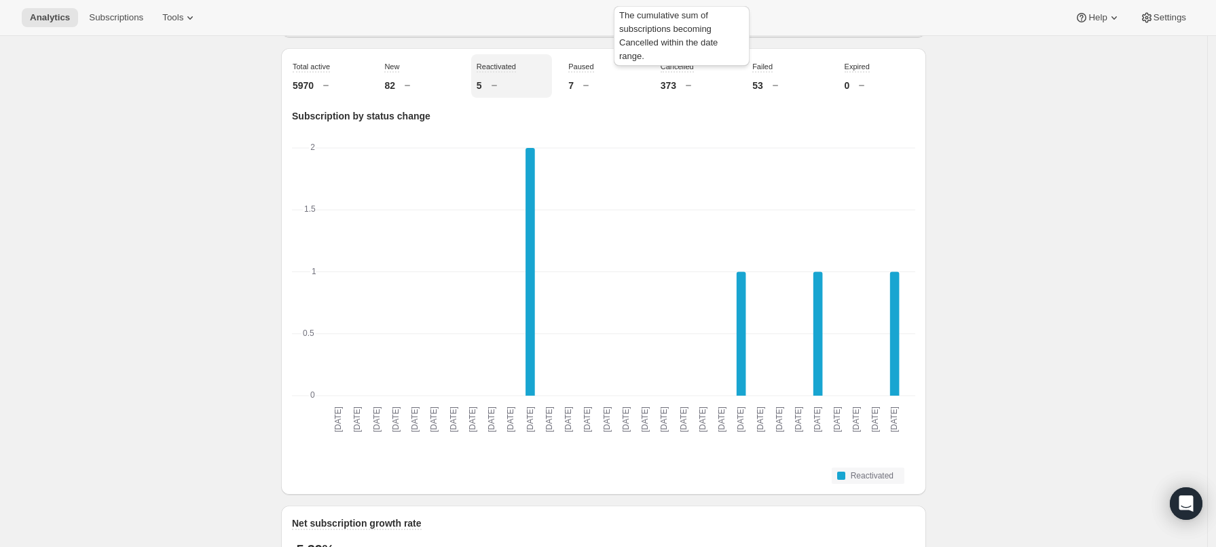
click at [691, 71] on span "Cancelled" at bounding box center [677, 66] width 33 height 8
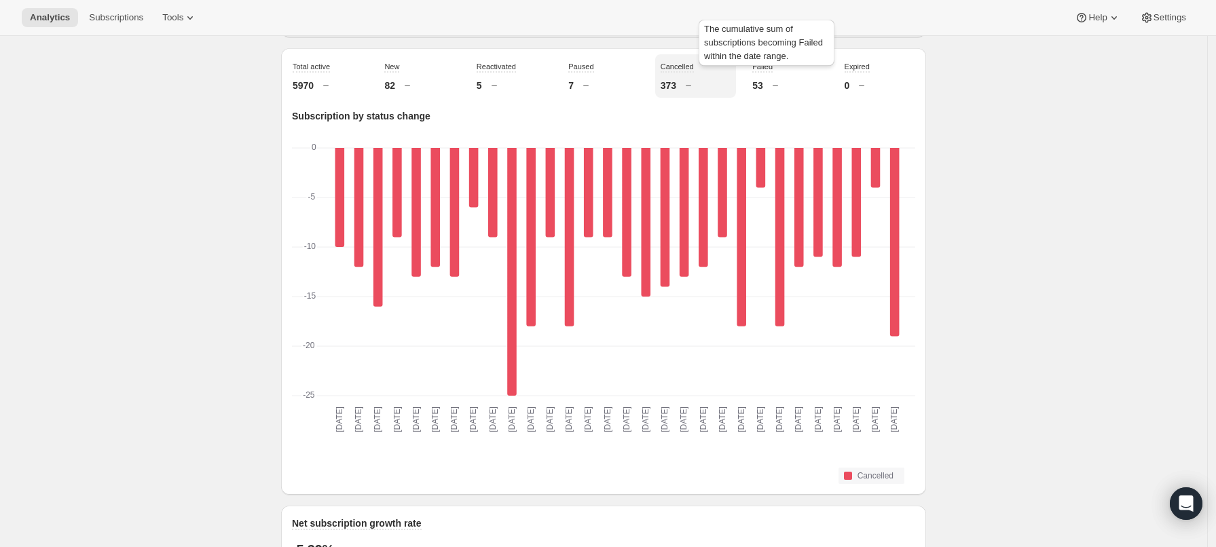
click at [773, 71] on span "Failed" at bounding box center [763, 66] width 20 height 8
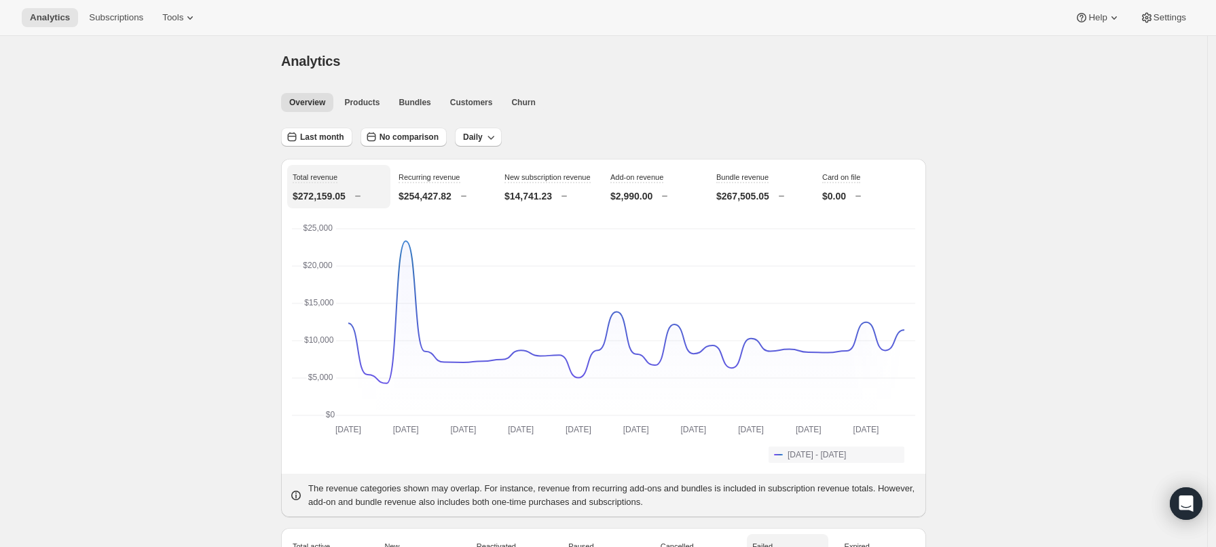
scroll to position [0, 0]
click at [340, 139] on span "Last month" at bounding box center [322, 137] width 44 height 11
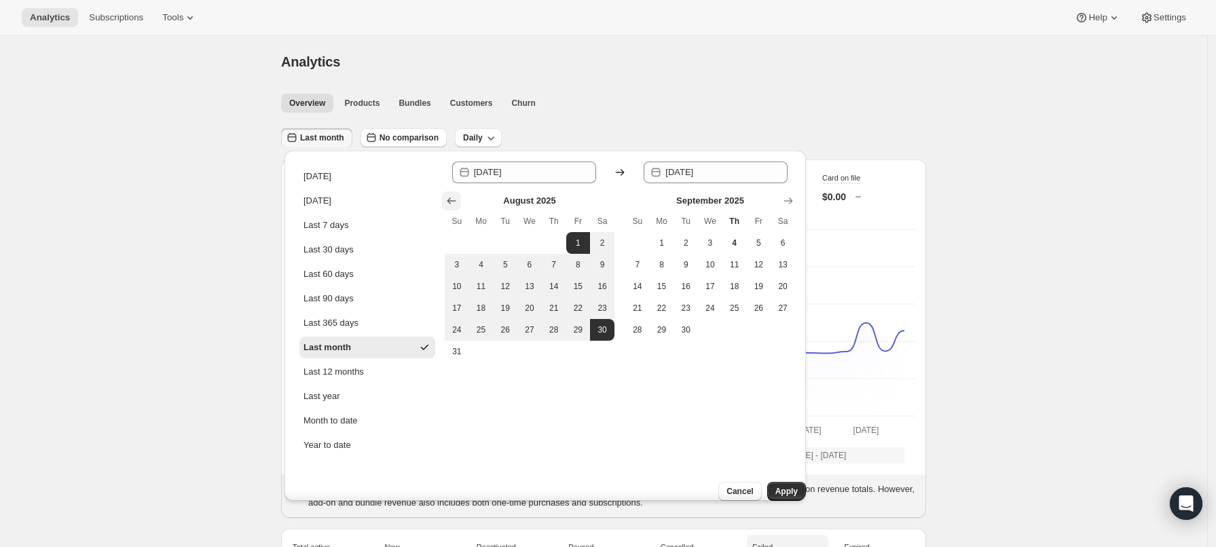
click at [457, 201] on icon "Show previous month, July 2025" at bounding box center [452, 201] width 14 height 14
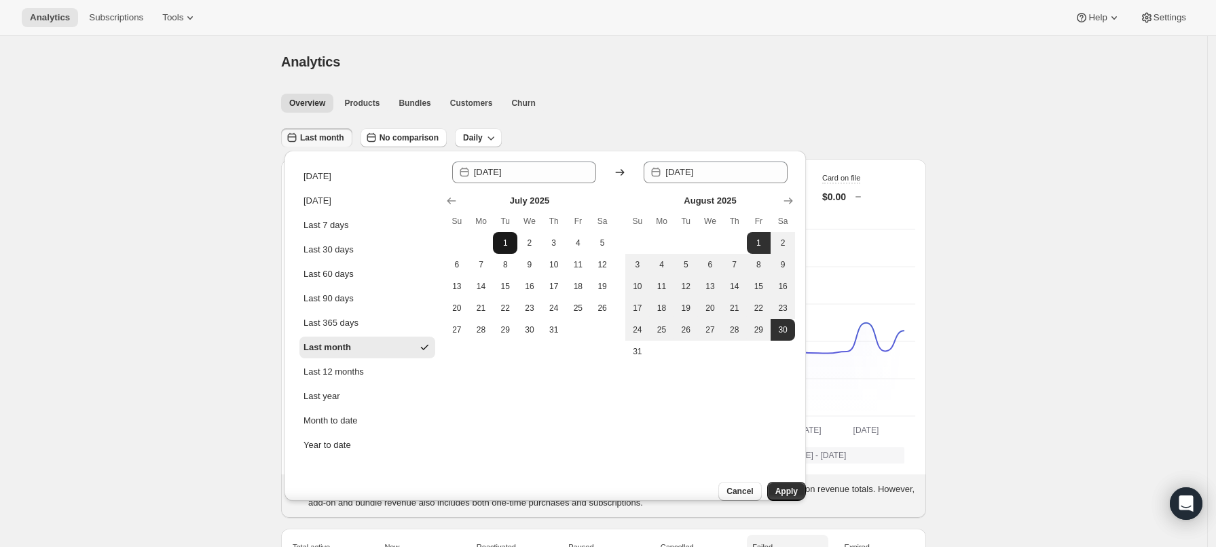
click at [501, 239] on span "1" at bounding box center [506, 243] width 14 height 11
type input "[DATE]"
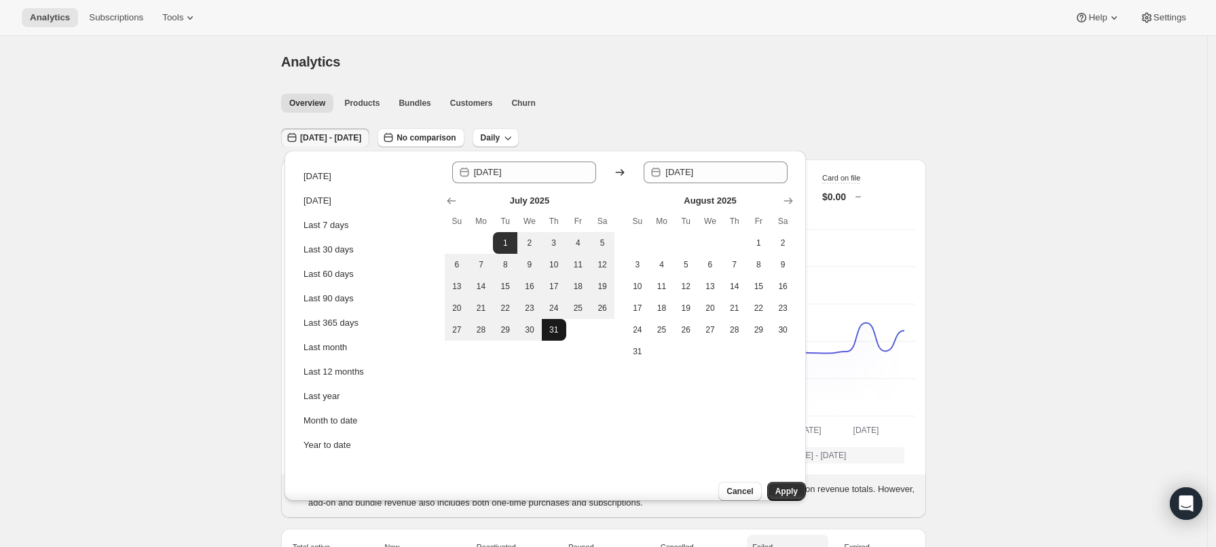
click at [557, 335] on span "31" at bounding box center [554, 330] width 14 height 11
type input "[DATE]"
click at [776, 486] on span "Apply" at bounding box center [787, 491] width 22 height 11
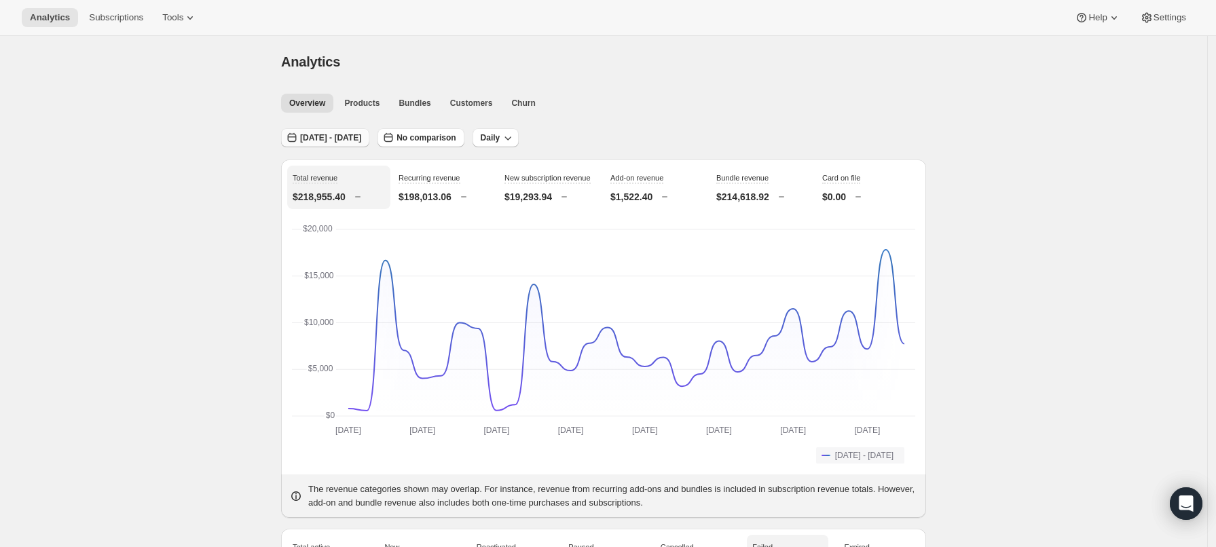
click at [361, 137] on span "[DATE] - [DATE]" at bounding box center [330, 137] width 61 height 11
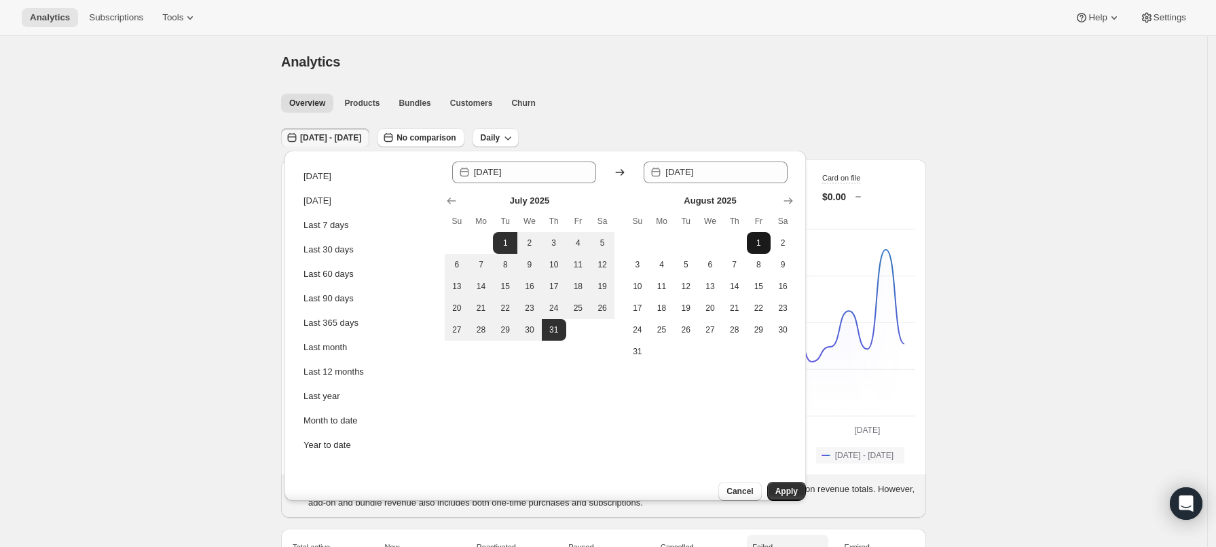
click at [764, 239] on span "1" at bounding box center [760, 243] width 14 height 11
type input "[DATE]"
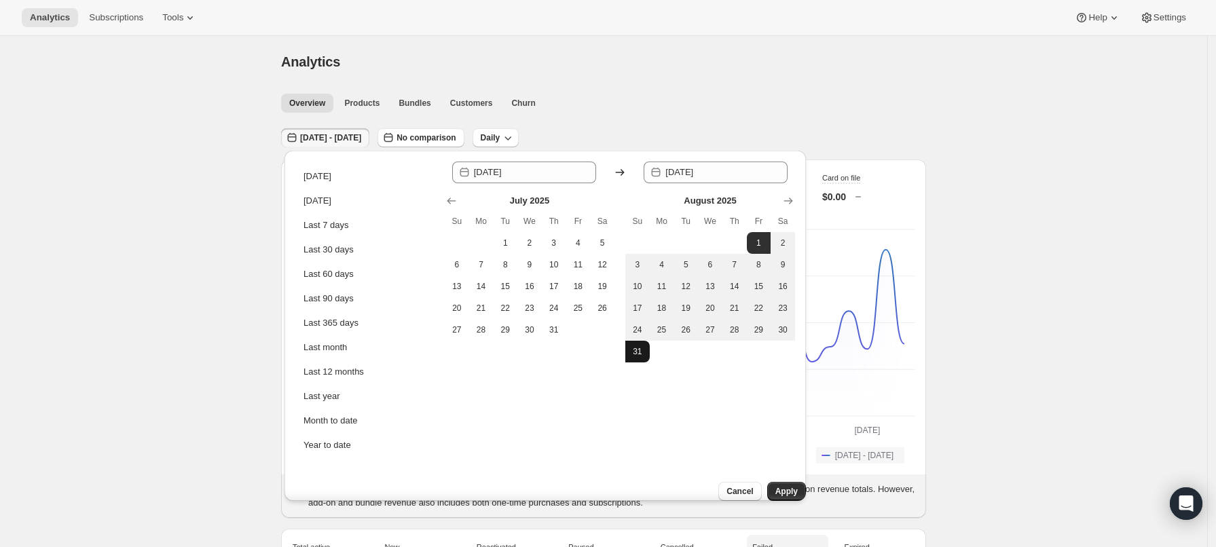
click at [632, 352] on span "31" at bounding box center [638, 351] width 14 height 11
type input "[DATE]"
click at [780, 486] on span "Apply" at bounding box center [787, 491] width 22 height 11
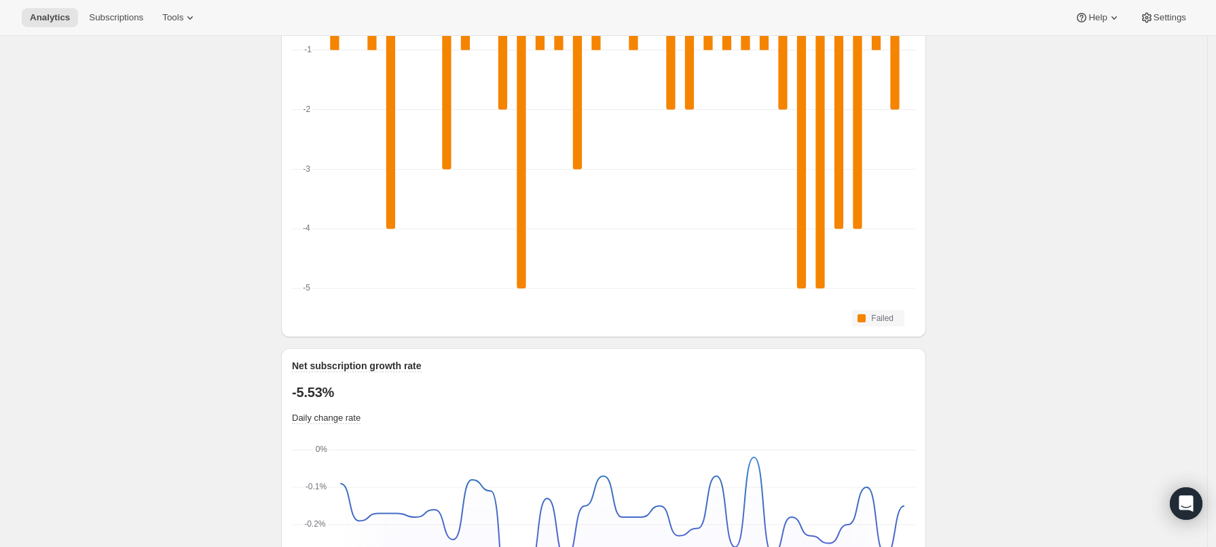
scroll to position [316, 0]
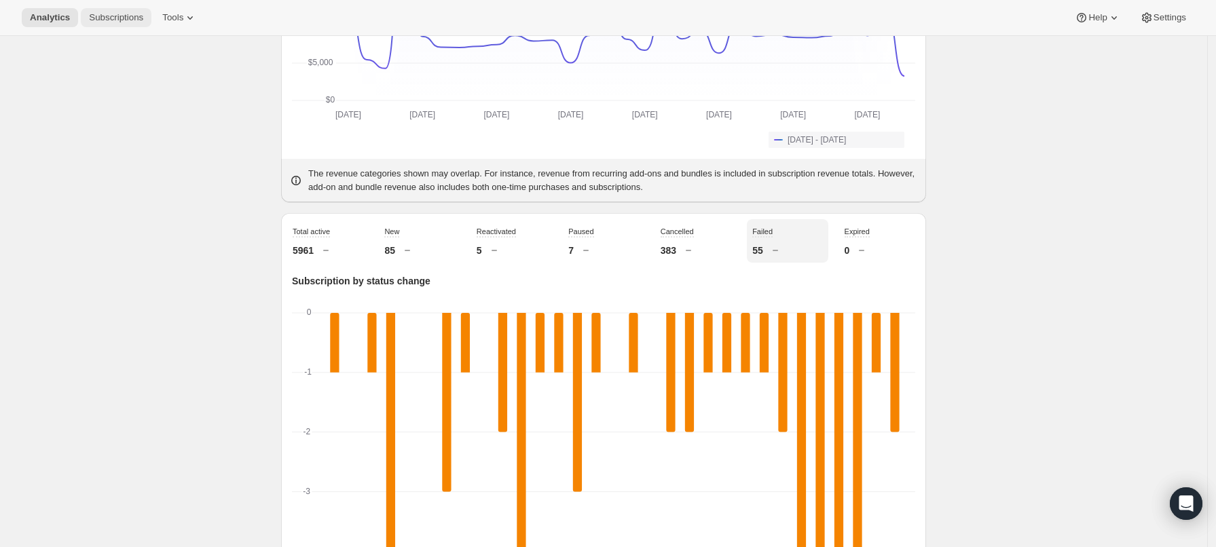
click at [128, 12] on span "Subscriptions" at bounding box center [116, 17] width 54 height 11
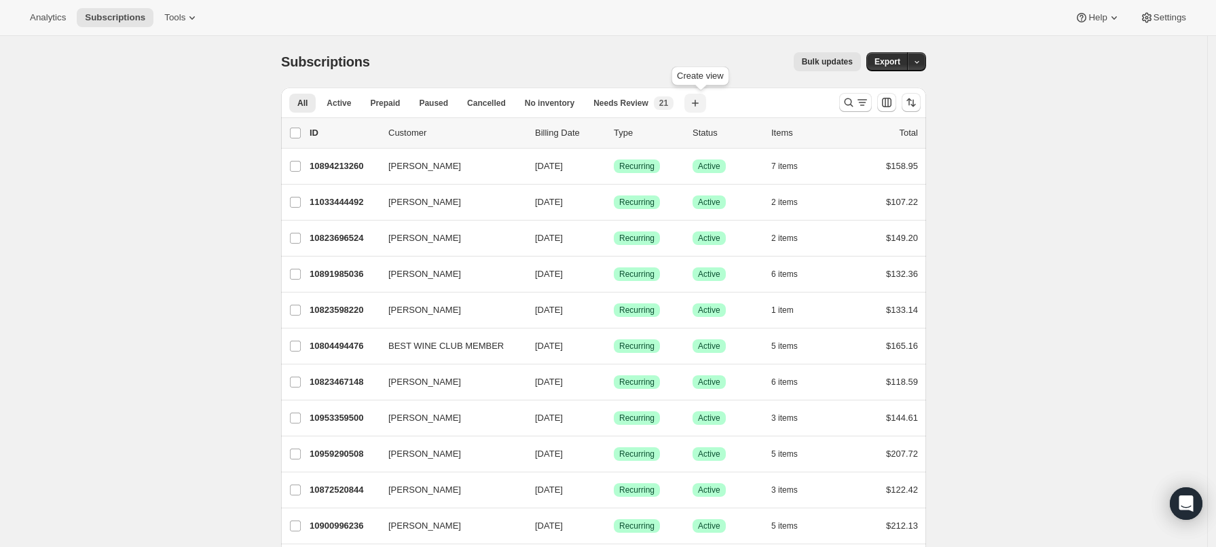
click at [702, 106] on icon "button" at bounding box center [696, 103] width 14 height 14
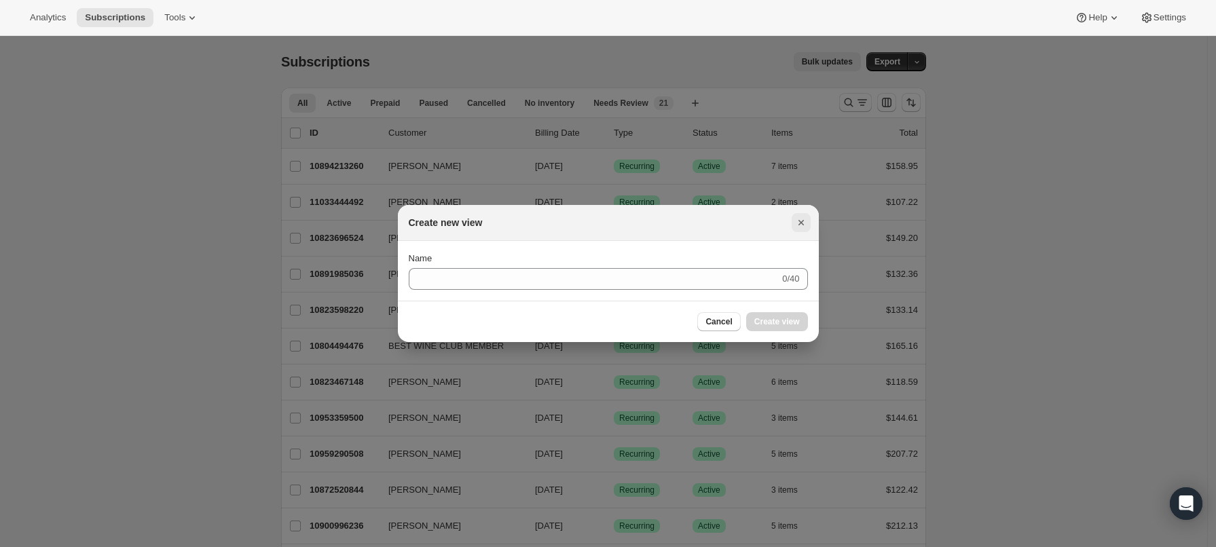
click at [803, 229] on icon "Close" at bounding box center [802, 223] width 14 height 14
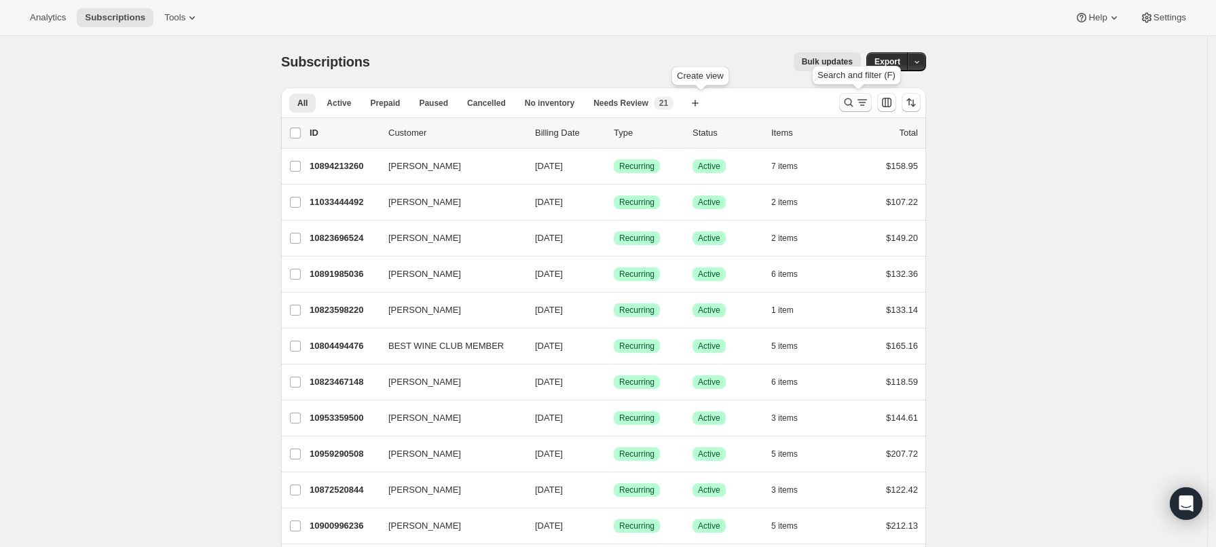
click at [855, 107] on icon "Search and filter results" at bounding box center [849, 103] width 14 height 14
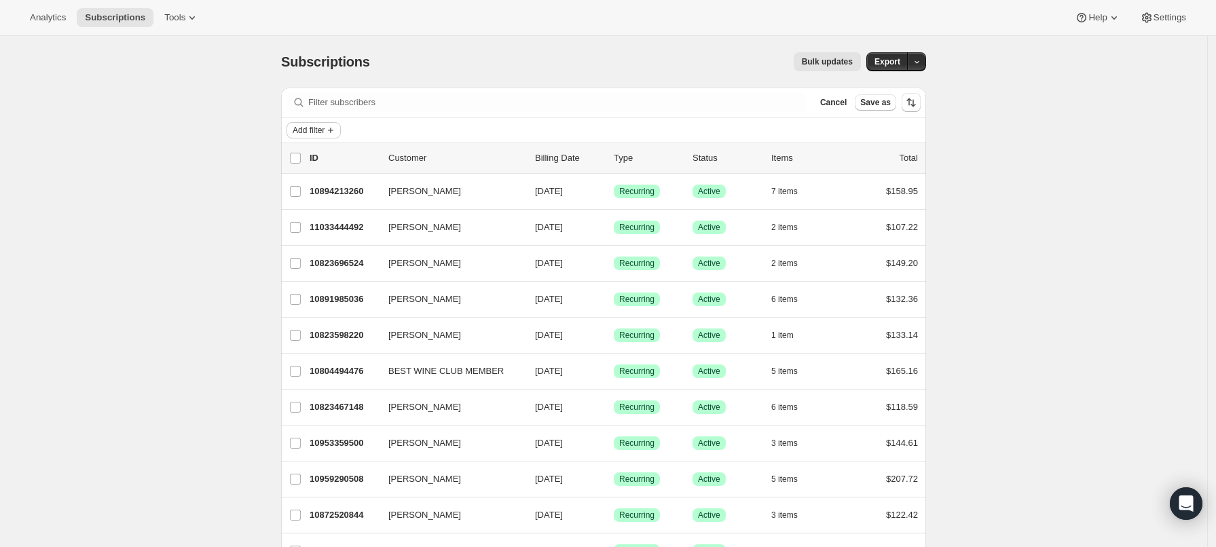
click at [319, 129] on span "Add filter" at bounding box center [309, 130] width 32 height 11
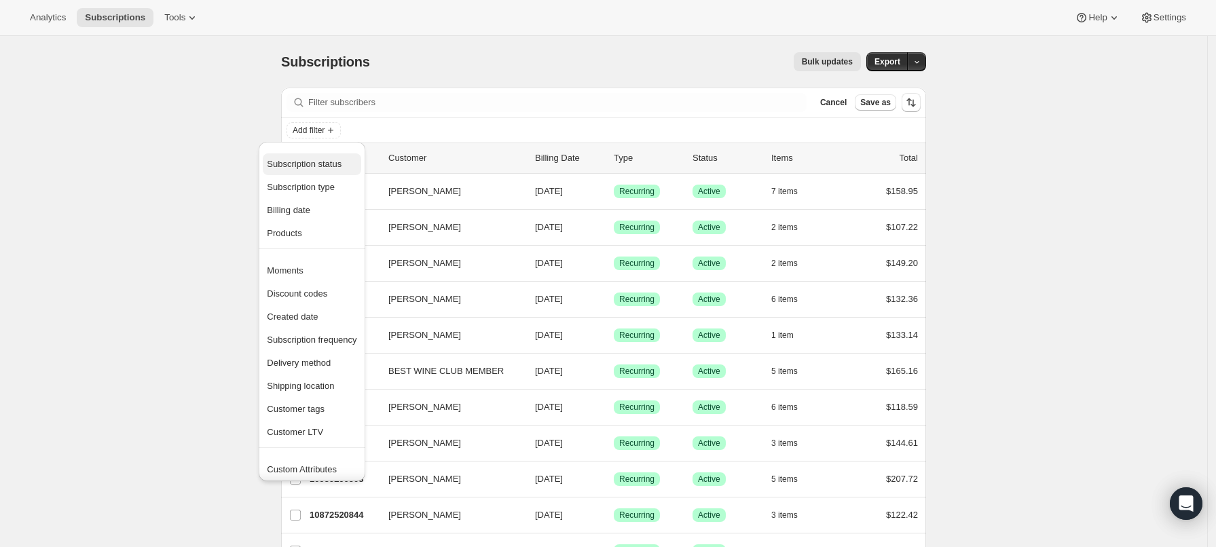
click at [325, 169] on span "Subscription status" at bounding box center [304, 164] width 75 height 10
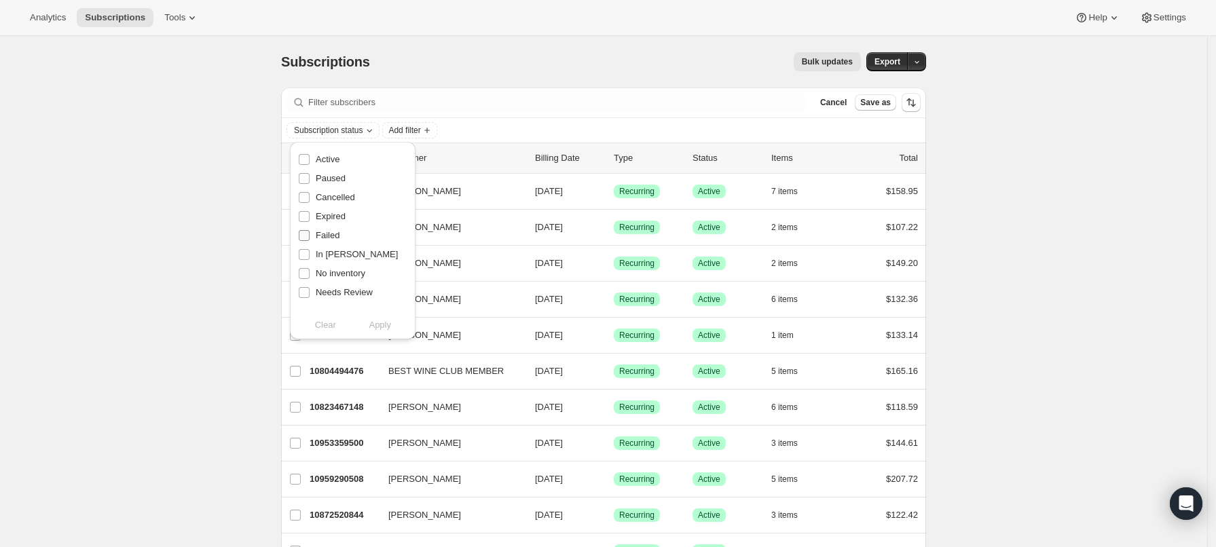
click at [329, 234] on span "Failed" at bounding box center [328, 235] width 24 height 10
click at [310, 234] on input "Failed" at bounding box center [304, 235] width 11 height 11
checkbox input "true"
click at [380, 326] on span "Apply" at bounding box center [380, 326] width 22 height 14
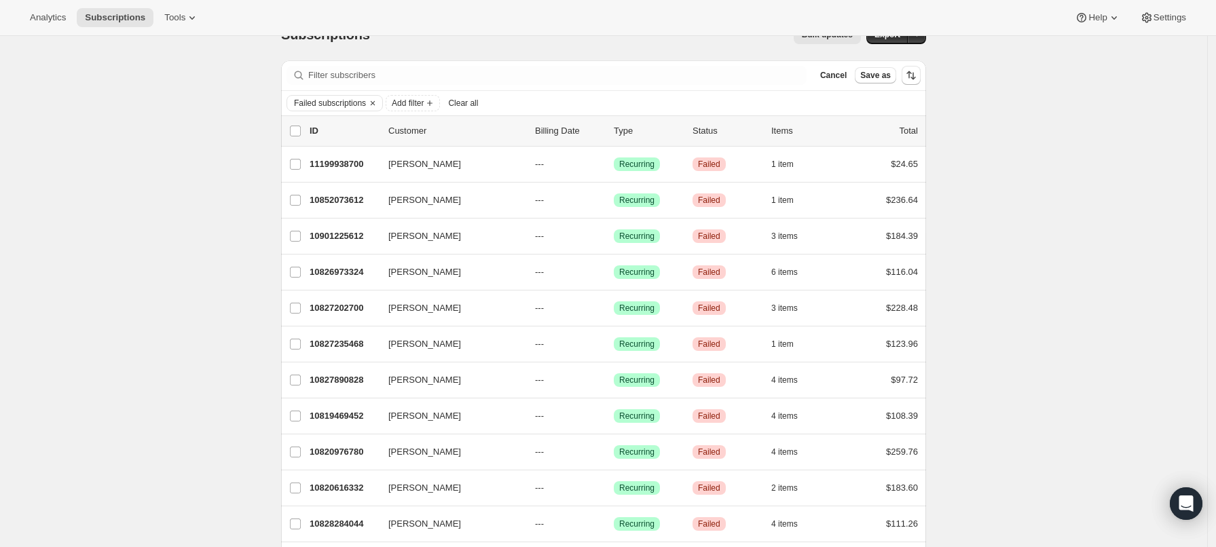
scroll to position [70, 0]
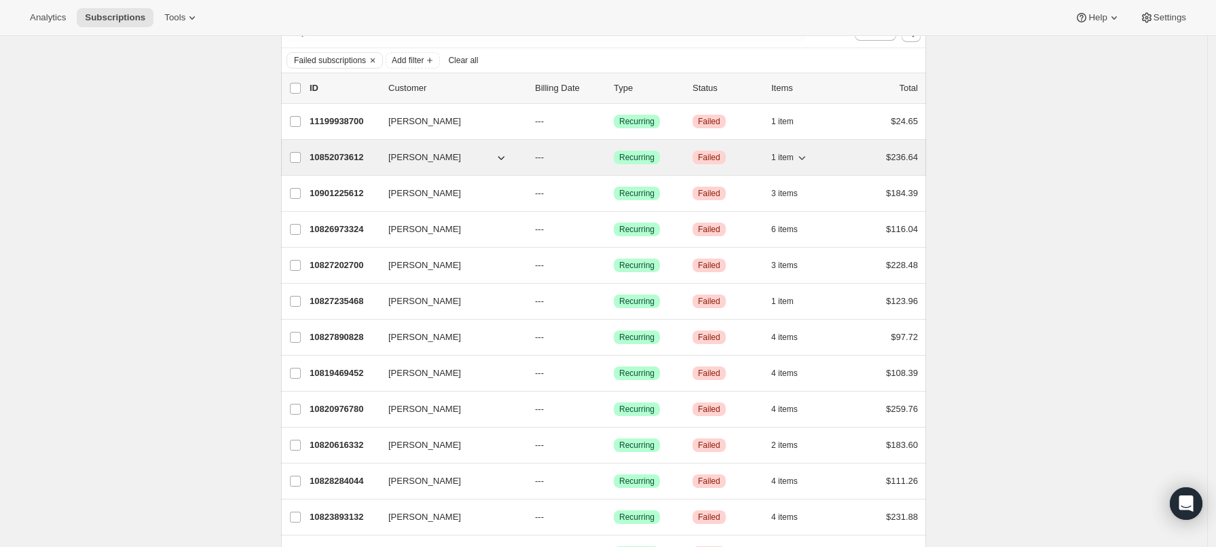
click at [352, 161] on p "10852073612" at bounding box center [344, 158] width 68 height 14
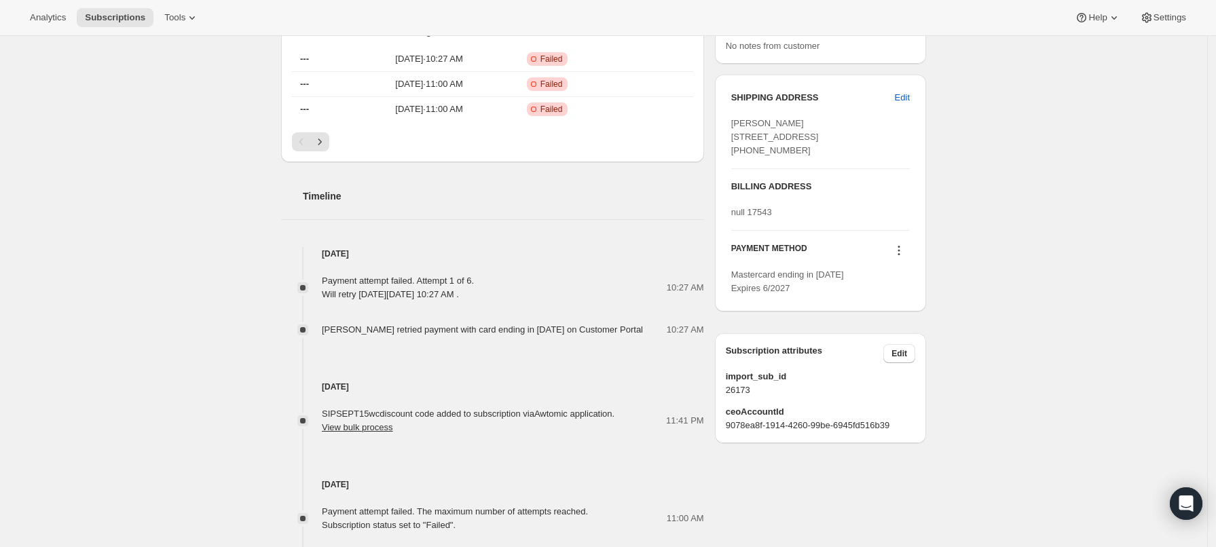
scroll to position [435, 0]
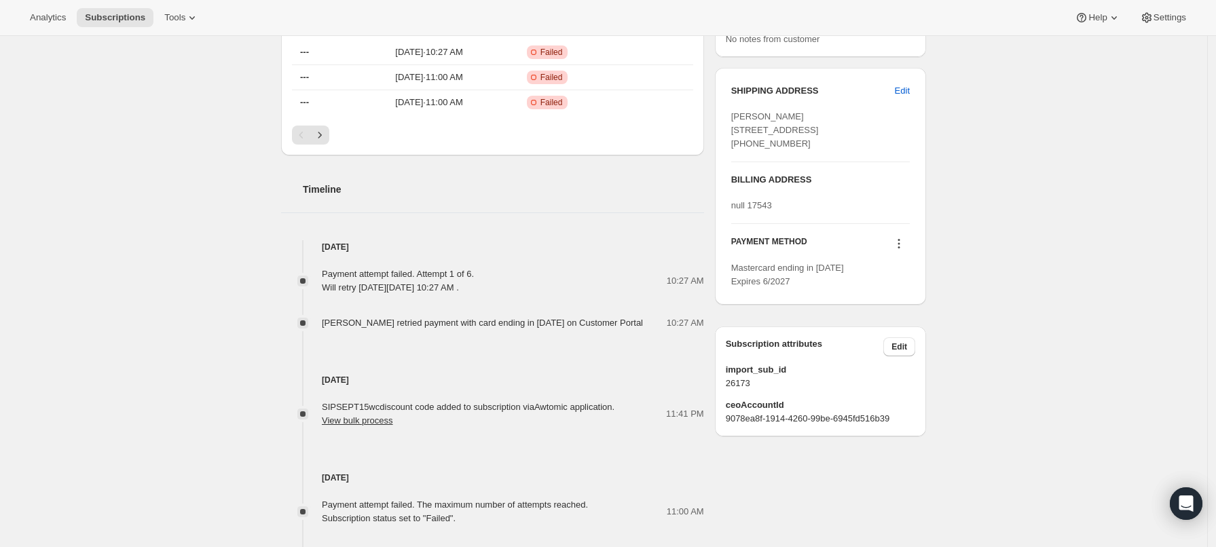
click at [526, 321] on span "[PERSON_NAME] retried payment with card ending in [DATE] on Customer Portal" at bounding box center [482, 323] width 321 height 10
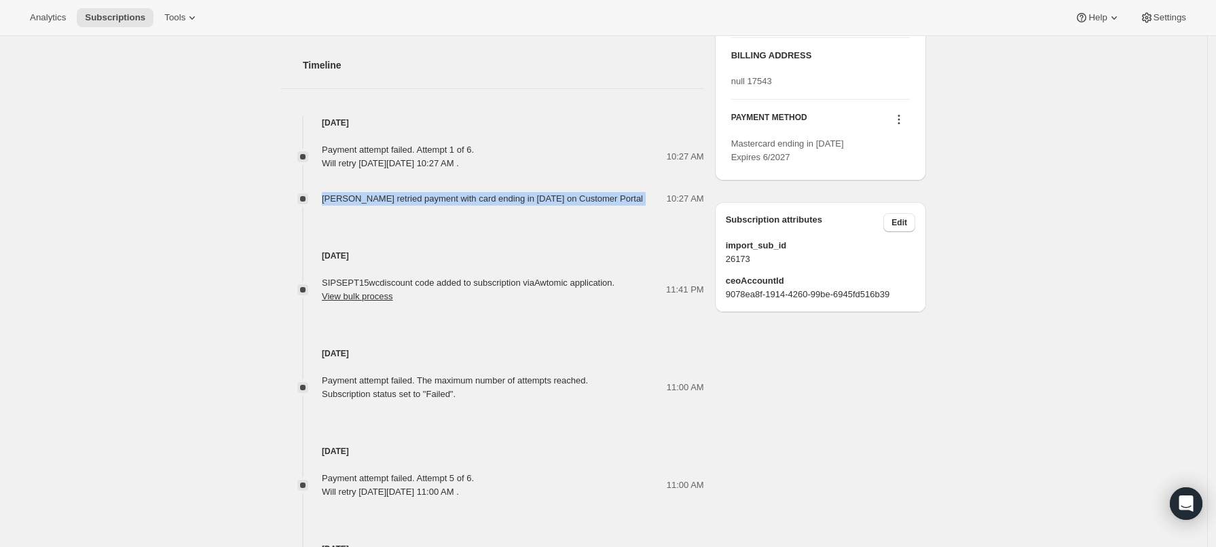
scroll to position [649, 0]
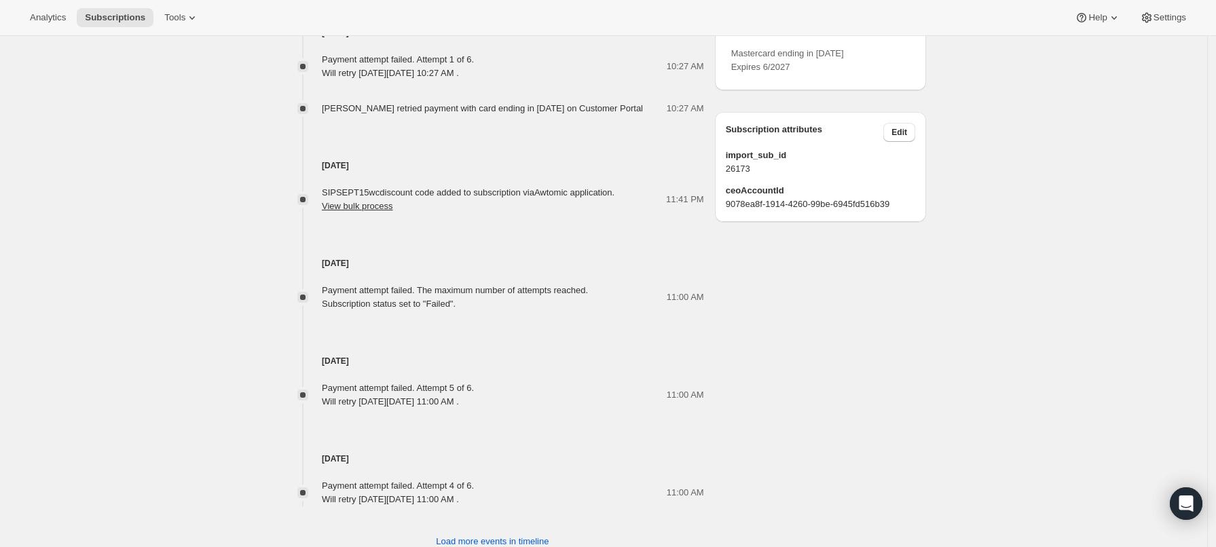
click at [393, 287] on div "Payment attempt failed. The maximum number of attempts reached. Subscription st…" at bounding box center [455, 297] width 266 height 27
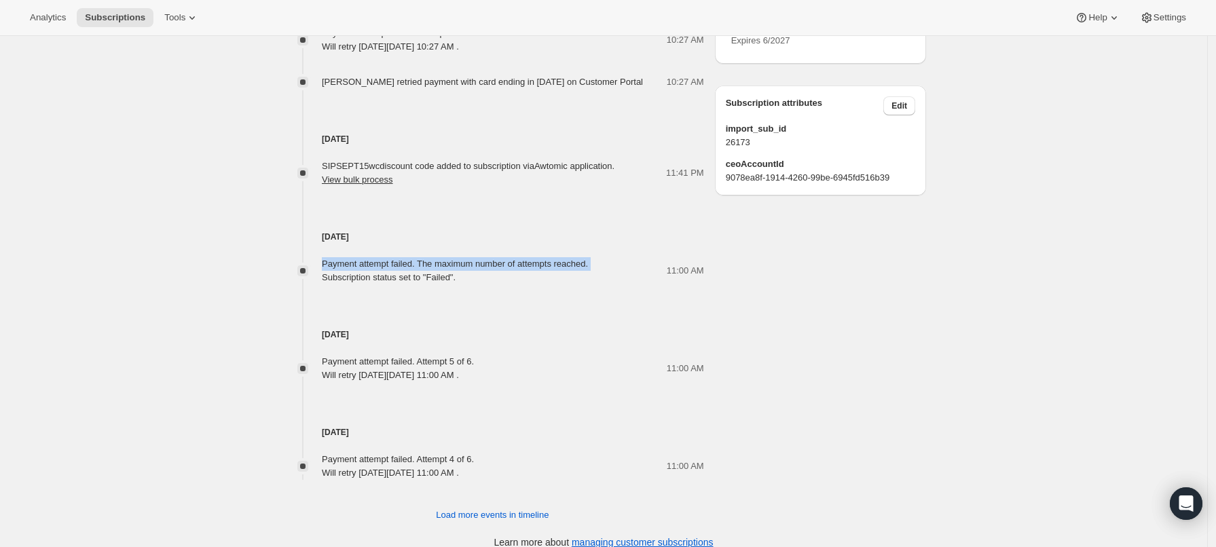
scroll to position [689, 0]
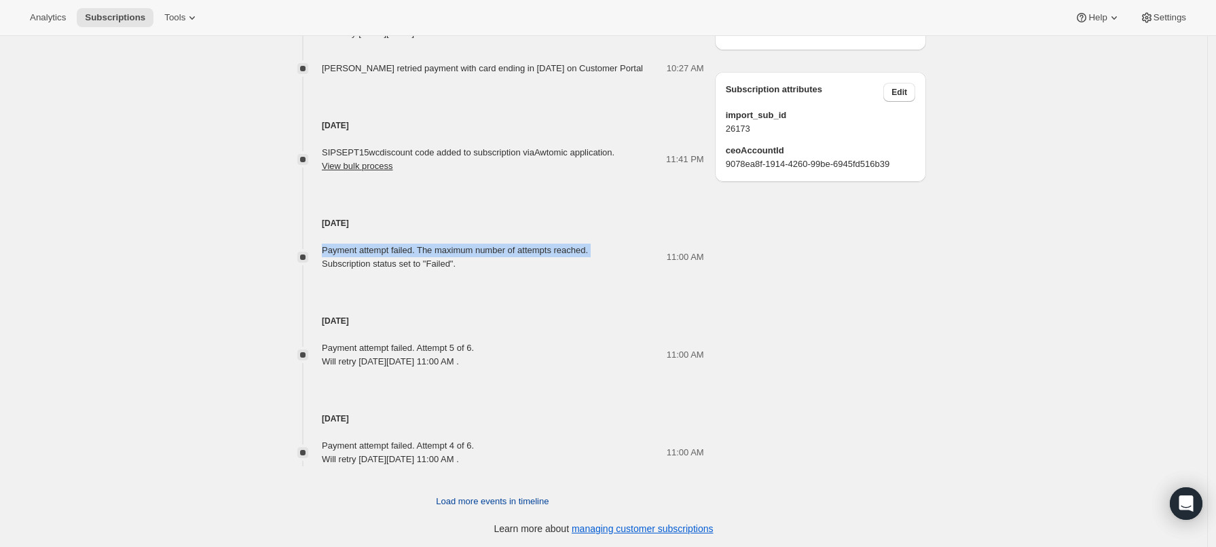
click at [460, 499] on span "Load more events in timeline" at bounding box center [492, 502] width 113 height 14
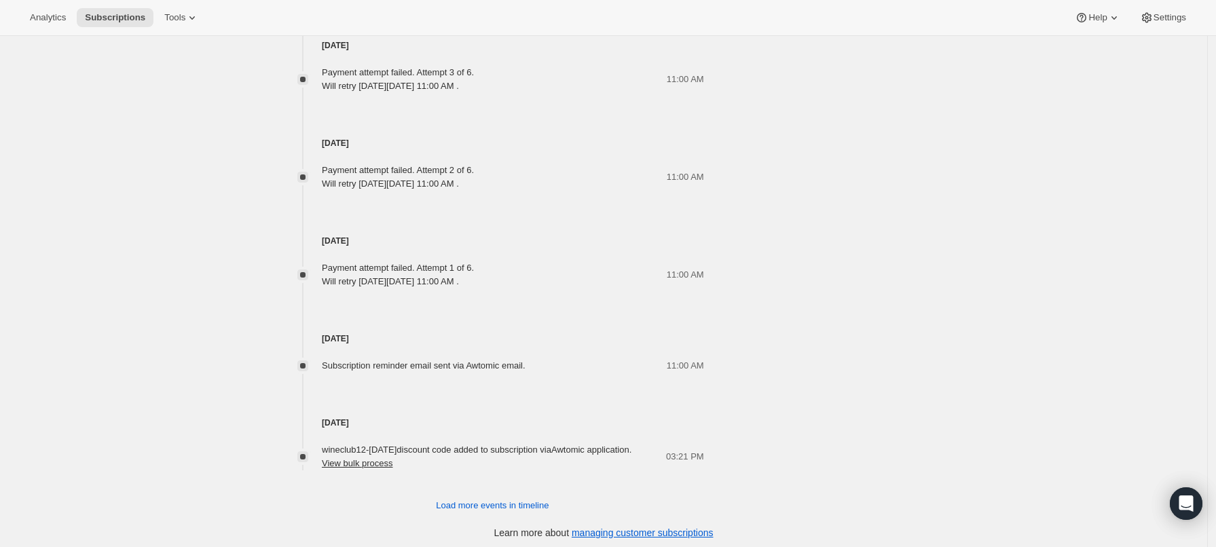
scroll to position [1165, 0]
click at [413, 361] on span "Subscription reminder email sent via Awtomic email." at bounding box center [424, 362] width 204 height 10
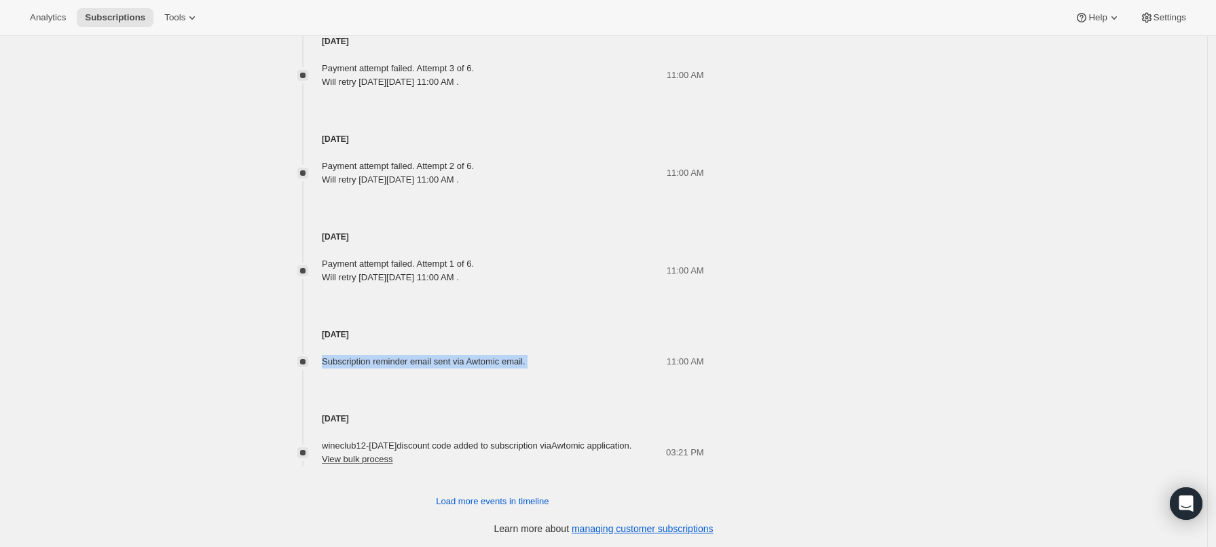
click at [413, 361] on span "Subscription reminder email sent via Awtomic email." at bounding box center [424, 362] width 204 height 10
click at [496, 499] on span "Load more events in timeline" at bounding box center [492, 502] width 113 height 14
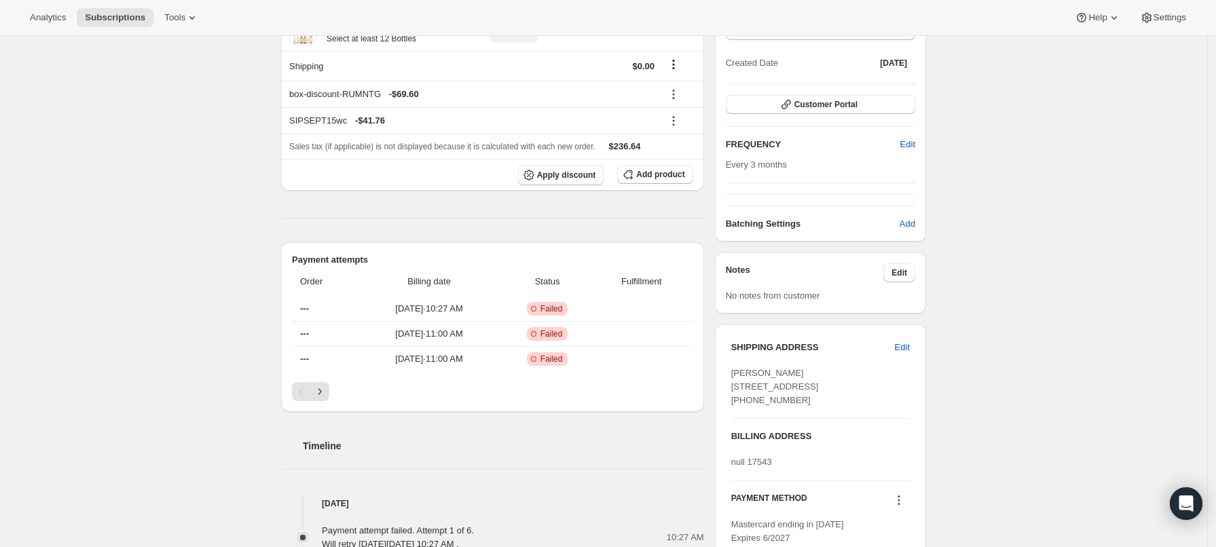
scroll to position [0, 0]
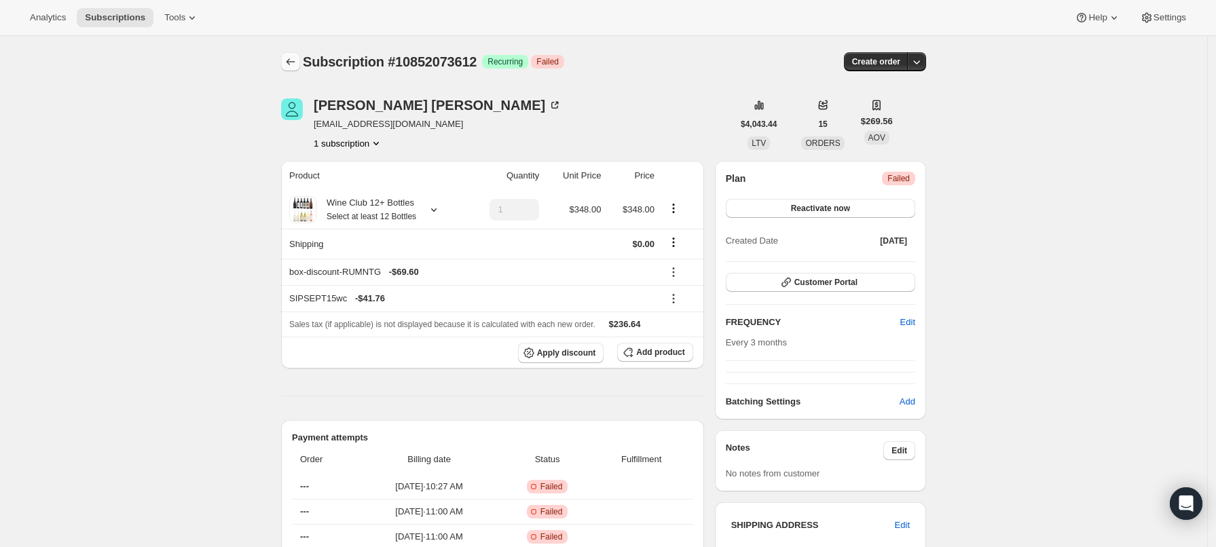
click at [291, 65] on icon "Subscriptions" at bounding box center [291, 62] width 14 height 14
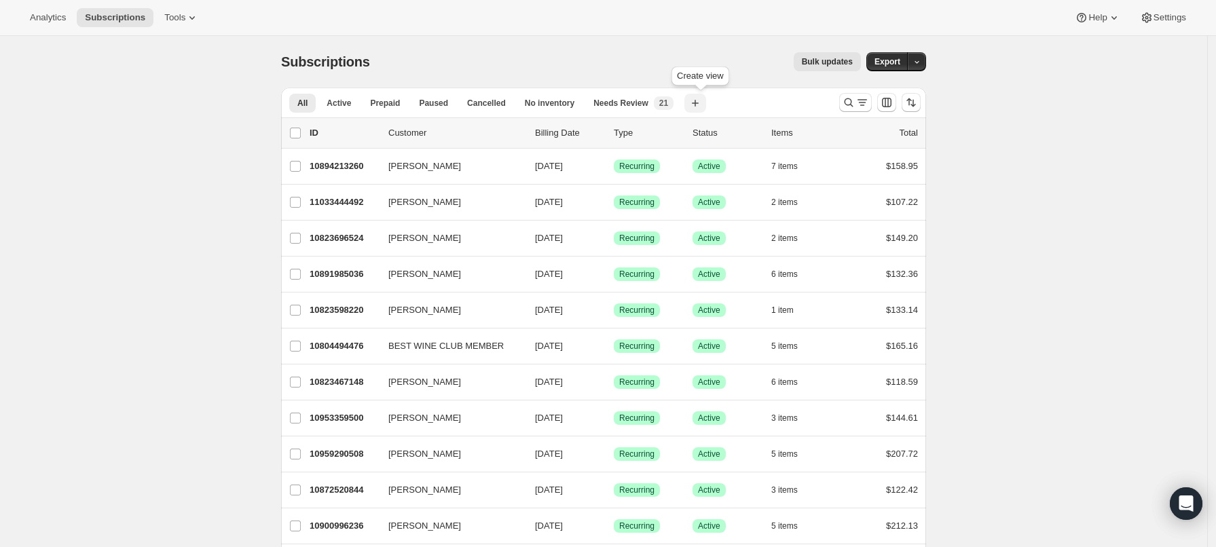
click at [702, 102] on icon "button" at bounding box center [696, 103] width 14 height 14
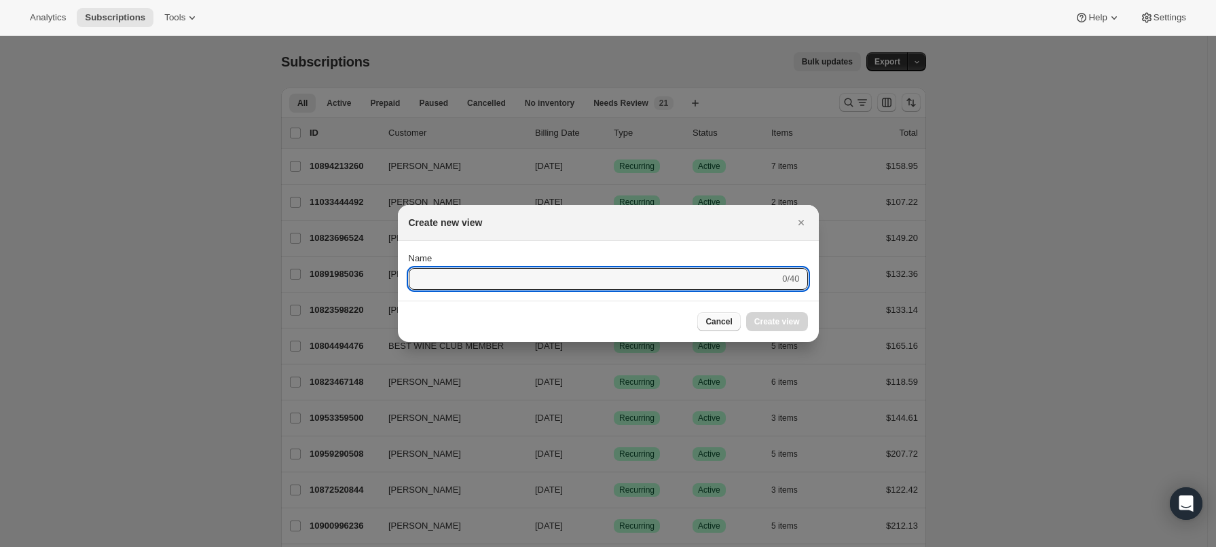
click span "Cancel"
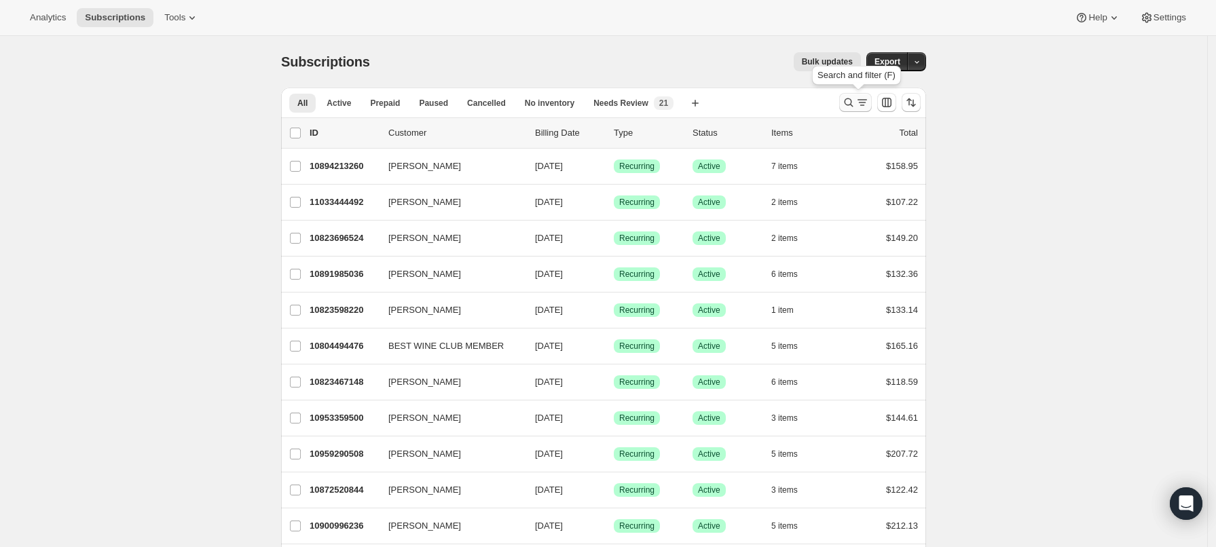
click icon "Search and filter results"
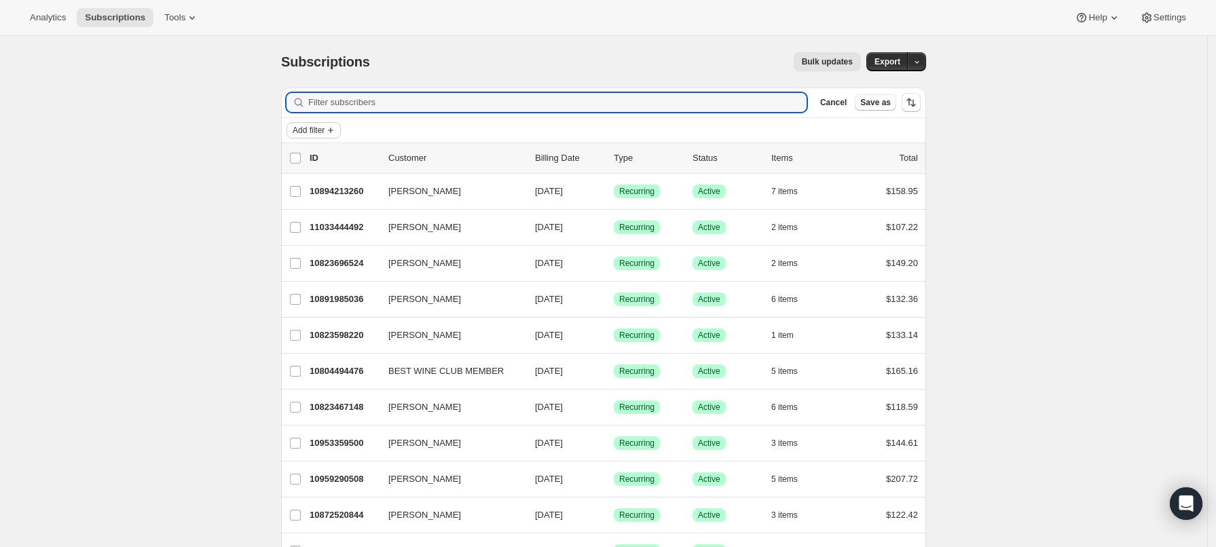
click span "Add filter"
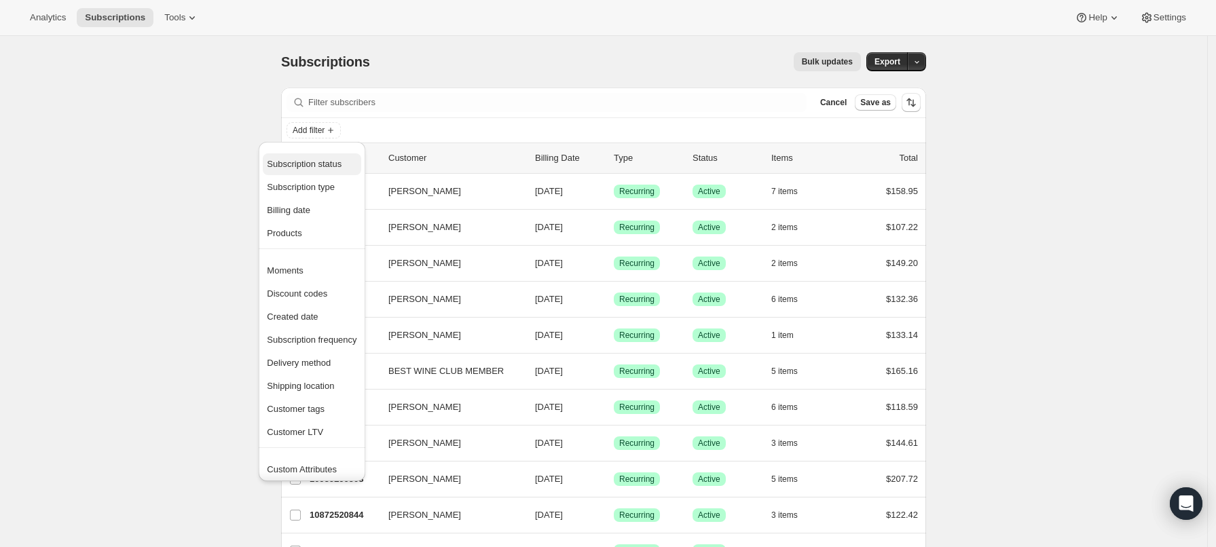
click span "Subscription status"
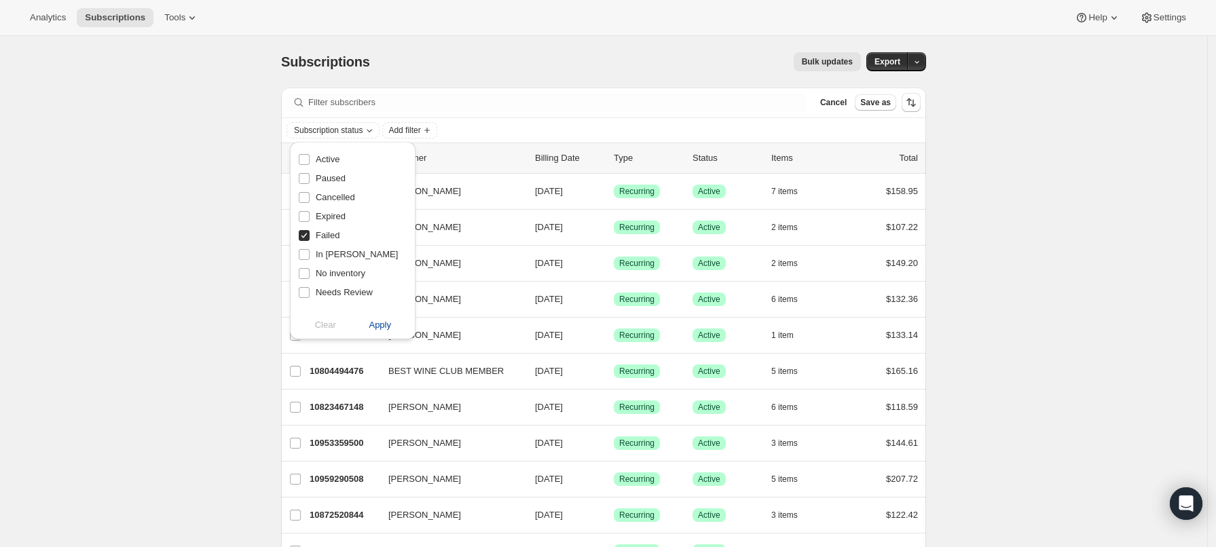
click span "Apply"
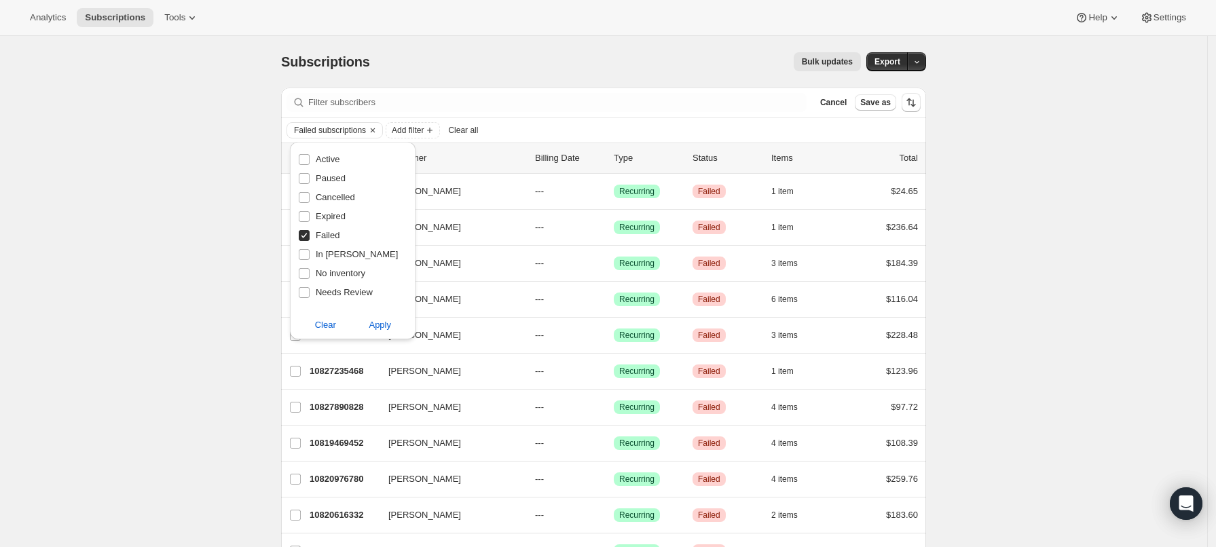
click div "Subscriptions. This page is ready Subscriptions Bulk updates More actions Bulk …"
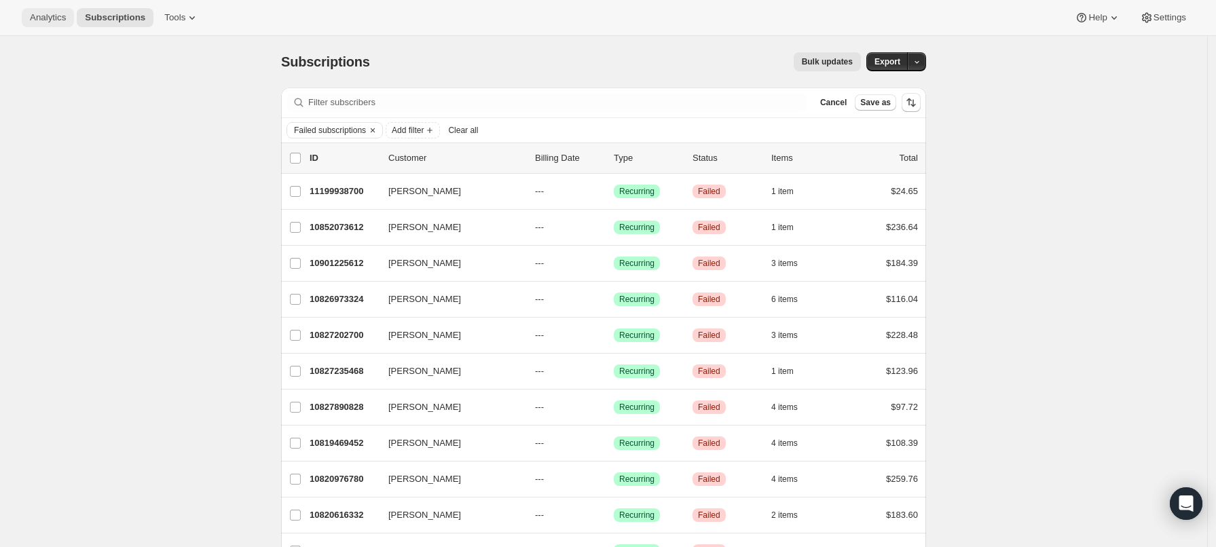
click span "Analytics"
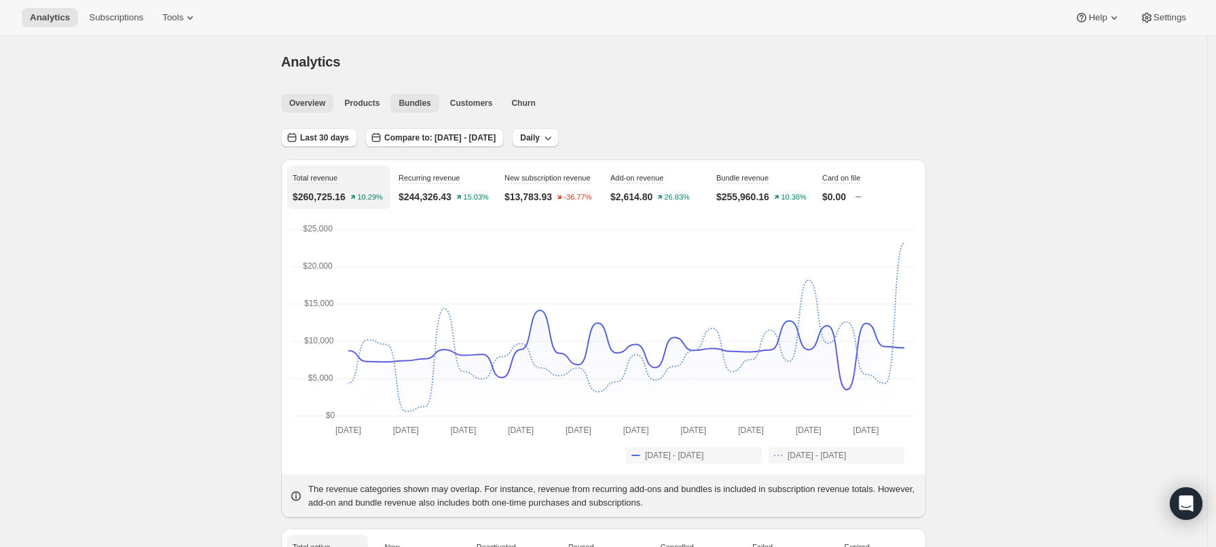
click span "Bundles"
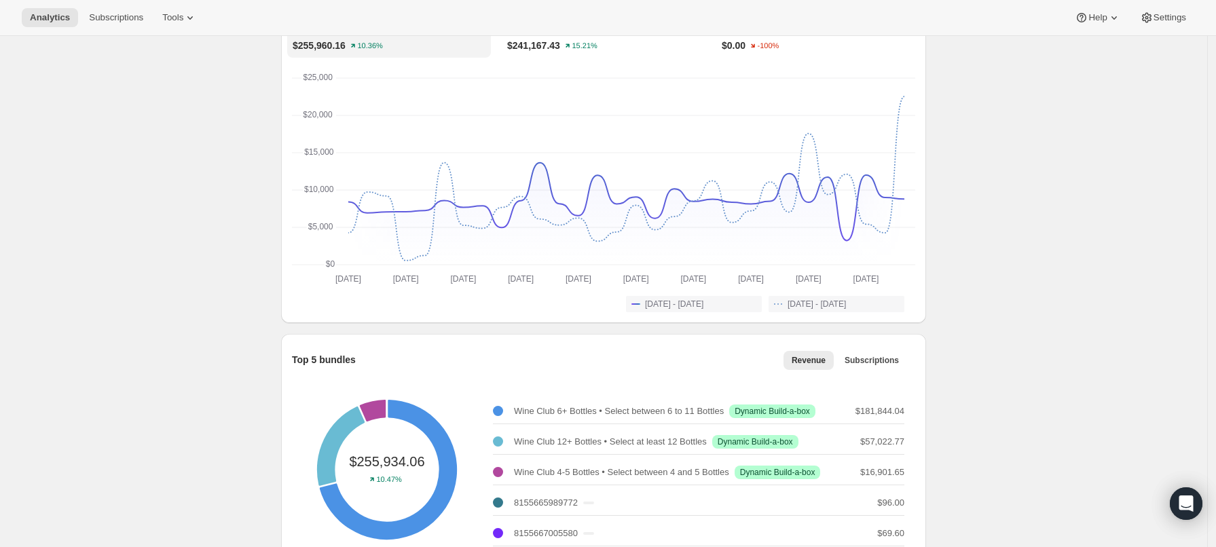
scroll to position [323, 0]
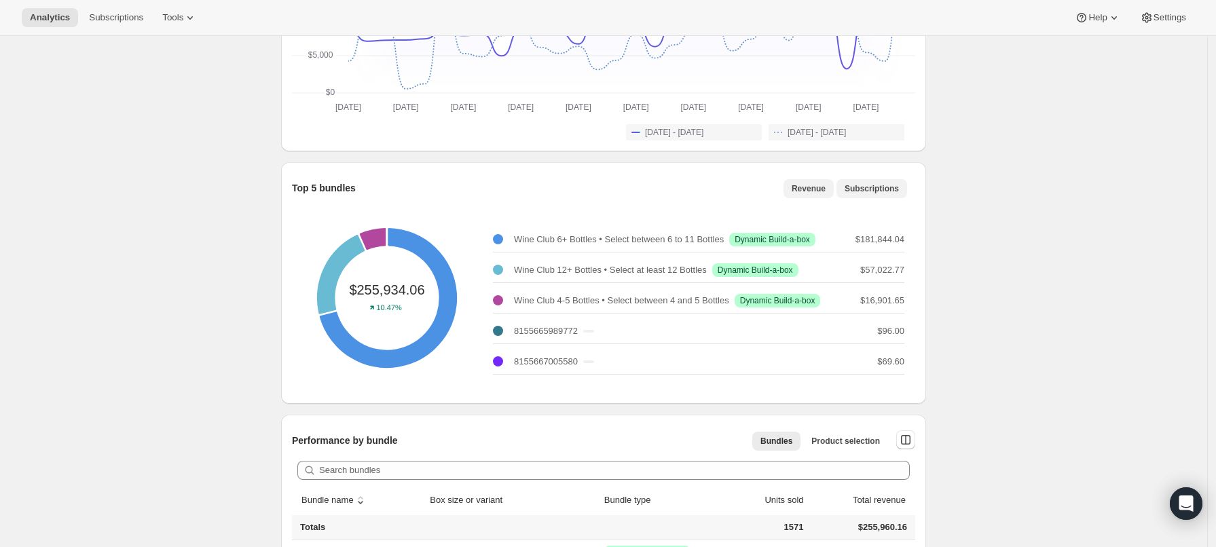
click span "Subscriptions"
click span "Revenue"
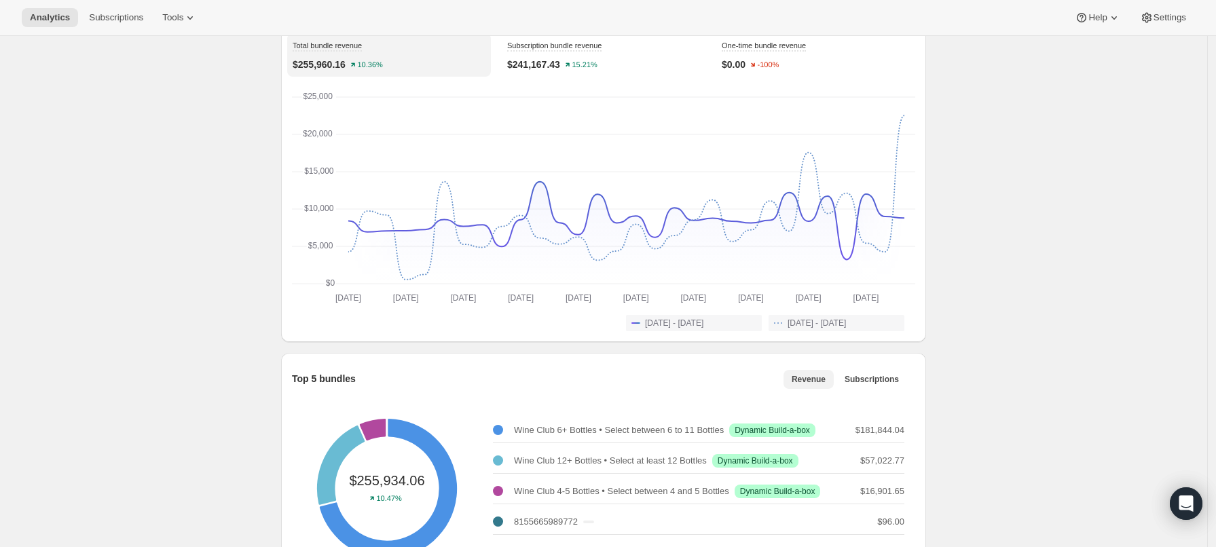
scroll to position [0, 0]
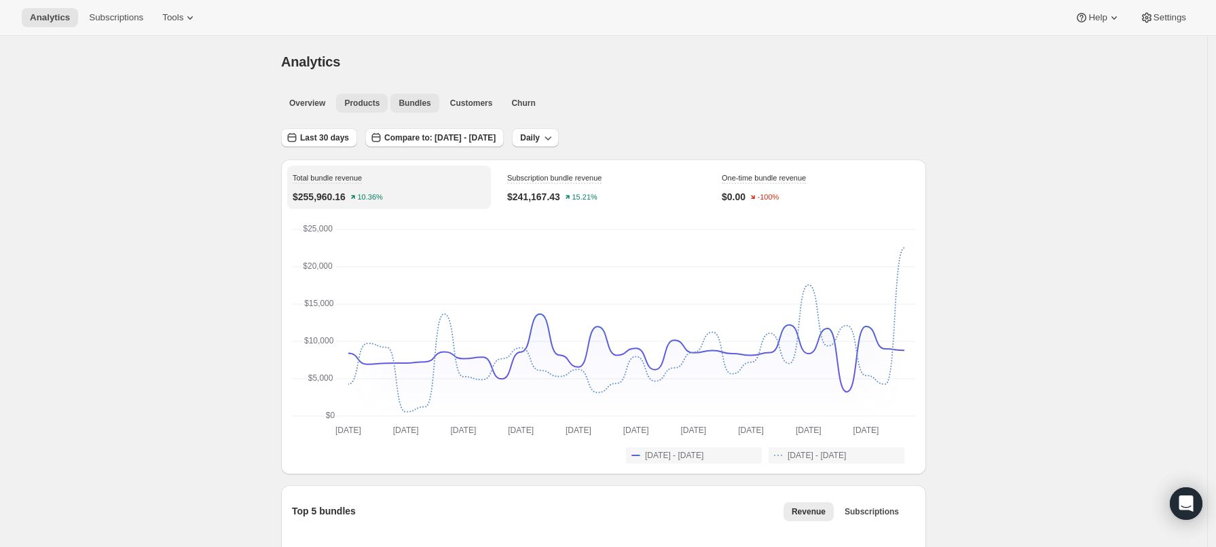
click span "Products"
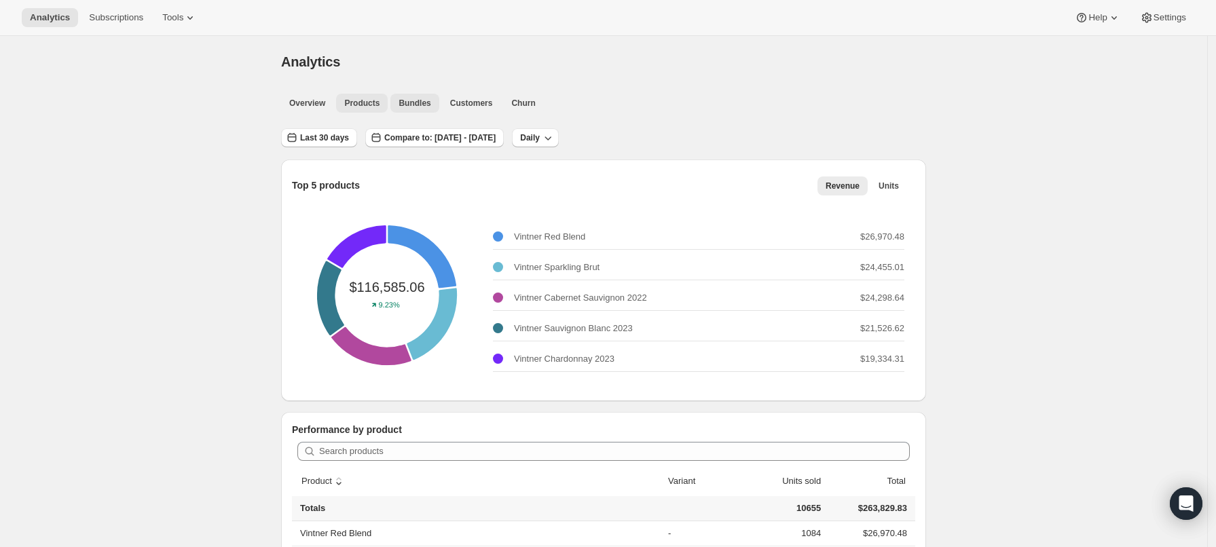
click button "Bundles"
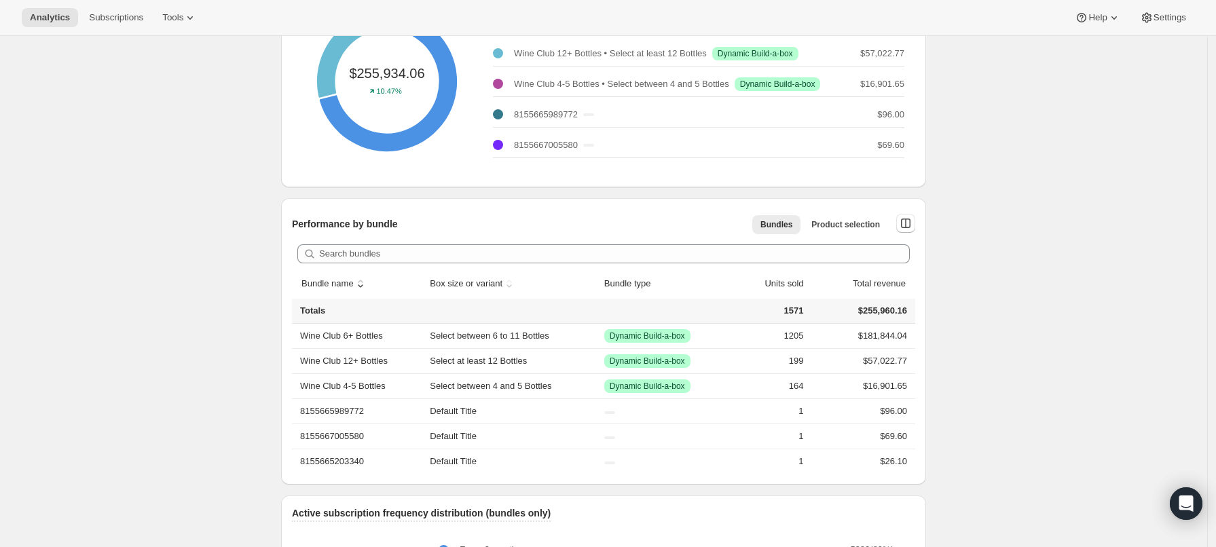
scroll to position [545, 0]
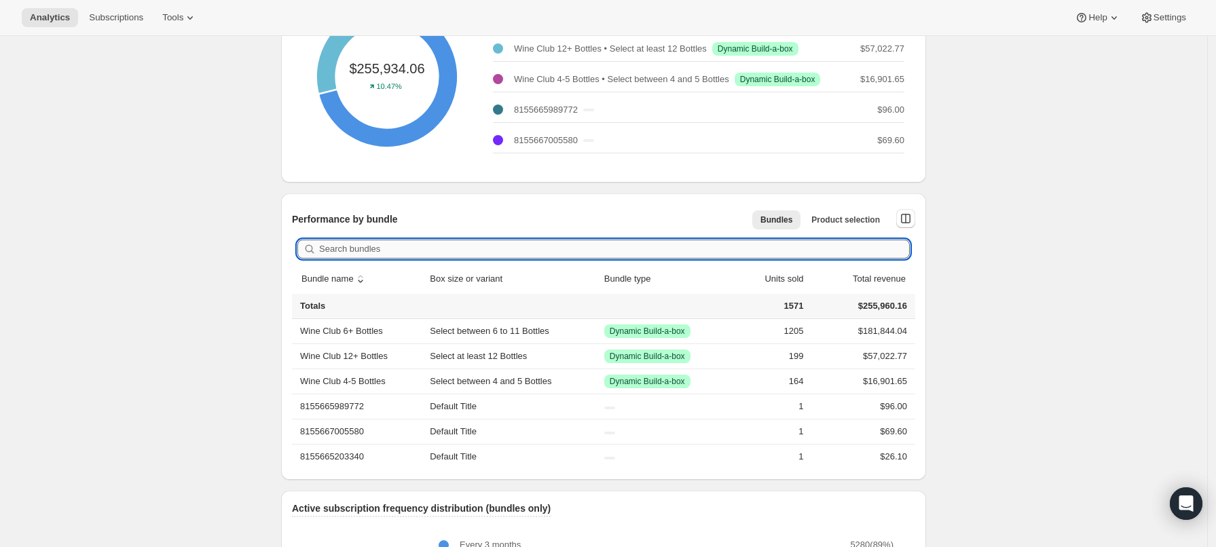
click input "Search bundles"
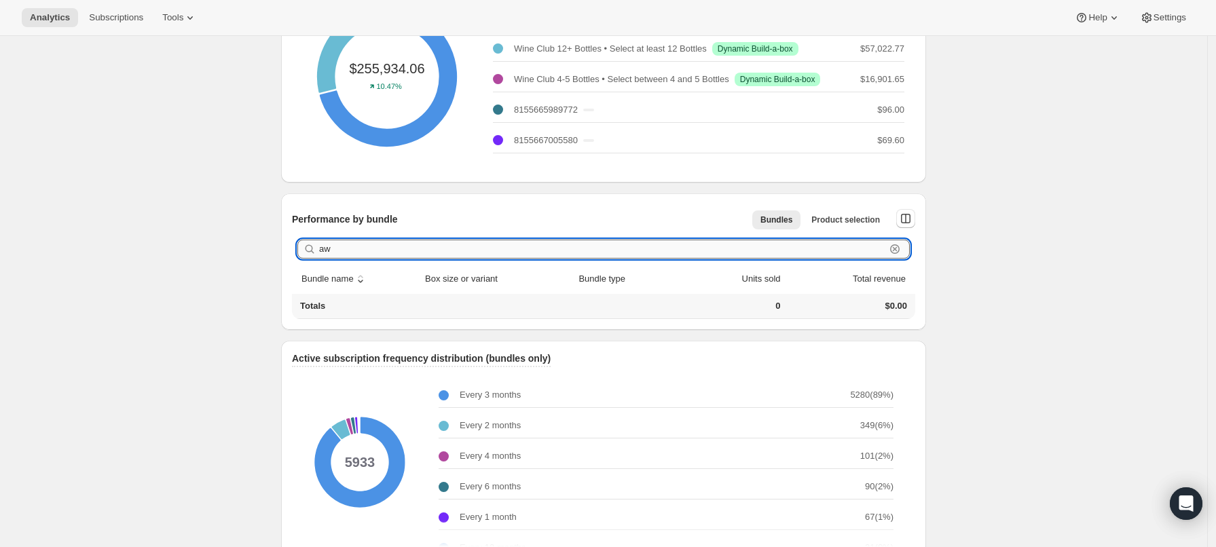
type input "a"
type input "r"
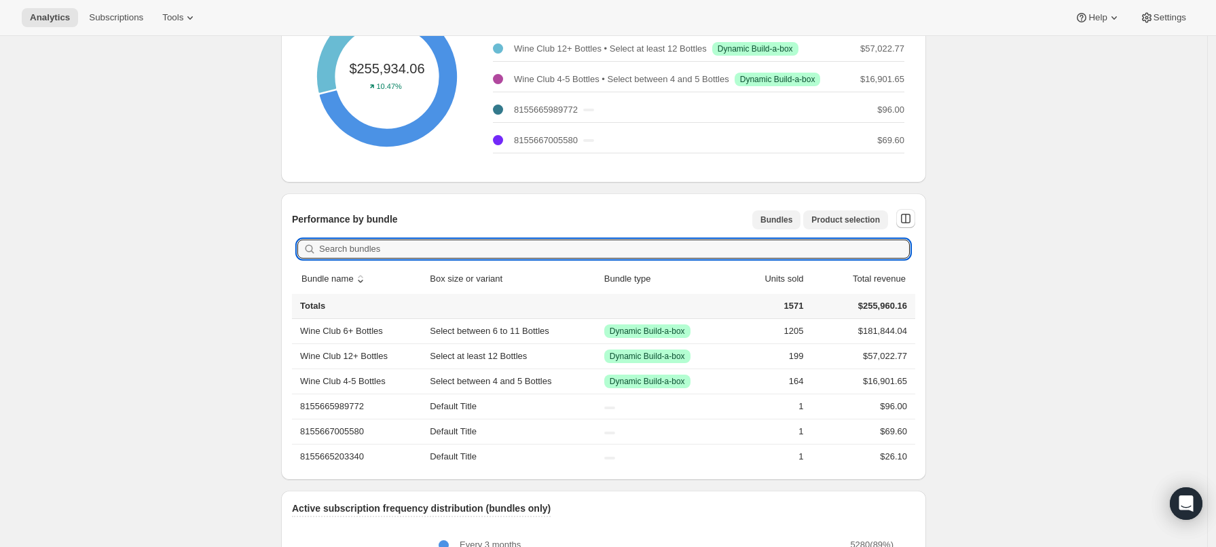
click span "Product selection"
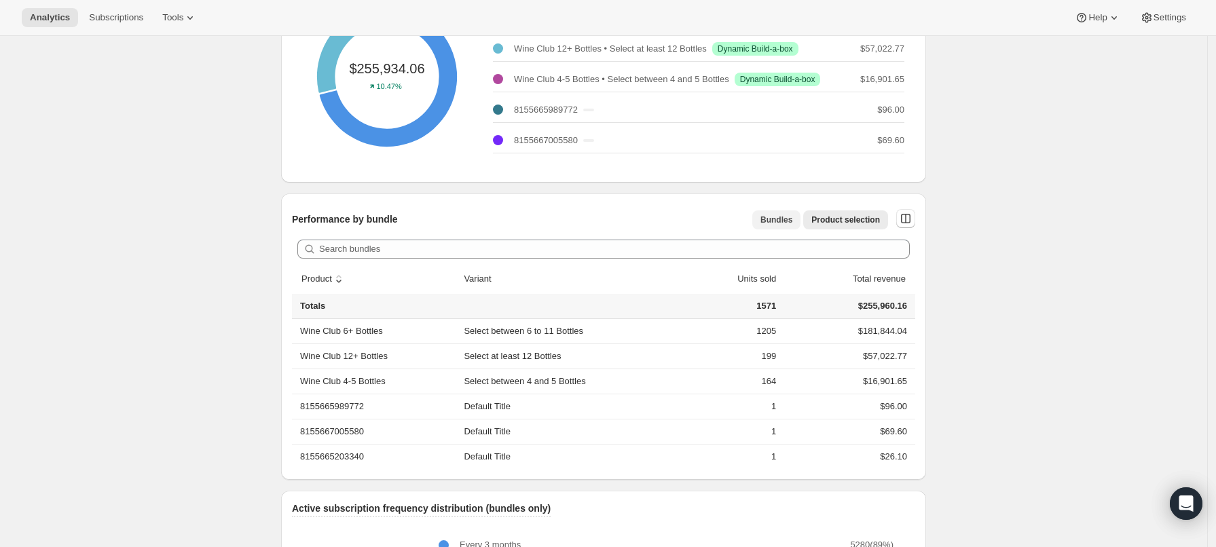
click span "Bundles"
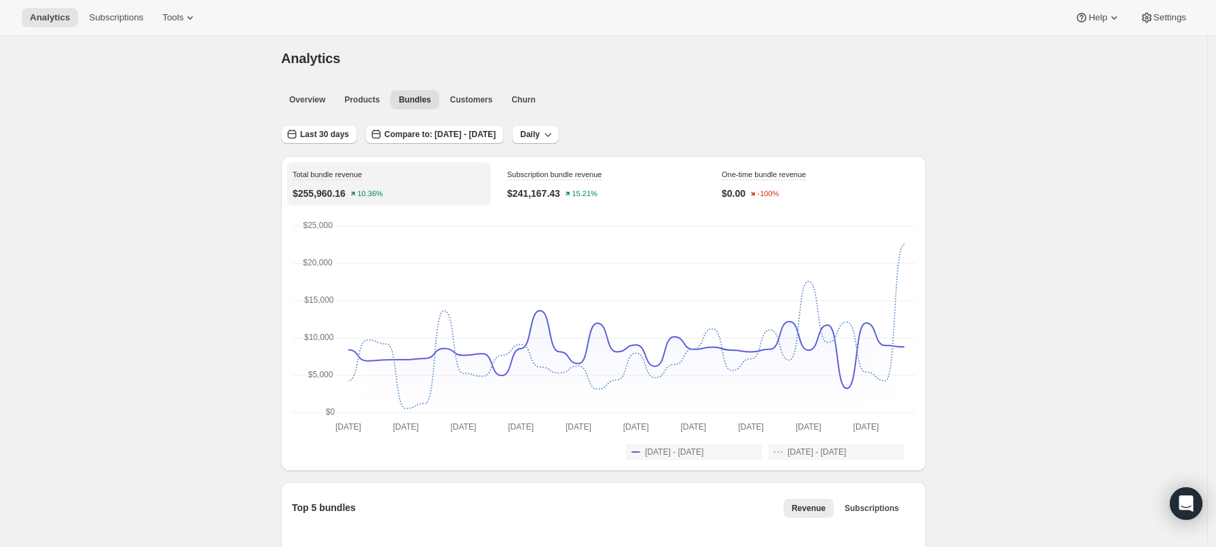
scroll to position [0, 0]
click span "Products"
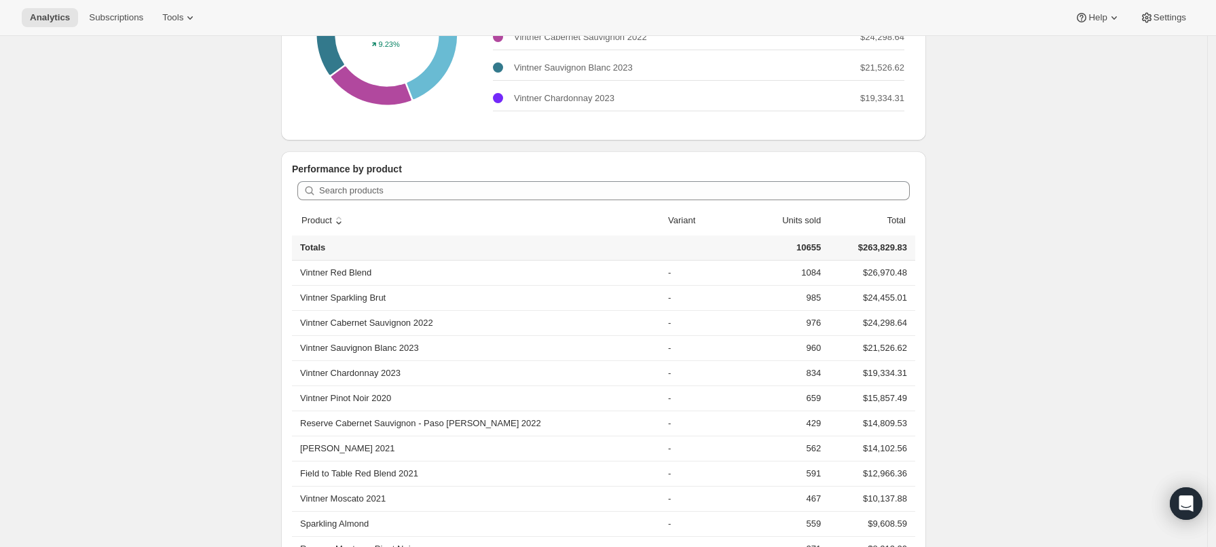
scroll to position [272, 0]
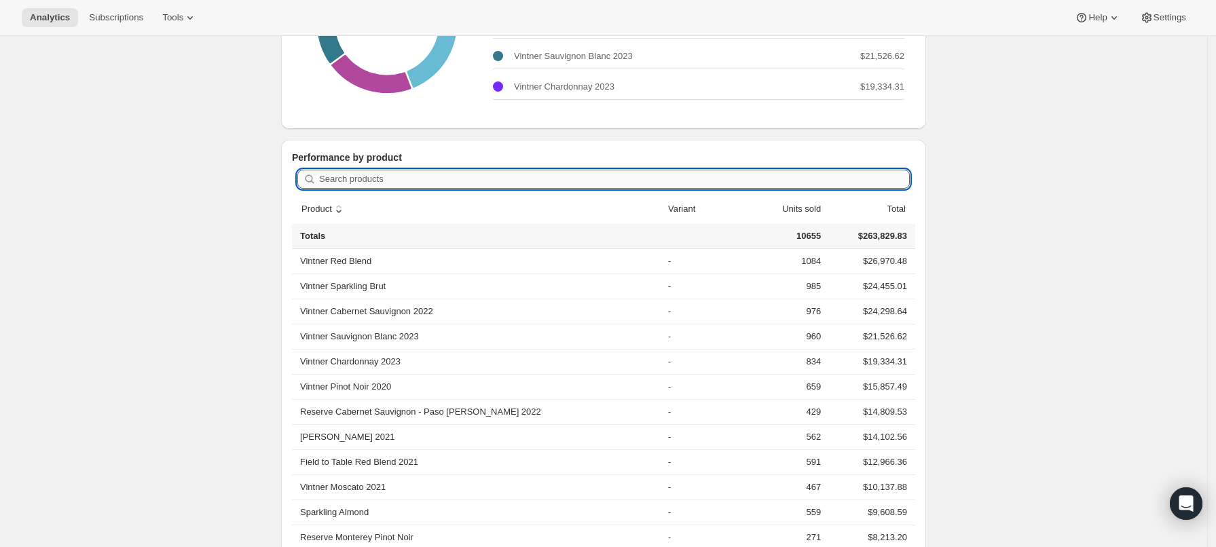
click input "Search products"
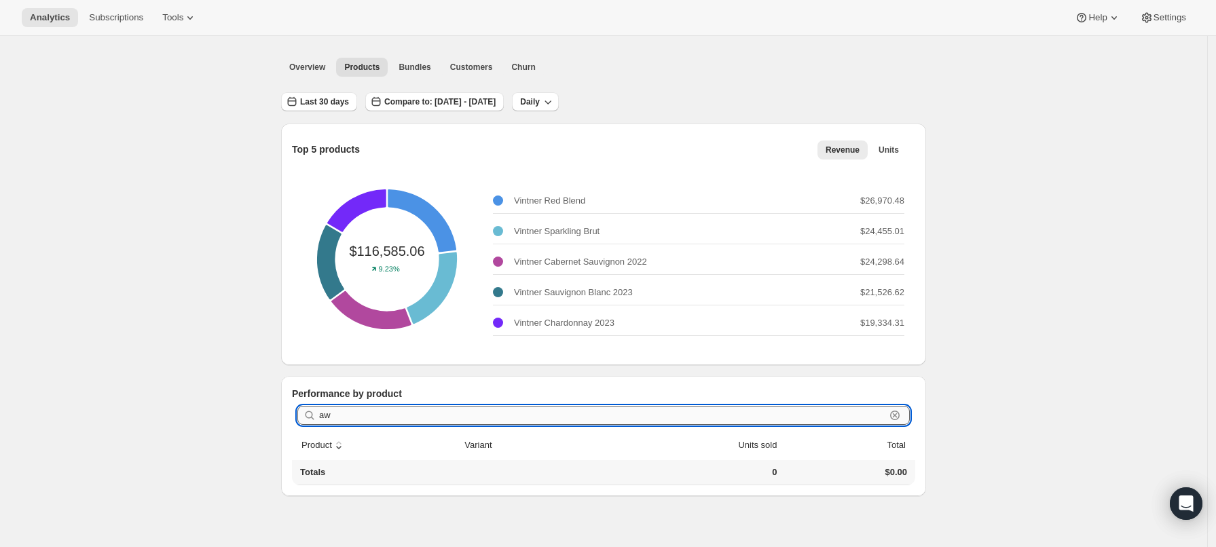
scroll to position [35, 0]
type input "a"
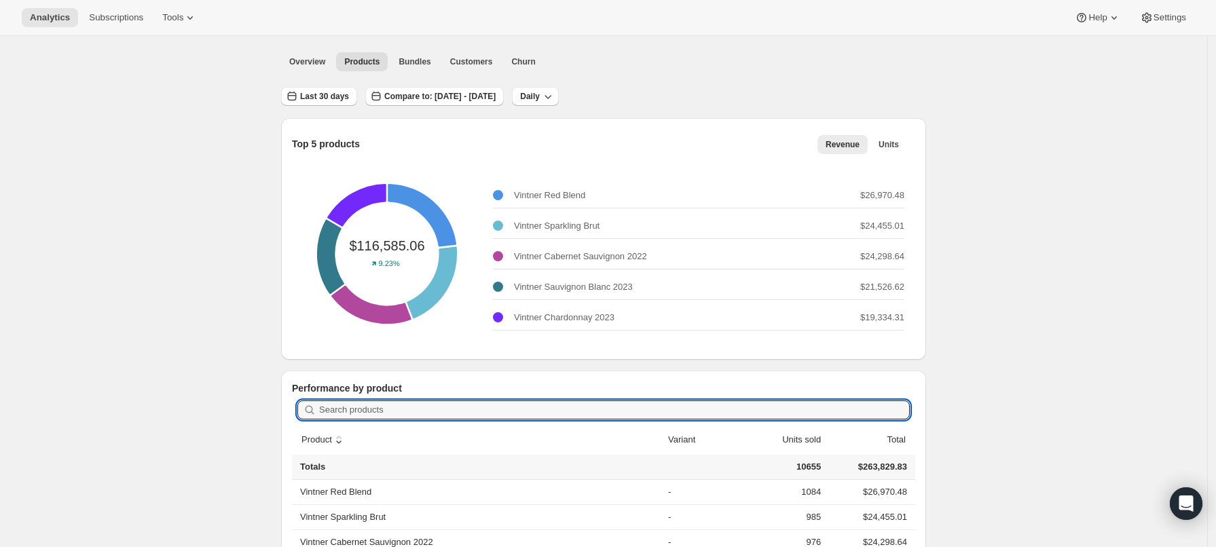
scroll to position [0, 0]
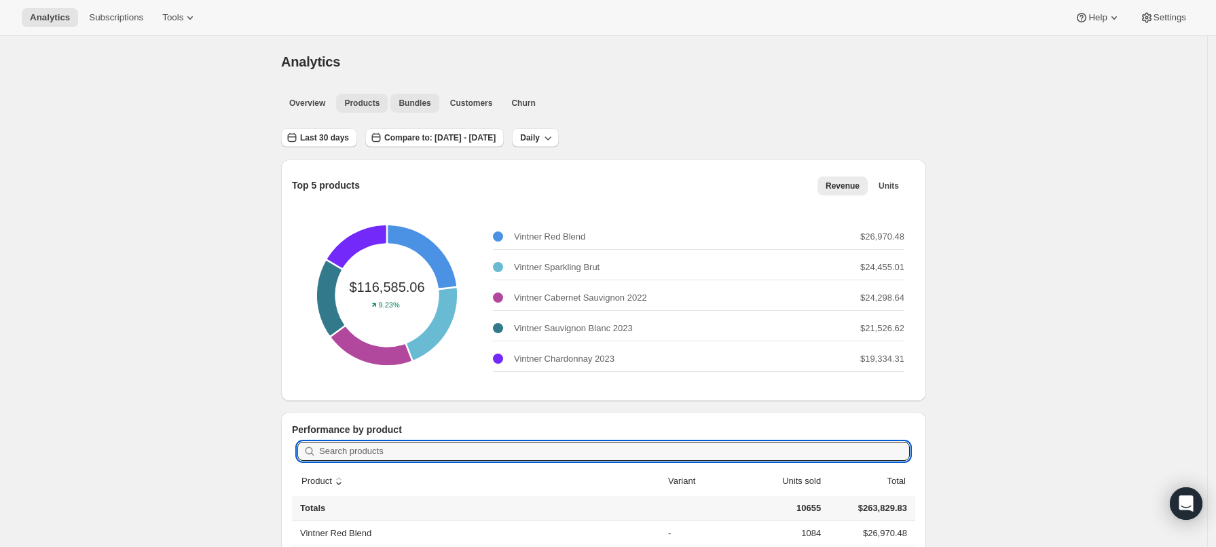
click span "Bundles"
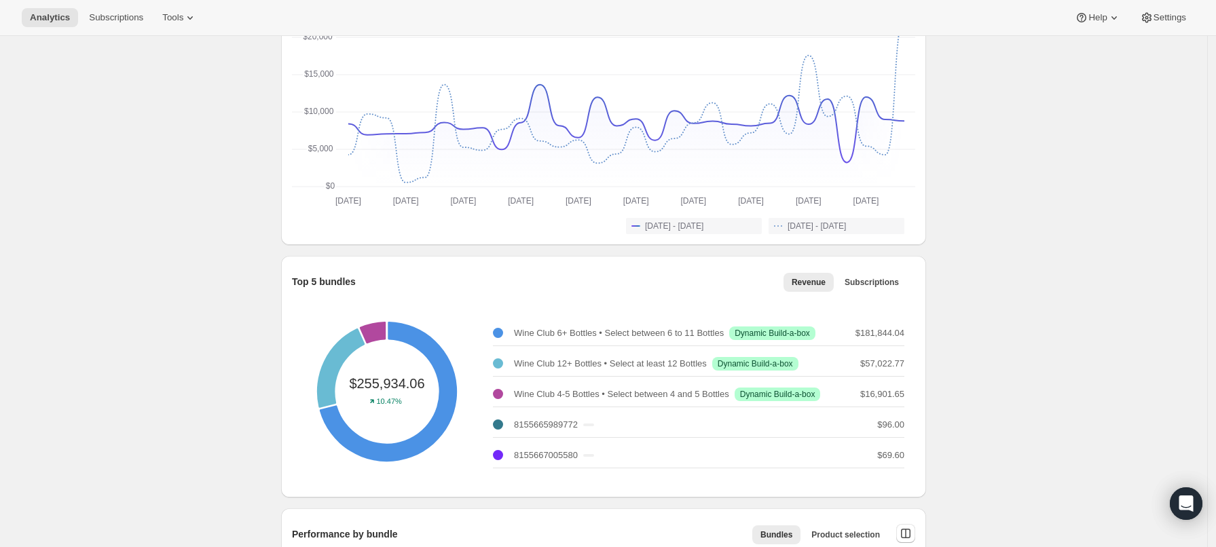
scroll to position [265, 0]
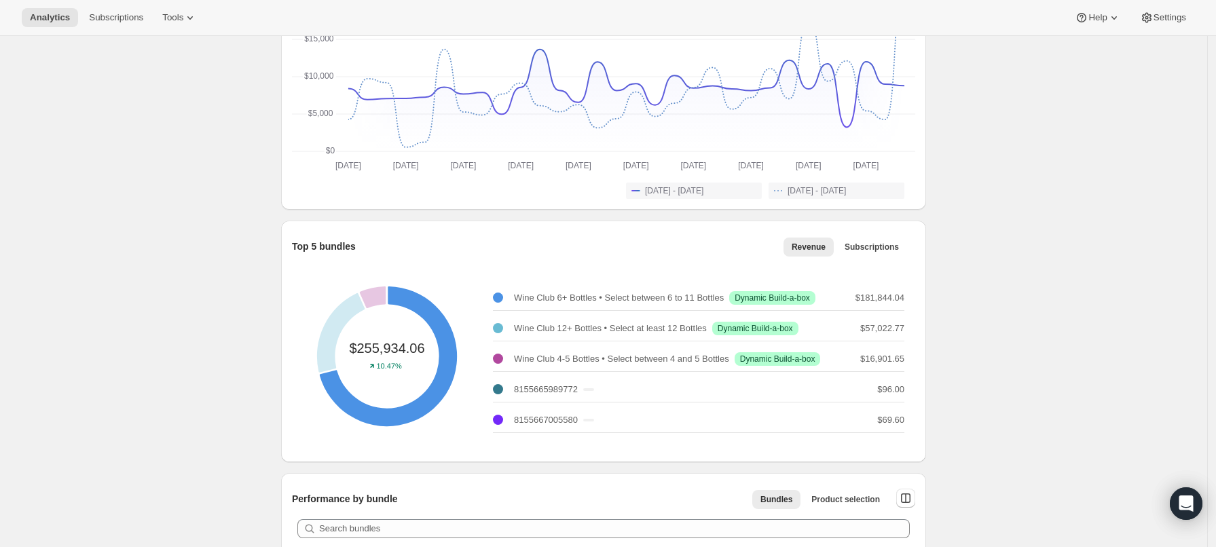
click p "Wine Club 6+ Bottles • Select between 6 to 11 Bottles"
drag, startPoint x: 608, startPoint y: 298, endPoint x: 511, endPoint y: 298, distance: 96.4
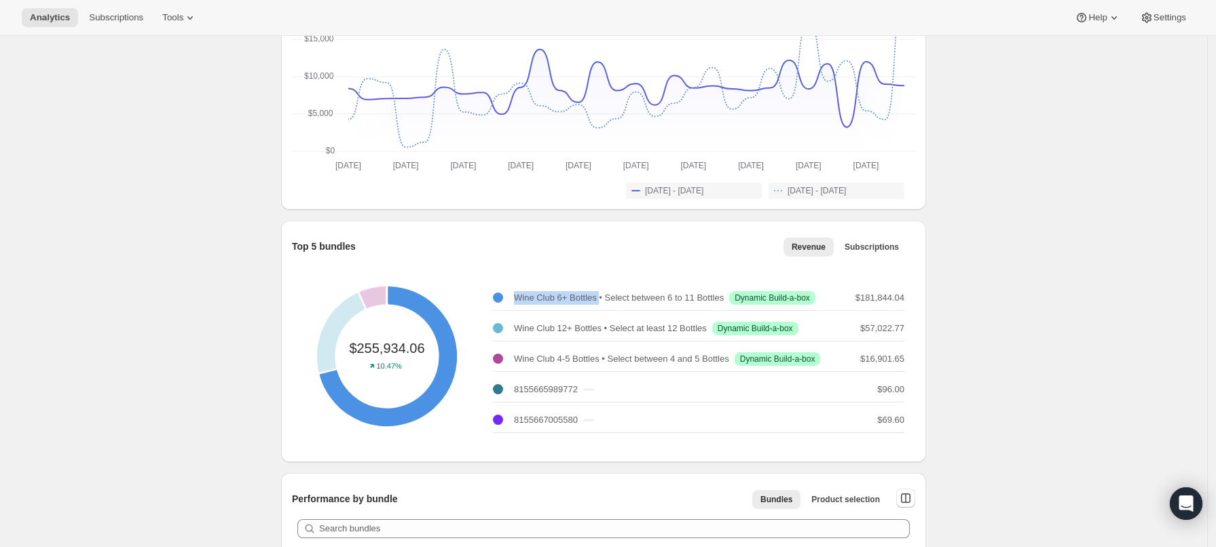
click div "Wine Club 6+ Bottles • Select between 6 to 11 Bottles Success Dynamic Build-a-b…"
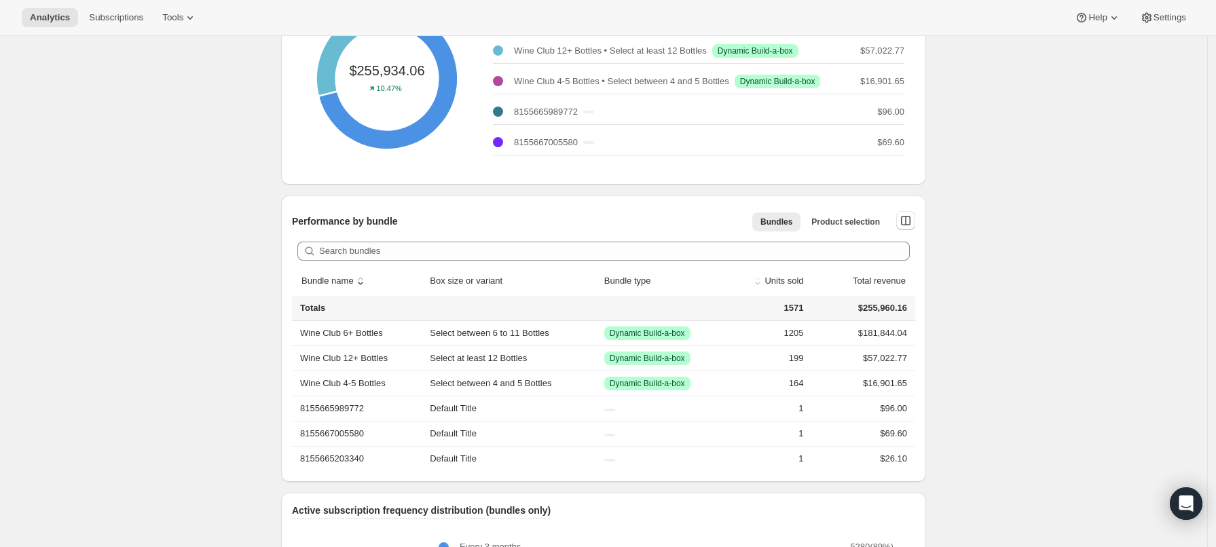
scroll to position [445, 0]
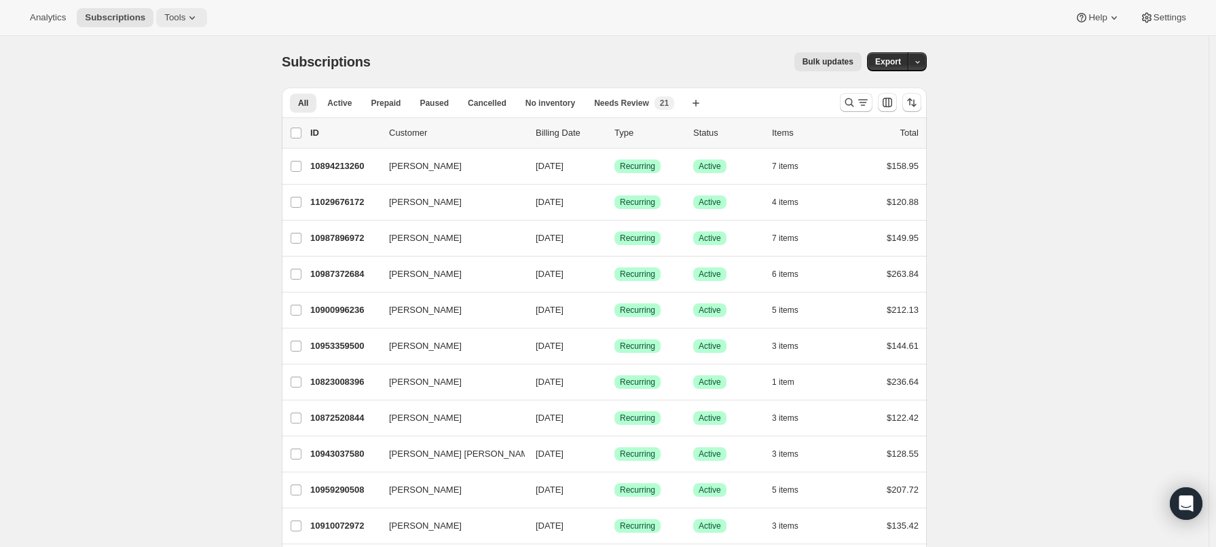
click at [183, 14] on span "Tools" at bounding box center [174, 17] width 21 height 11
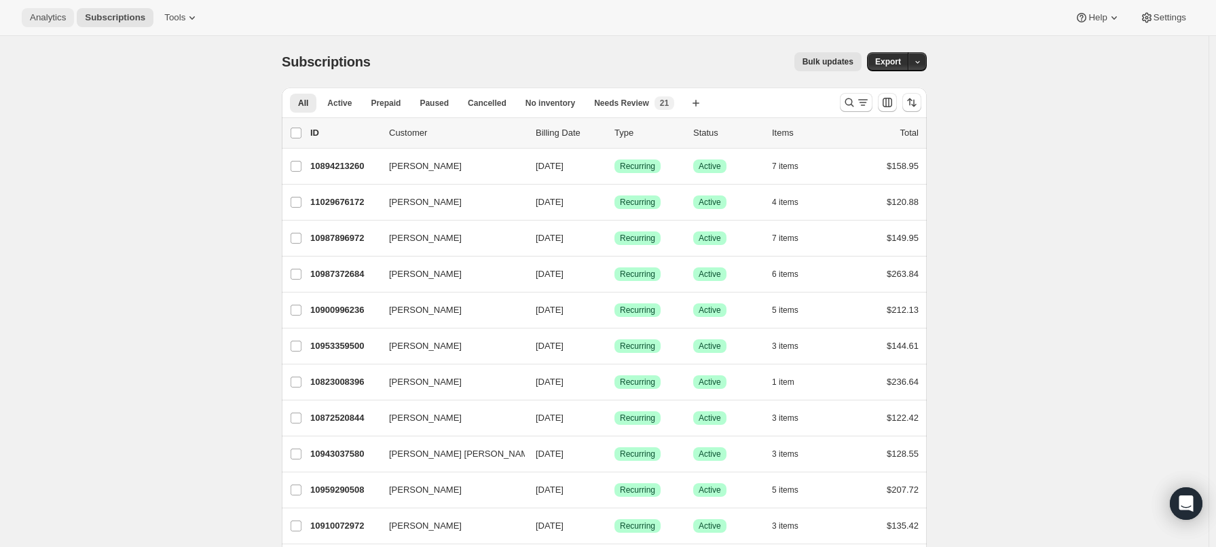
click at [46, 14] on span "Analytics" at bounding box center [48, 17] width 36 height 11
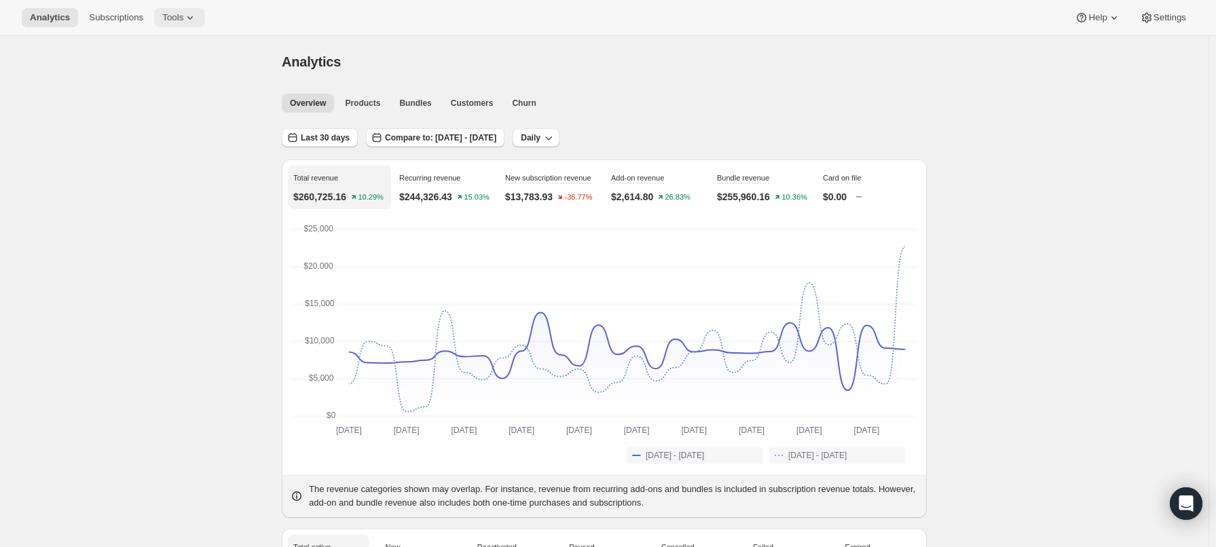
click at [183, 14] on span "Tools" at bounding box center [172, 17] width 21 height 11
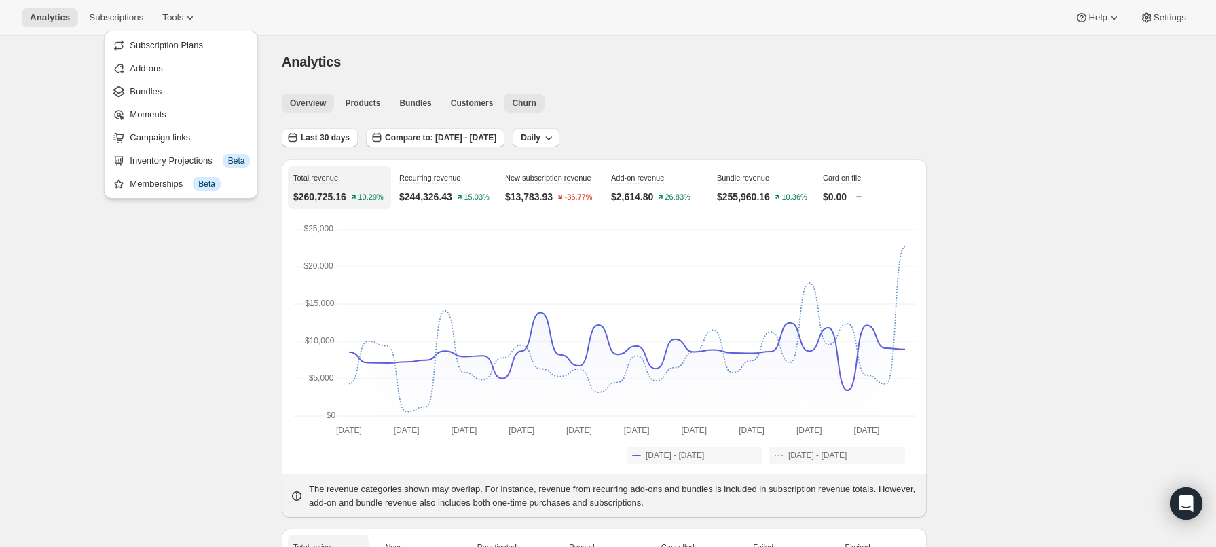
click at [518, 105] on span "Churn" at bounding box center [524, 103] width 24 height 11
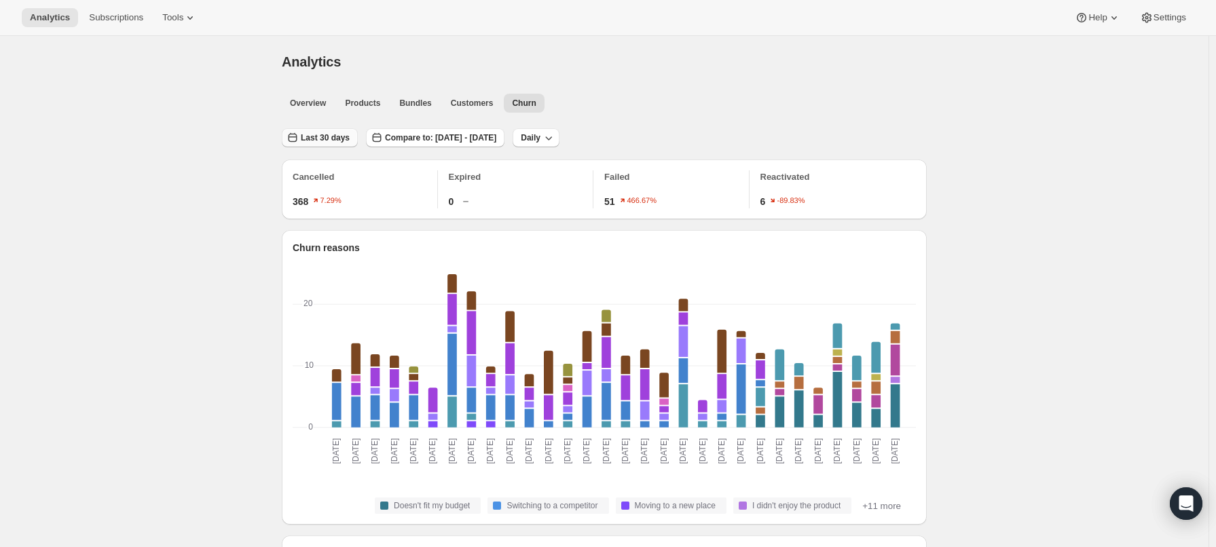
click at [329, 137] on span "Last 30 days" at bounding box center [325, 137] width 49 height 11
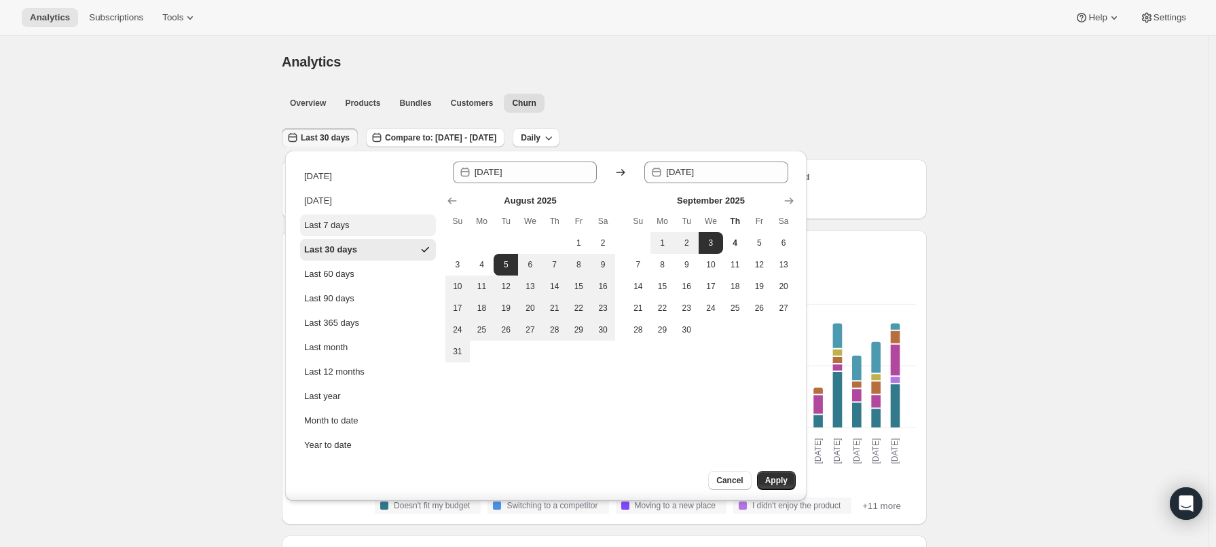
click at [350, 217] on button "Last 7 days" at bounding box center [368, 226] width 136 height 22
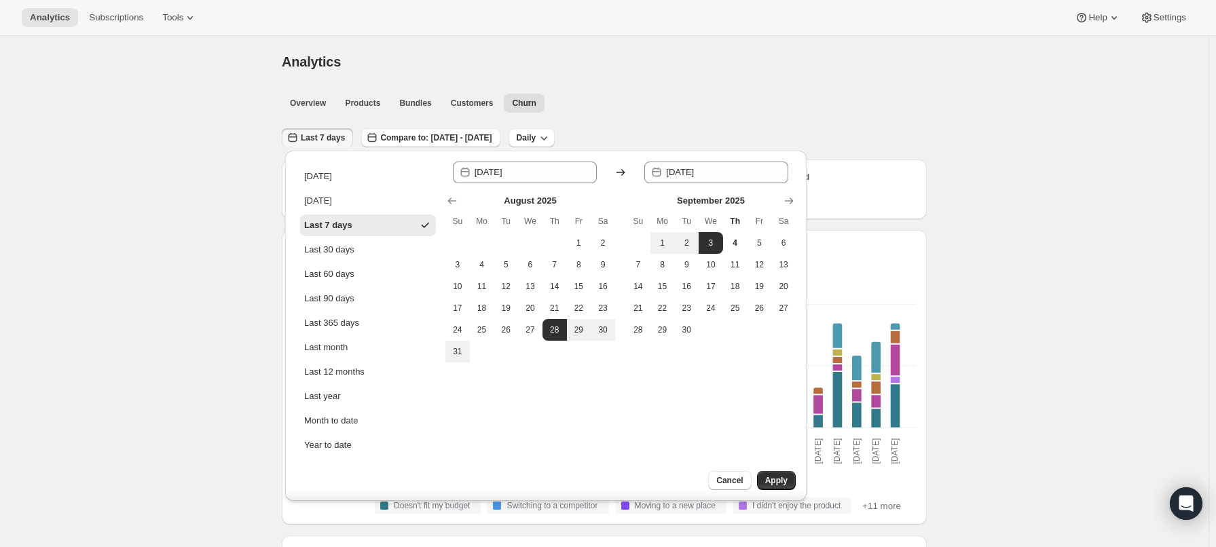
type input "[DATE]"
click at [769, 480] on span "Apply" at bounding box center [776, 480] width 22 height 11
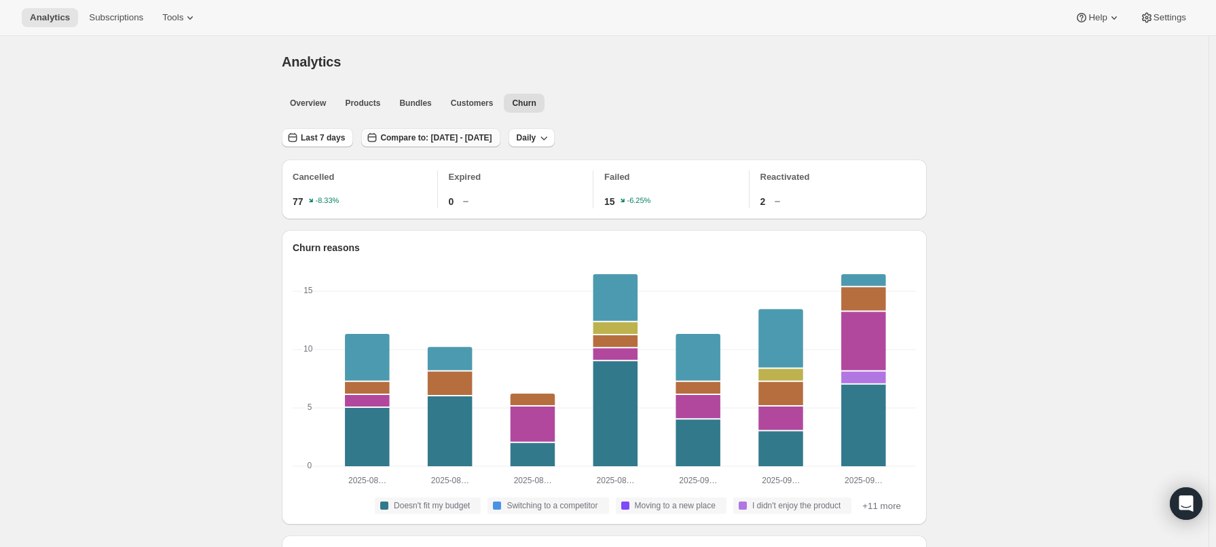
click at [469, 134] on span "Compare to: Aug 21, 2025 - Aug 27, 2025" at bounding box center [435, 137] width 111 height 11
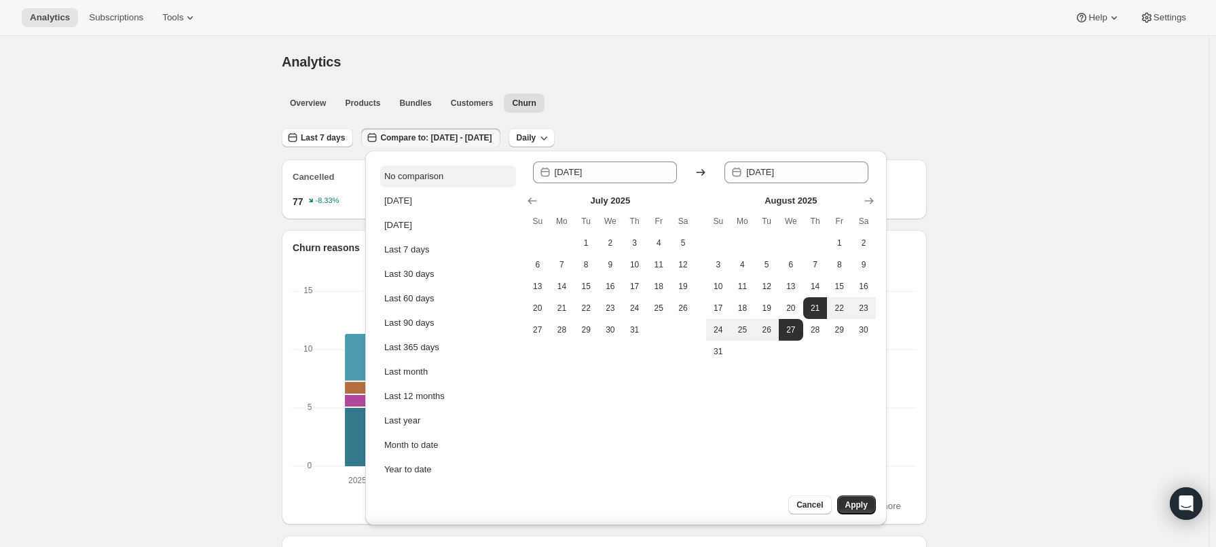
click at [444, 179] on div "No comparison" at bounding box center [413, 177] width 59 height 14
type input "[DATE]"
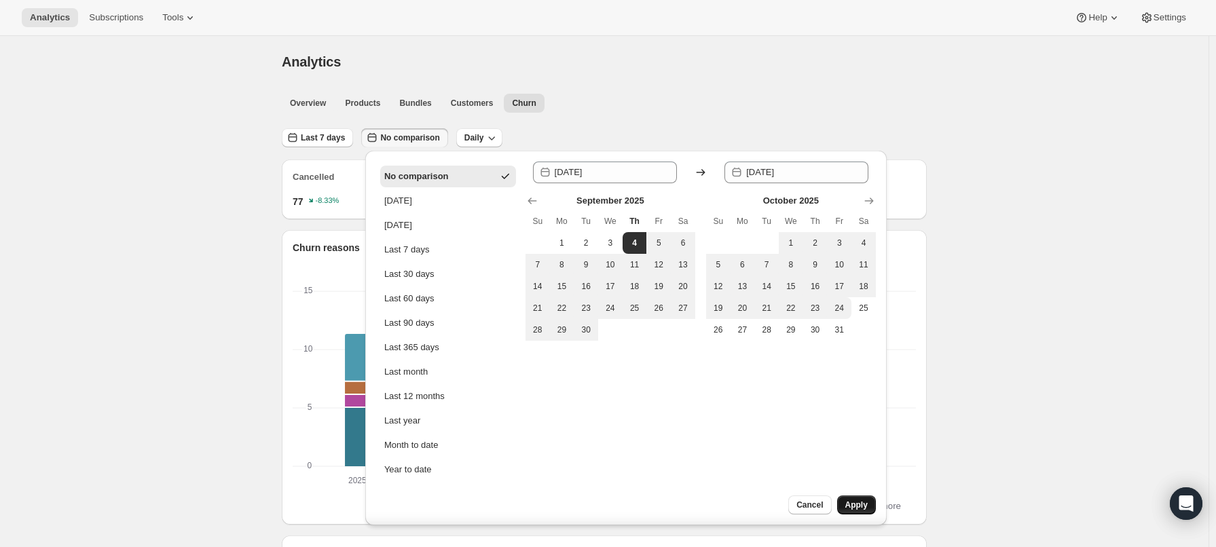
click at [865, 505] on span "Apply" at bounding box center [857, 505] width 22 height 11
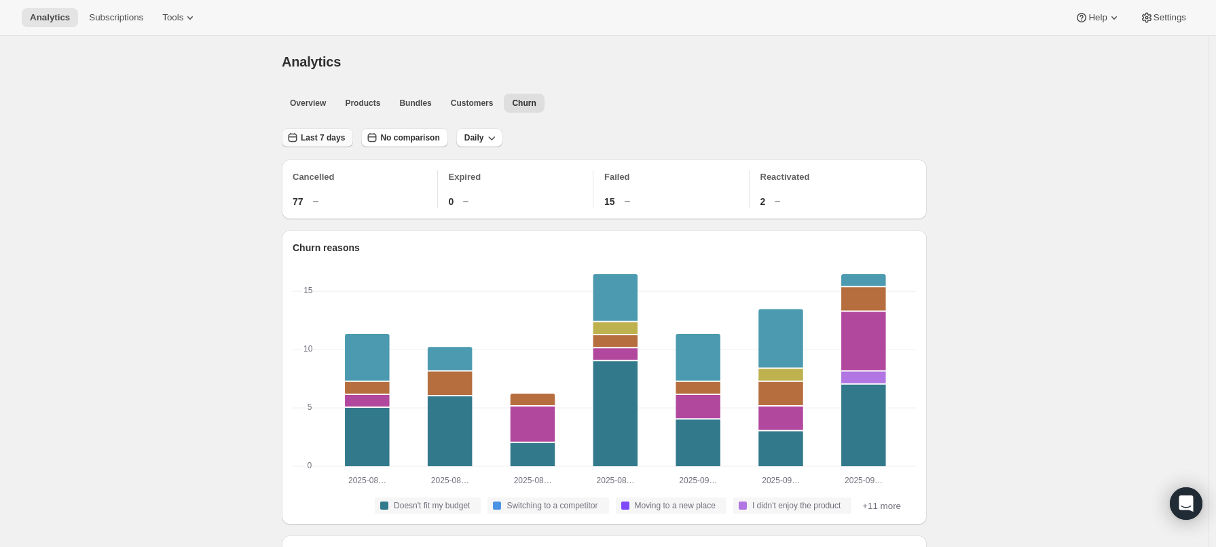
click at [312, 139] on span "Last 7 days" at bounding box center [323, 137] width 44 height 11
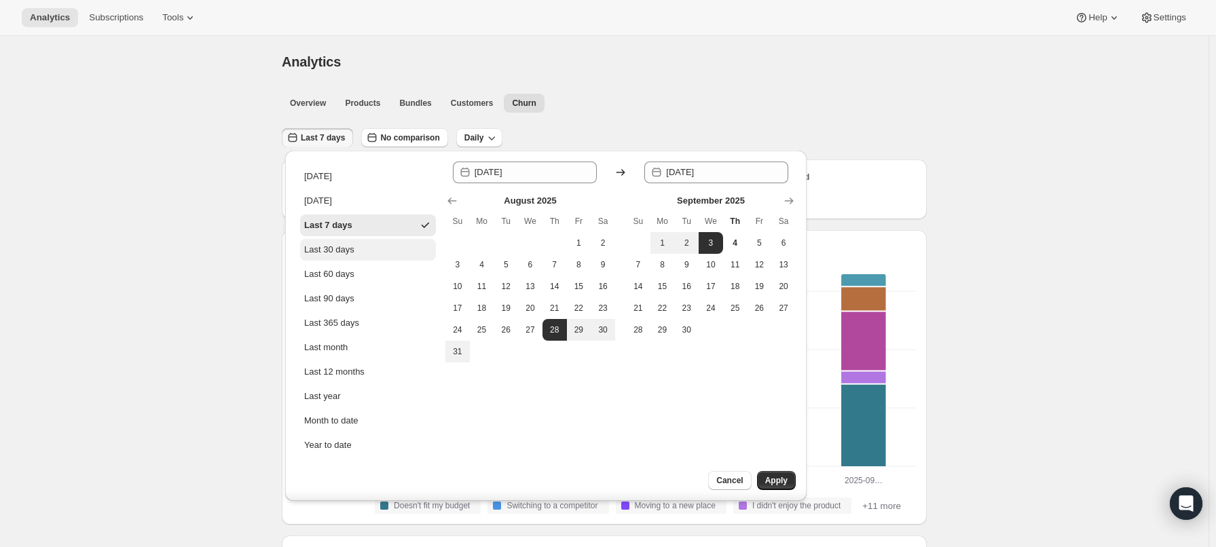
click at [332, 251] on div "Last 30 days" at bounding box center [329, 250] width 50 height 14
type input "[DATE]"
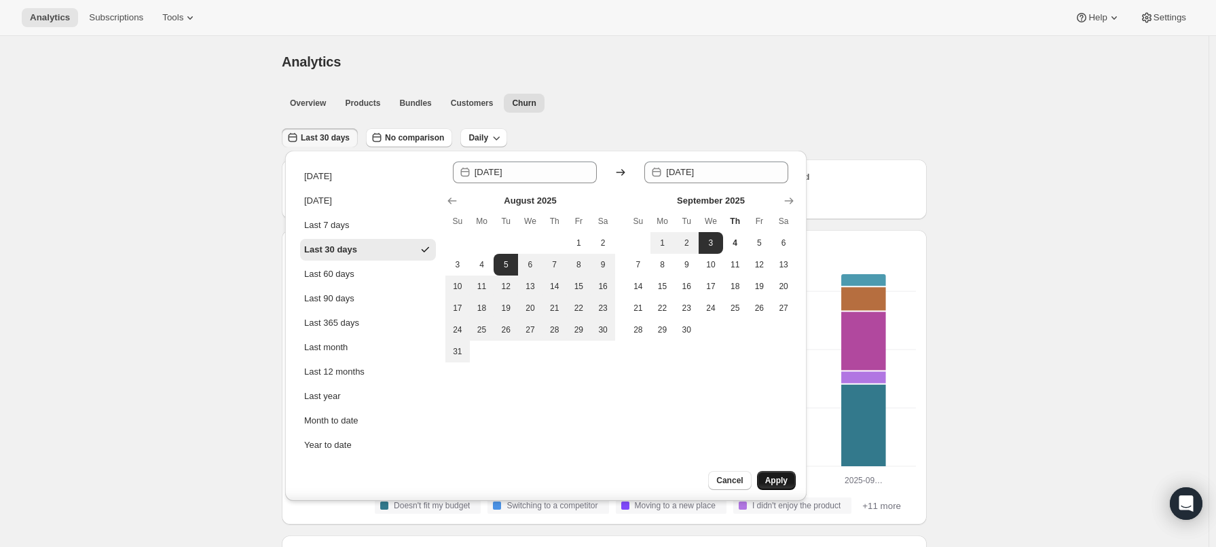
click at [775, 480] on span "Apply" at bounding box center [776, 480] width 22 height 11
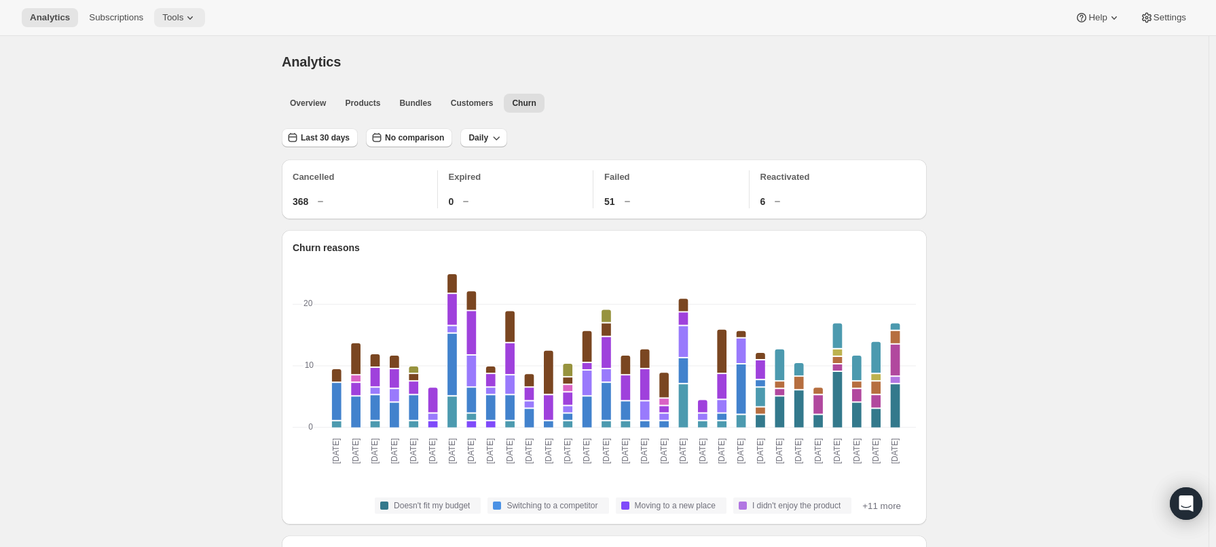
click at [181, 24] on button "Tools" at bounding box center [179, 17] width 51 height 19
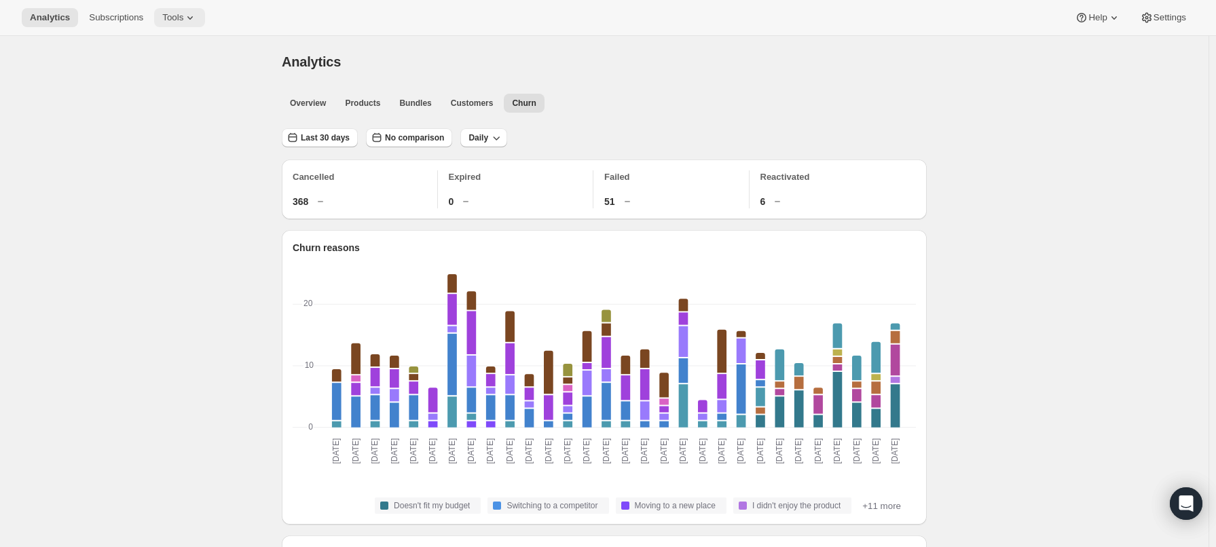
click at [181, 20] on span "Tools" at bounding box center [172, 17] width 21 height 11
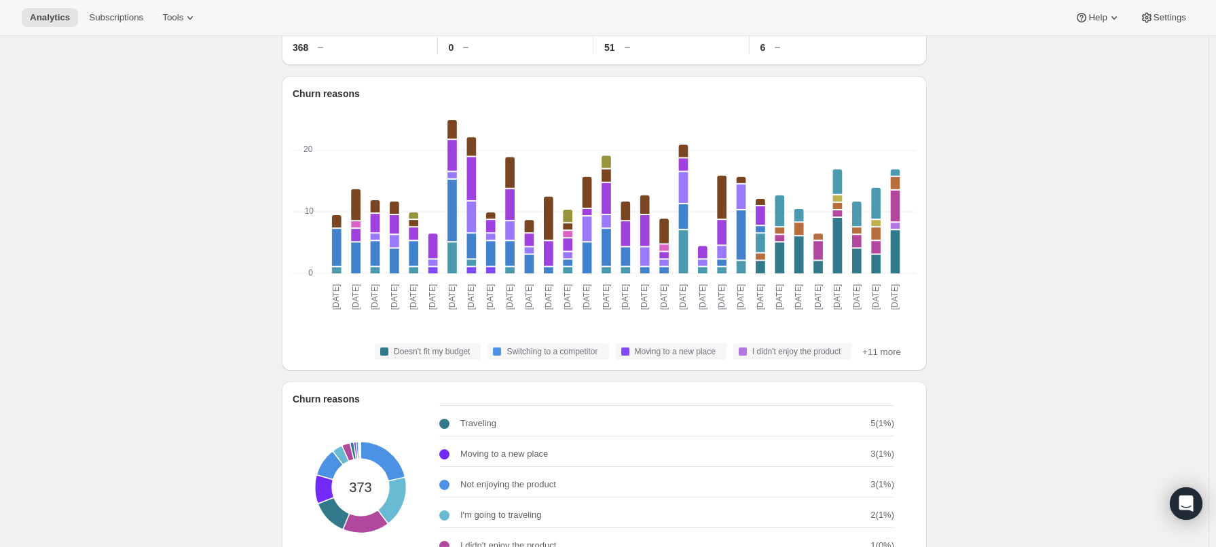
scroll to position [149, 0]
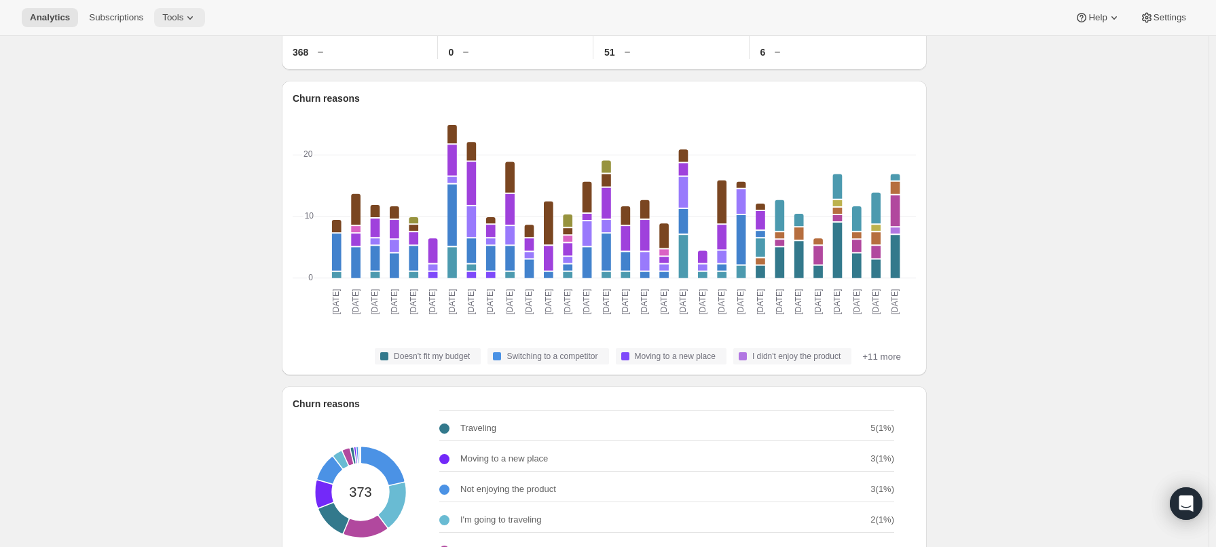
click at [183, 20] on span "Tools" at bounding box center [172, 17] width 21 height 11
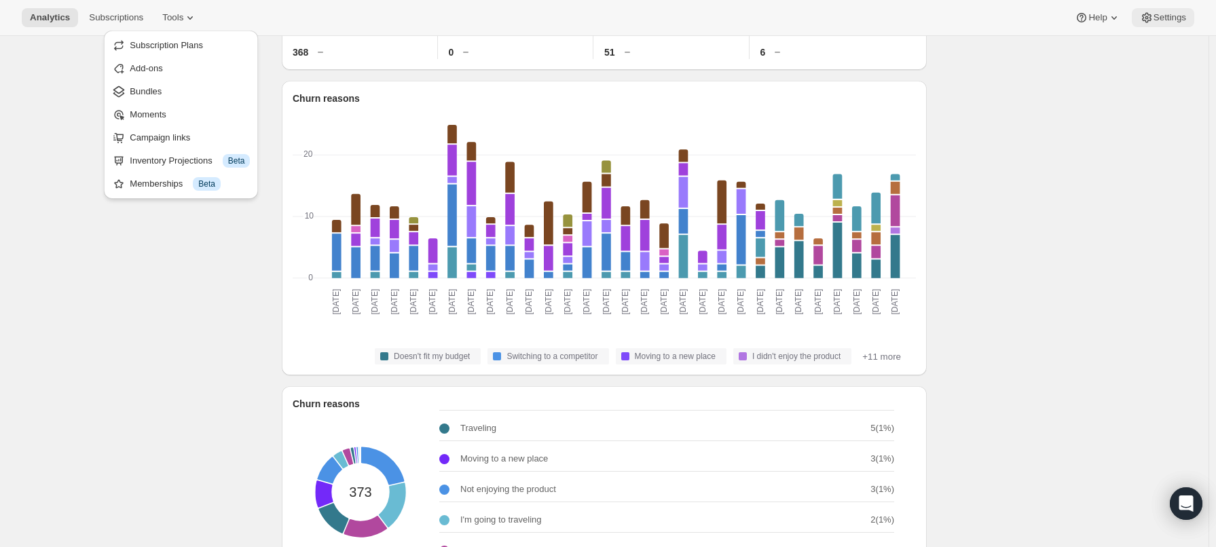
click at [1149, 16] on icon at bounding box center [1147, 18] width 10 height 10
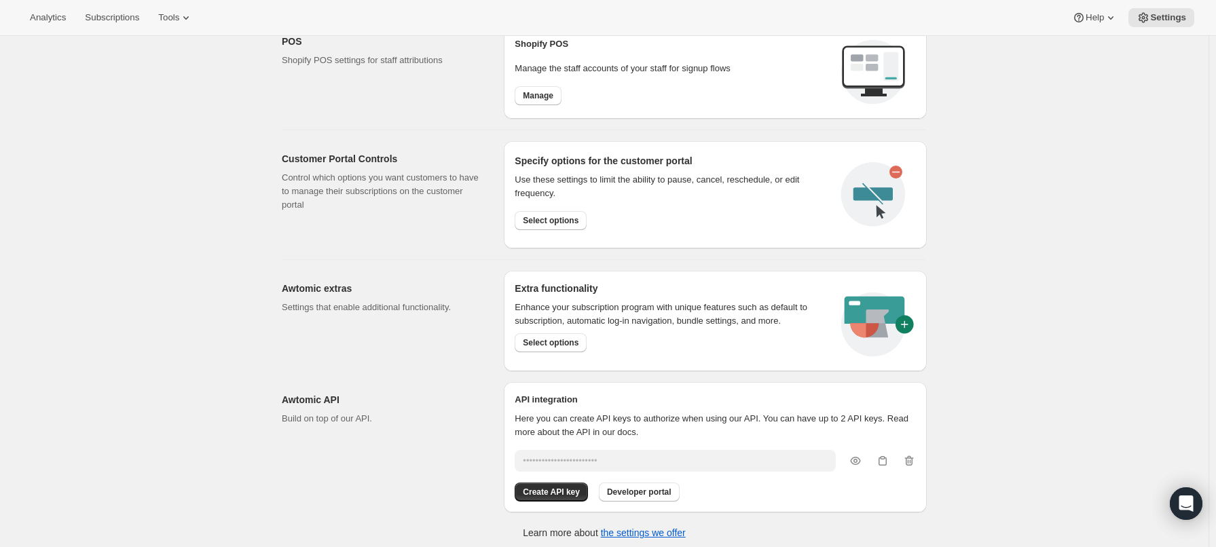
scroll to position [598, 0]
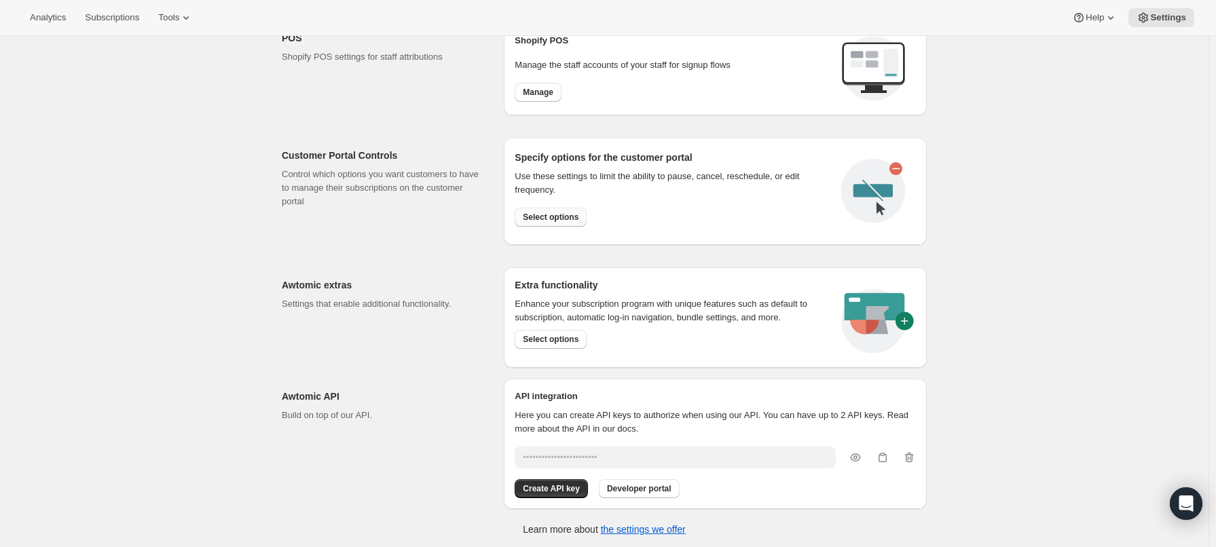
click at [542, 212] on span "Select options" at bounding box center [551, 217] width 56 height 11
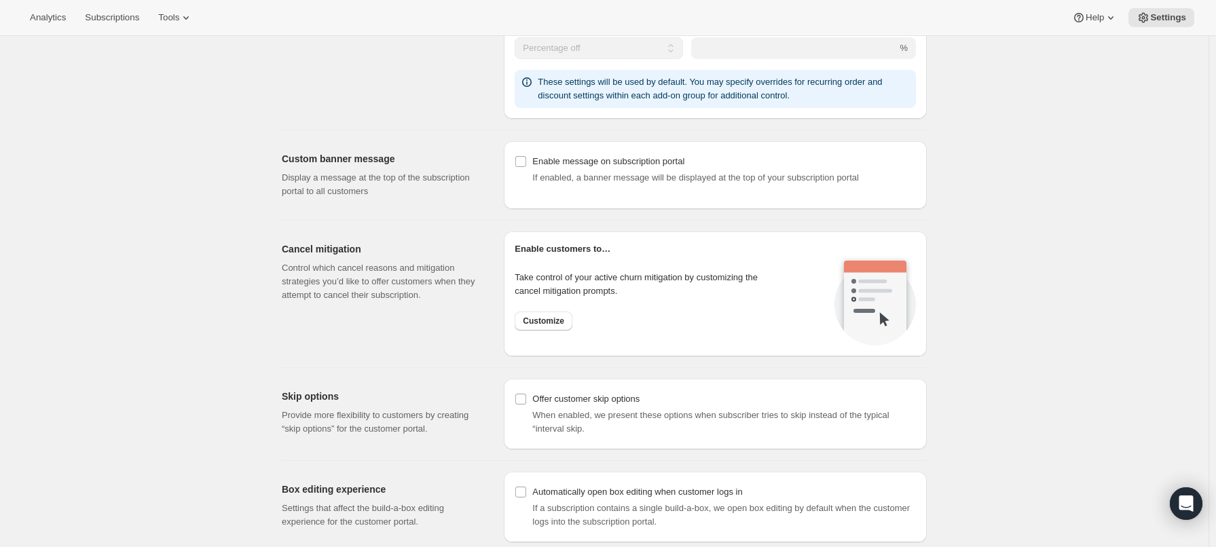
scroll to position [982, 0]
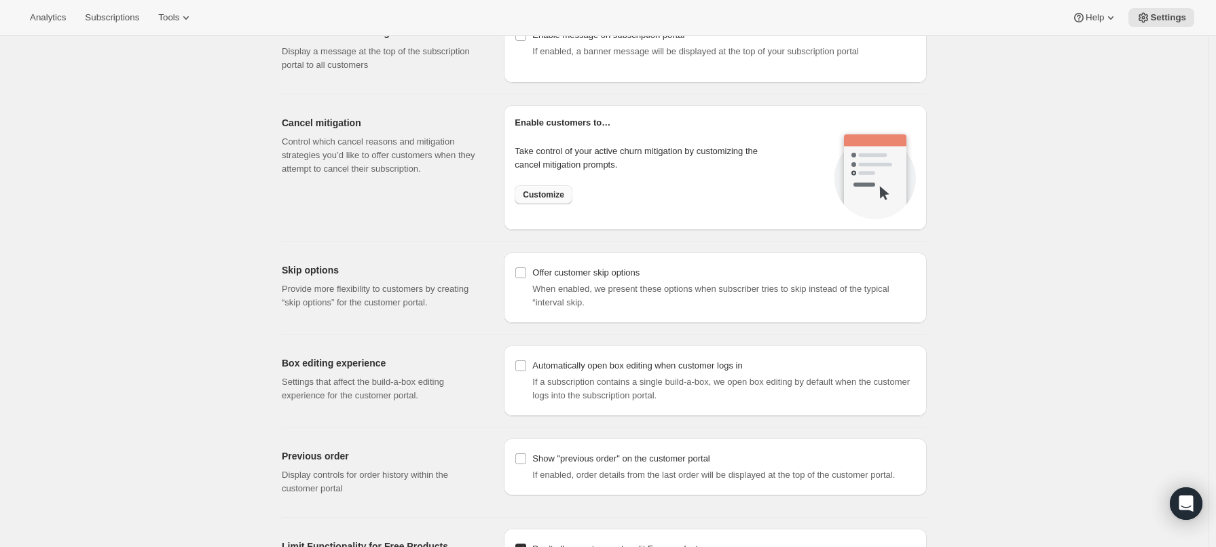
click at [551, 200] on button "Customize" at bounding box center [544, 194] width 58 height 19
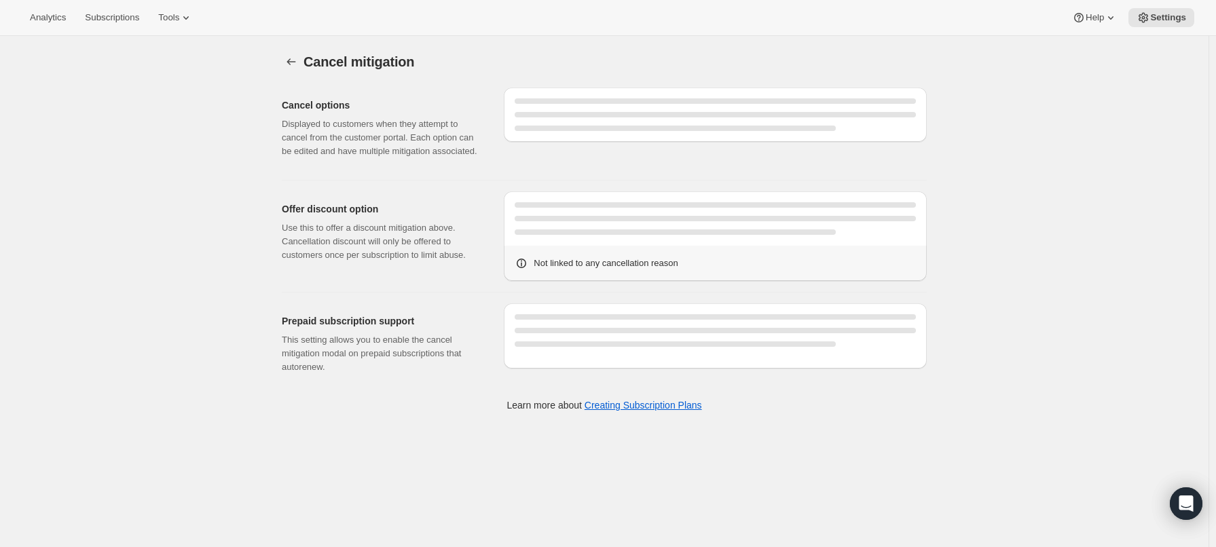
select select "FIXED_AMOUNT"
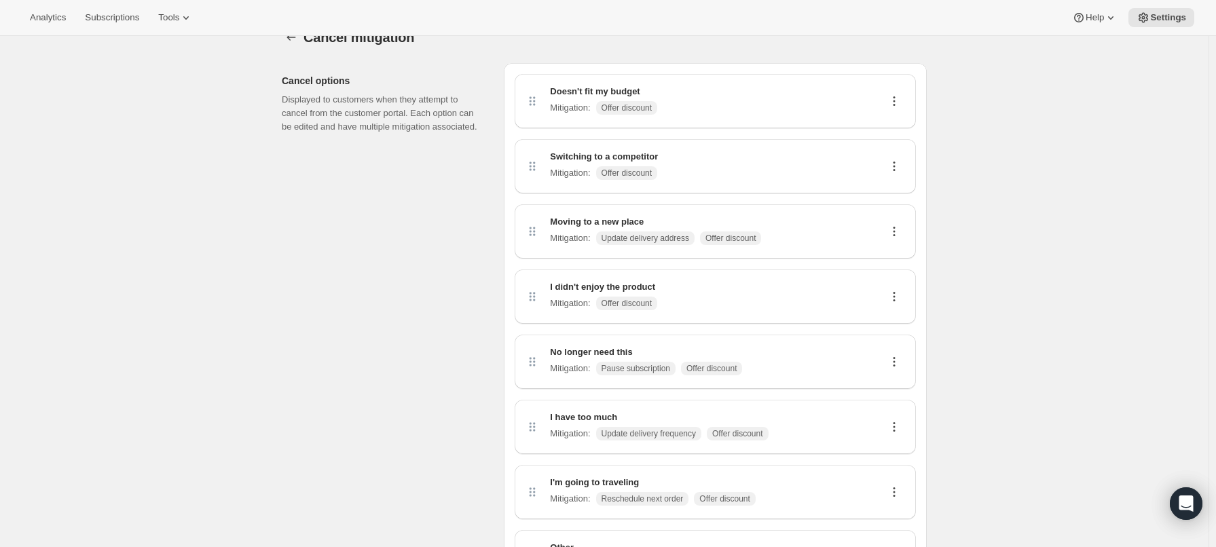
scroll to position [30, 0]
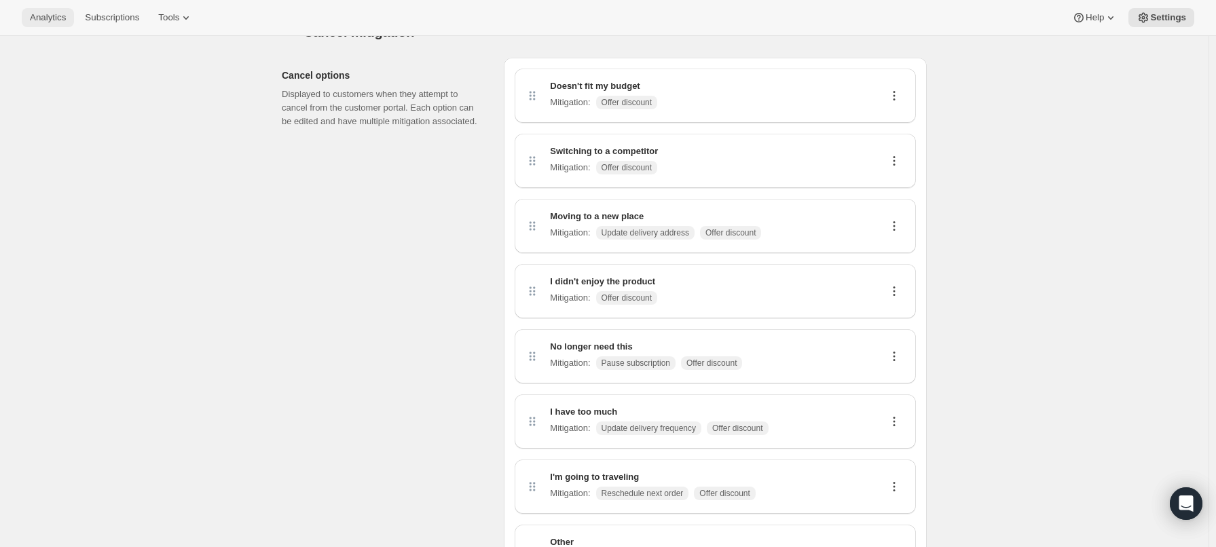
click at [54, 21] on span "Analytics" at bounding box center [48, 17] width 36 height 11
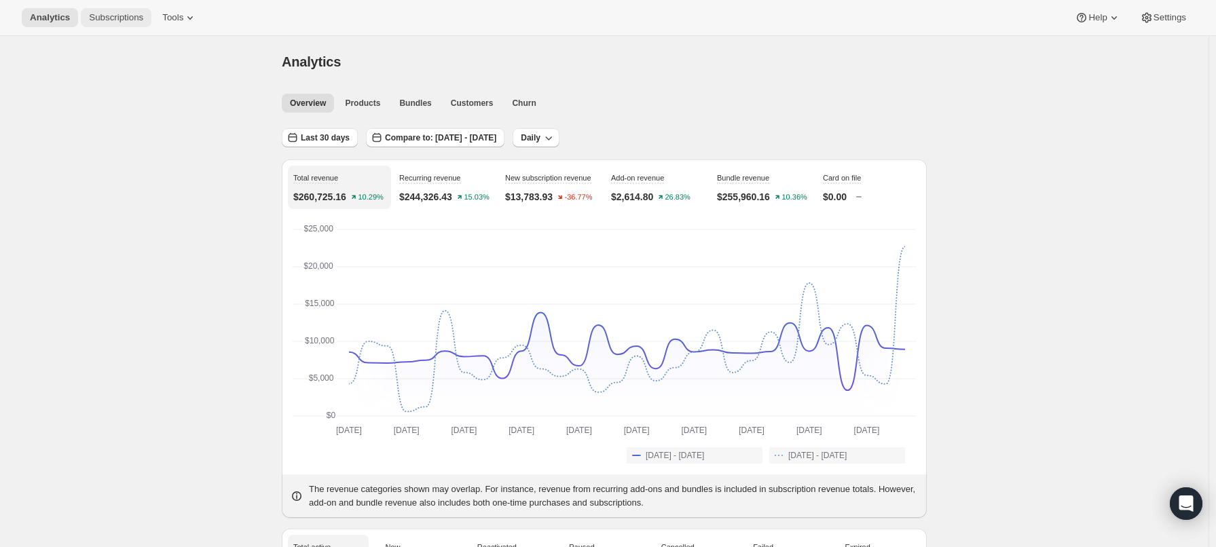
click at [121, 18] on span "Subscriptions" at bounding box center [116, 17] width 54 height 11
